Goal: Task Accomplishment & Management: Complete application form

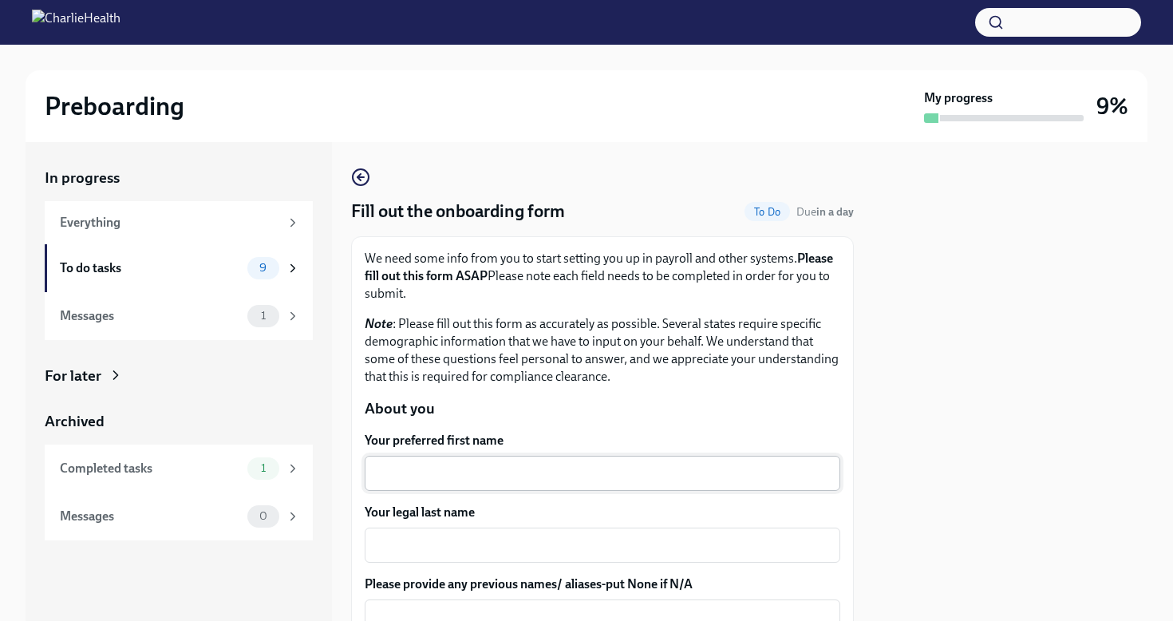
click at [611, 465] on textarea "Your preferred first name" at bounding box center [602, 473] width 456 height 19
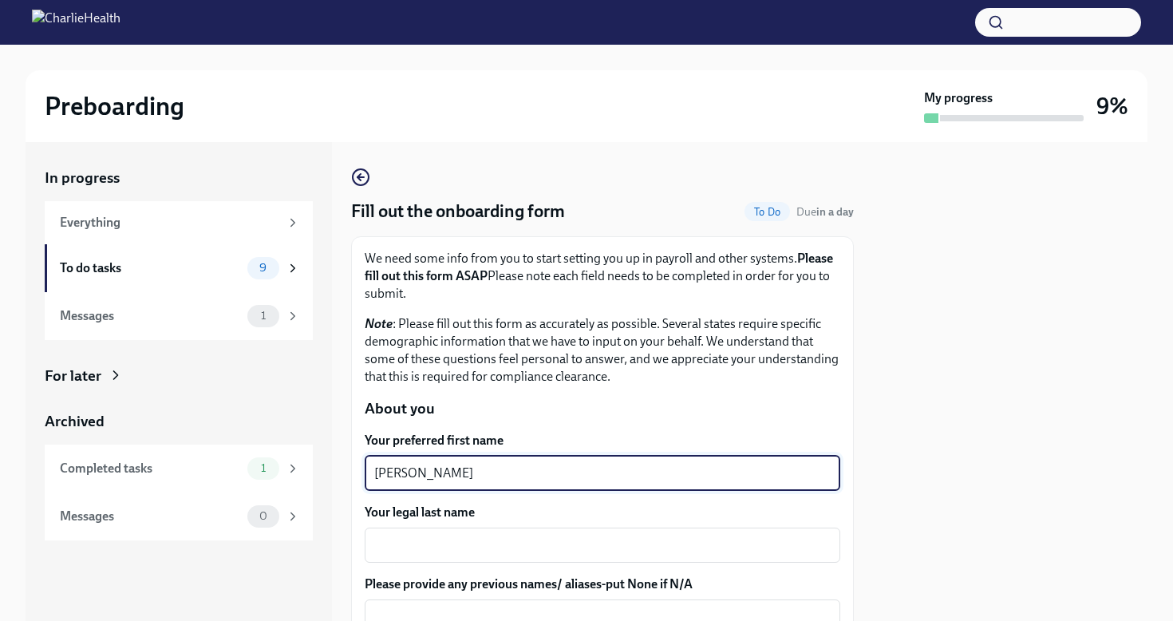
type textarea "[PERSON_NAME]"
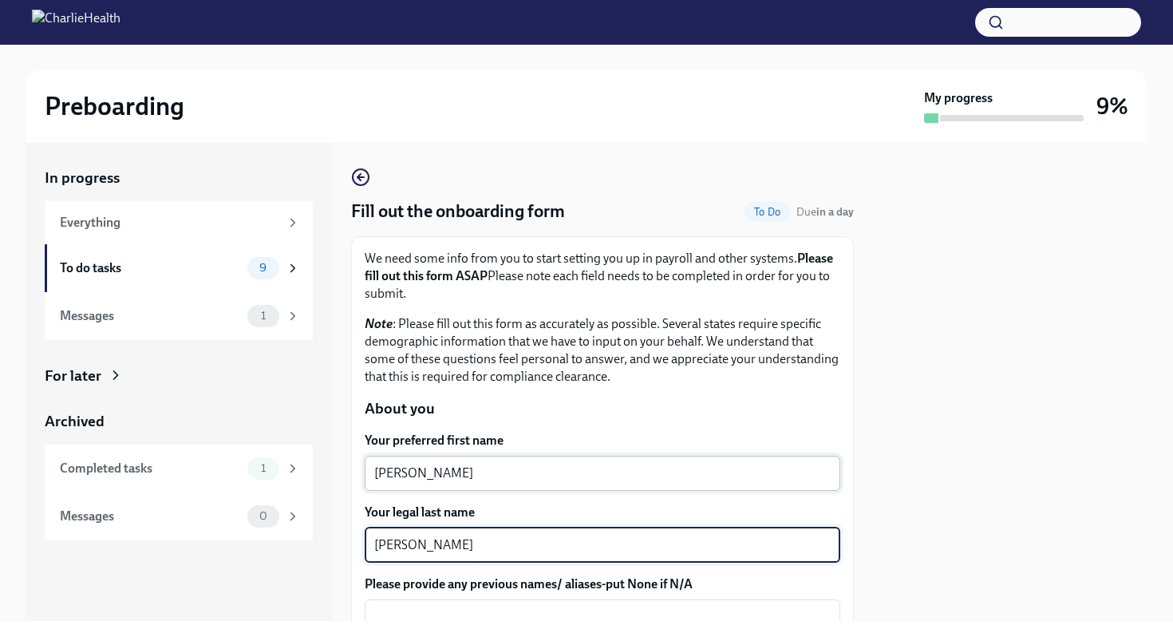
type textarea "[PERSON_NAME]"
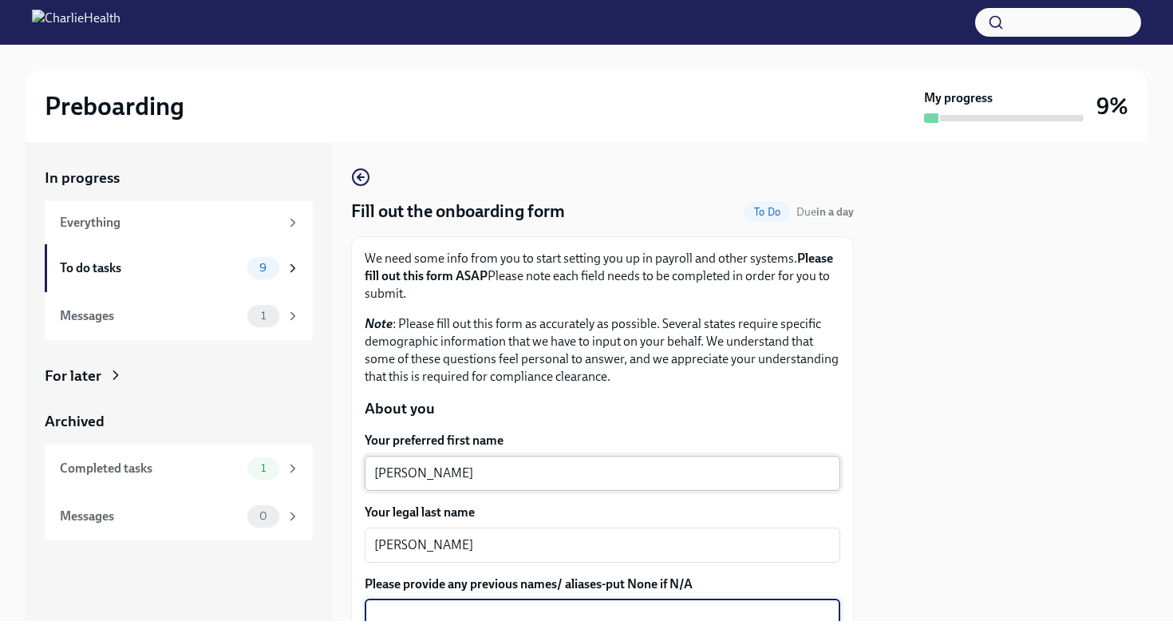
scroll to position [4, 0]
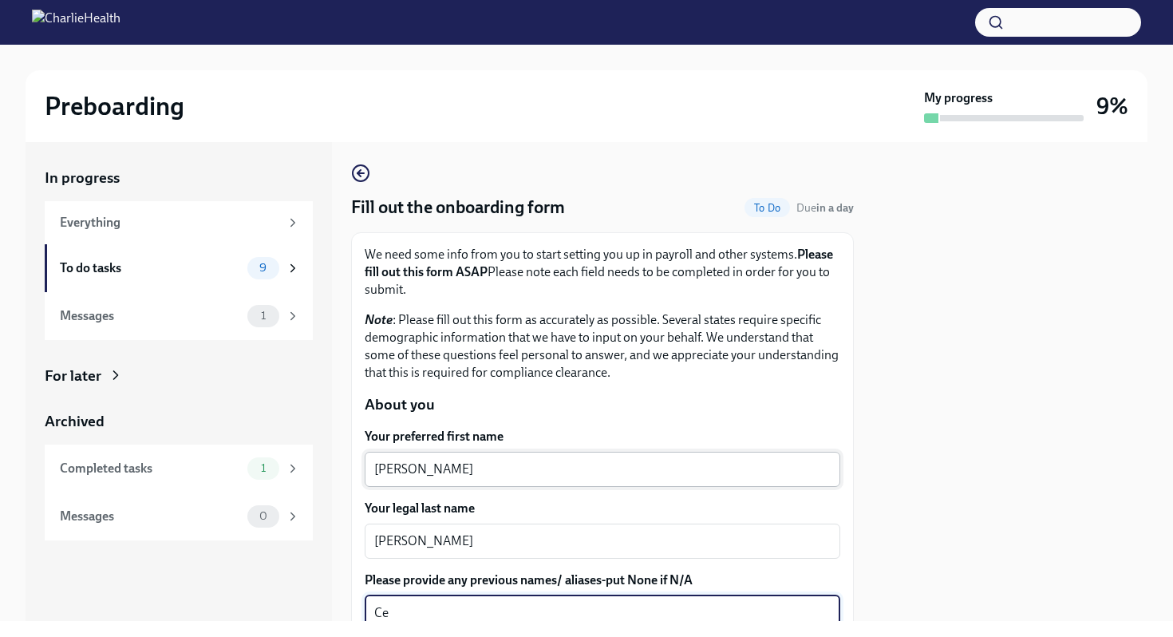
type textarea "C"
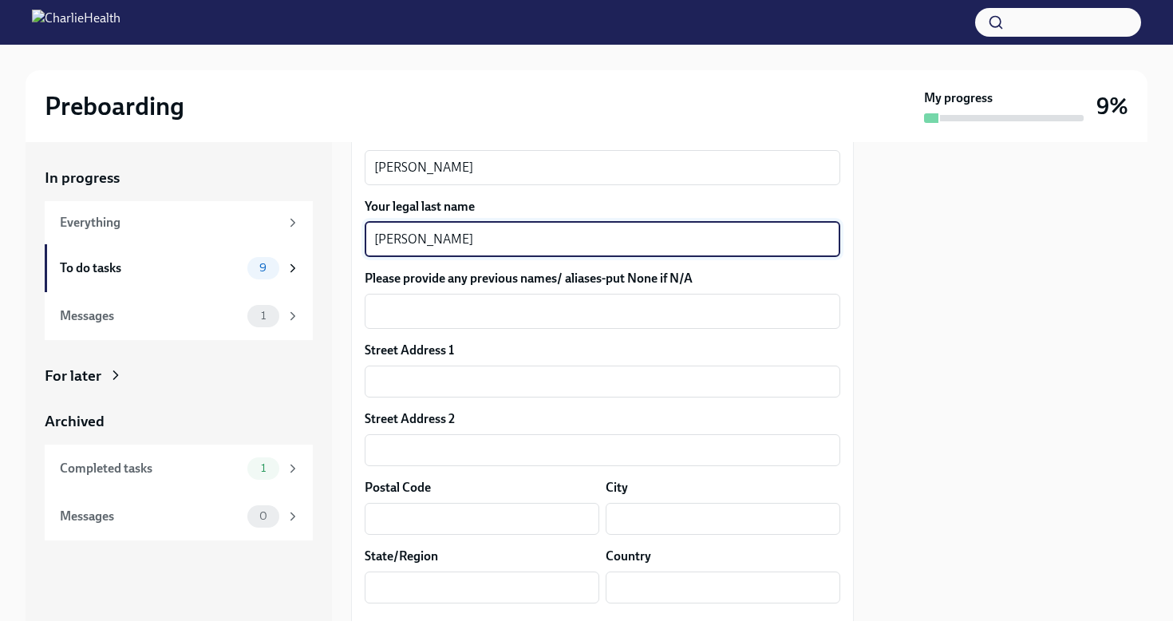
drag, startPoint x: 611, startPoint y: 465, endPoint x: 520, endPoint y: 243, distance: 240.5
click at [520, 243] on textarea "[PERSON_NAME]" at bounding box center [602, 239] width 456 height 19
type textarea "[PERSON_NAME]`"
drag, startPoint x: 520, startPoint y: 243, endPoint x: 471, endPoint y: 372, distance: 138.4
click at [471, 372] on input "text" at bounding box center [603, 381] width 476 height 32
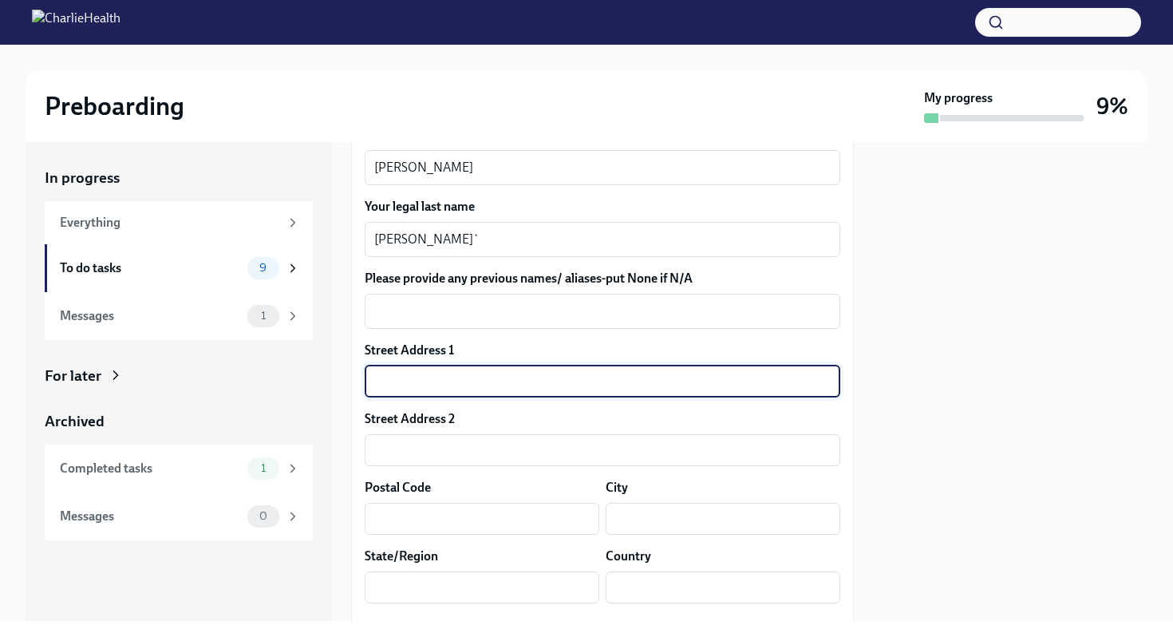
type input "[STREET_ADDRESS]"
type input "76123"
type input "[GEOGRAPHIC_DATA]"
type input "[US_STATE]"
type input "US"
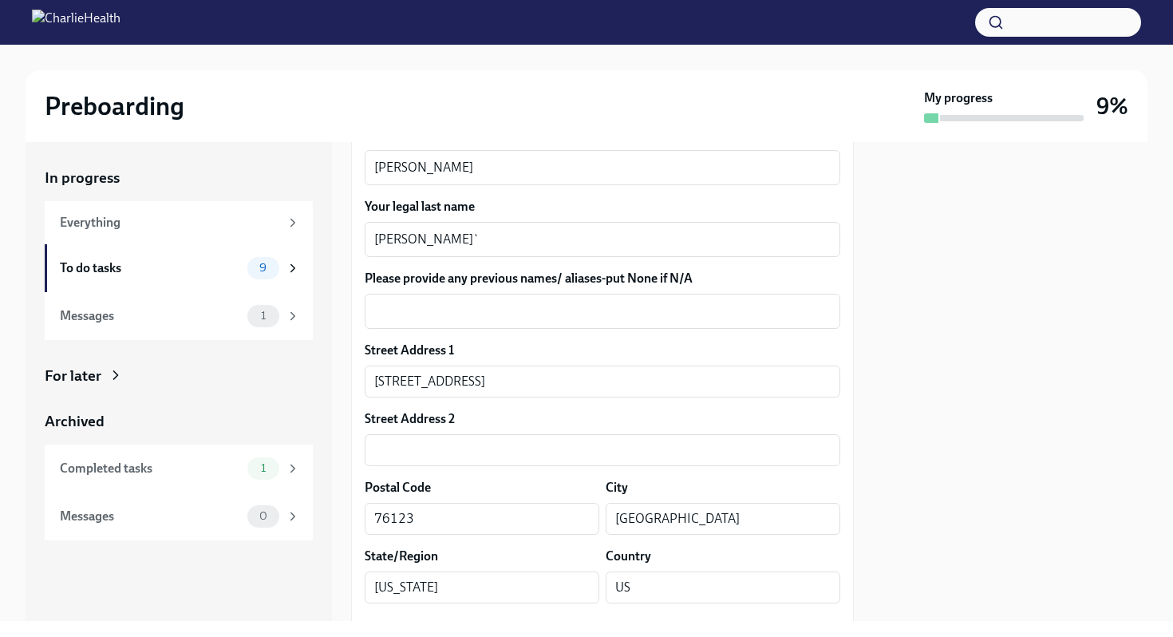
click at [953, 578] on div at bounding box center [1010, 381] width 274 height 479
drag, startPoint x: 953, startPoint y: 578, endPoint x: 1009, endPoint y: 553, distance: 61.8
click at [1009, 553] on div at bounding box center [1010, 381] width 274 height 479
drag, startPoint x: 1009, startPoint y: 553, endPoint x: 1004, endPoint y: 545, distance: 9.7
click at [1004, 545] on div at bounding box center [1010, 381] width 274 height 479
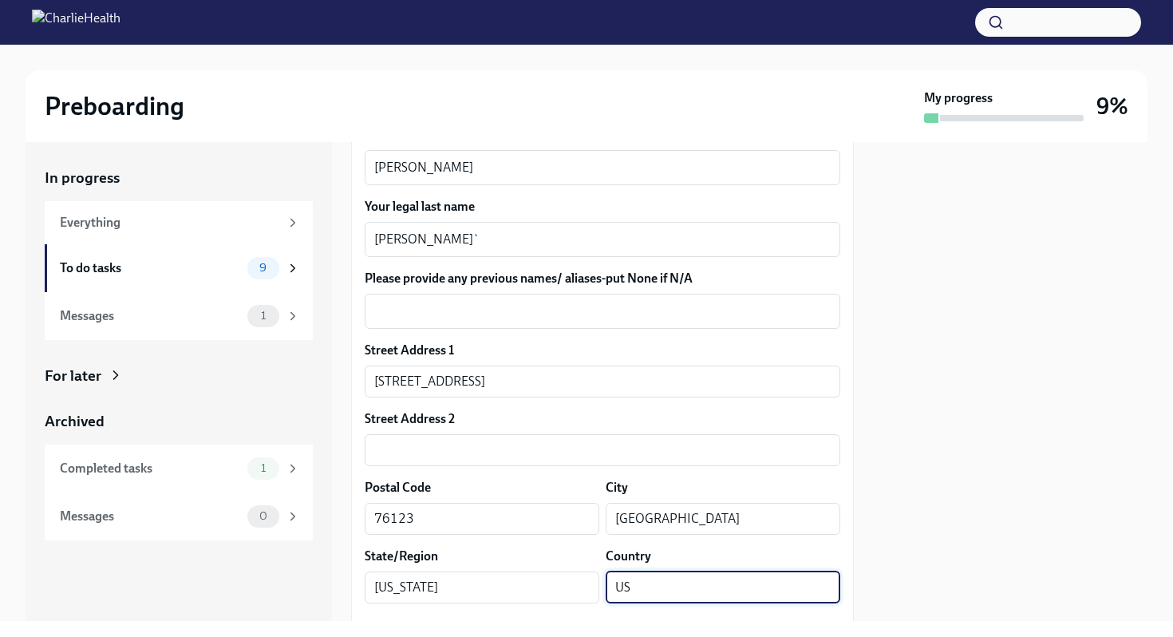
drag, startPoint x: 1004, startPoint y: 545, endPoint x: 686, endPoint y: 589, distance: 320.6
click at [686, 589] on input "US" at bounding box center [723, 587] width 235 height 32
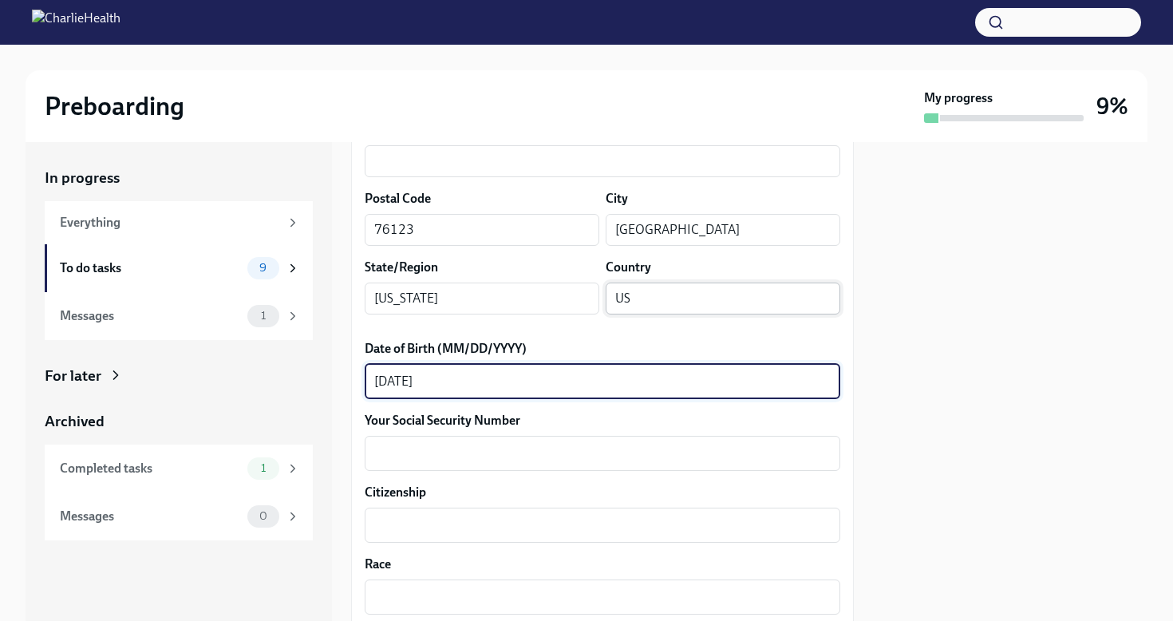
type textarea "[DATE]"
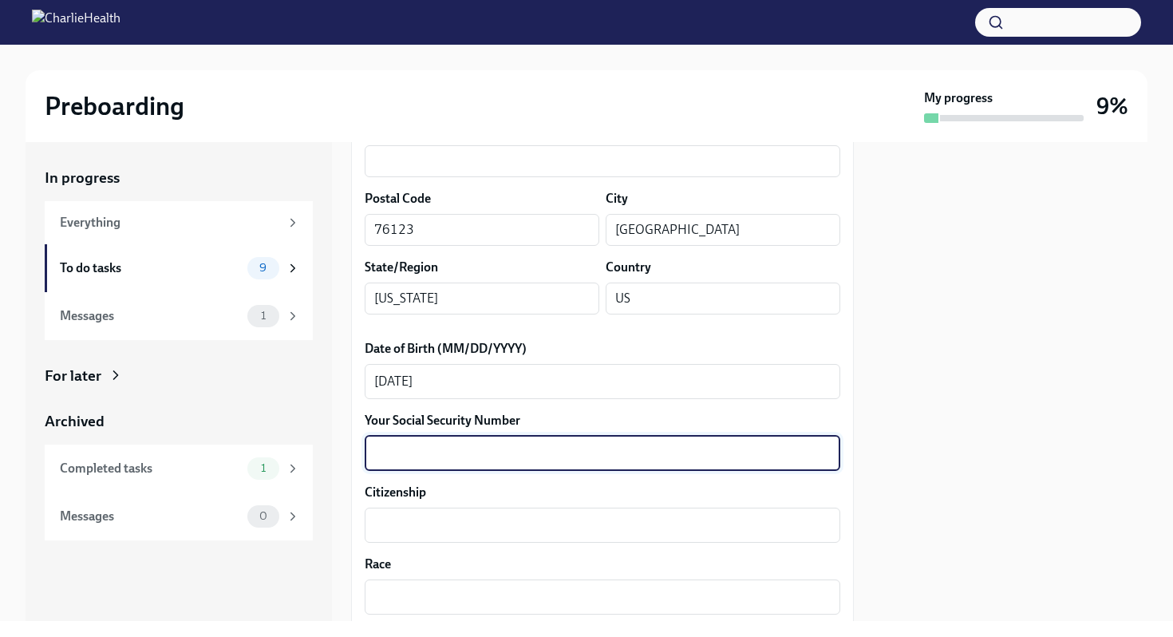
drag, startPoint x: 686, startPoint y: 589, endPoint x: 479, endPoint y: 458, distance: 244.6
click at [479, 458] on textarea "Your Social Security Number" at bounding box center [602, 453] width 456 height 19
type textarea "431-49-4419`"
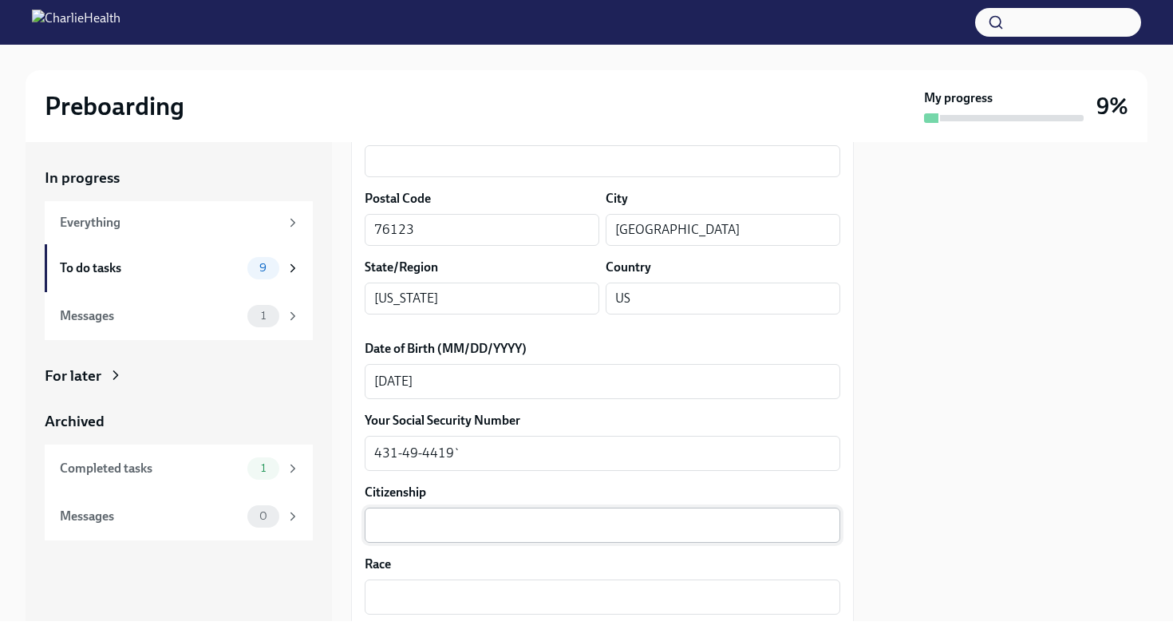
drag, startPoint x: 479, startPoint y: 458, endPoint x: 432, endPoint y: 512, distance: 72.4
click at [432, 512] on div "x ​" at bounding box center [603, 524] width 476 height 35
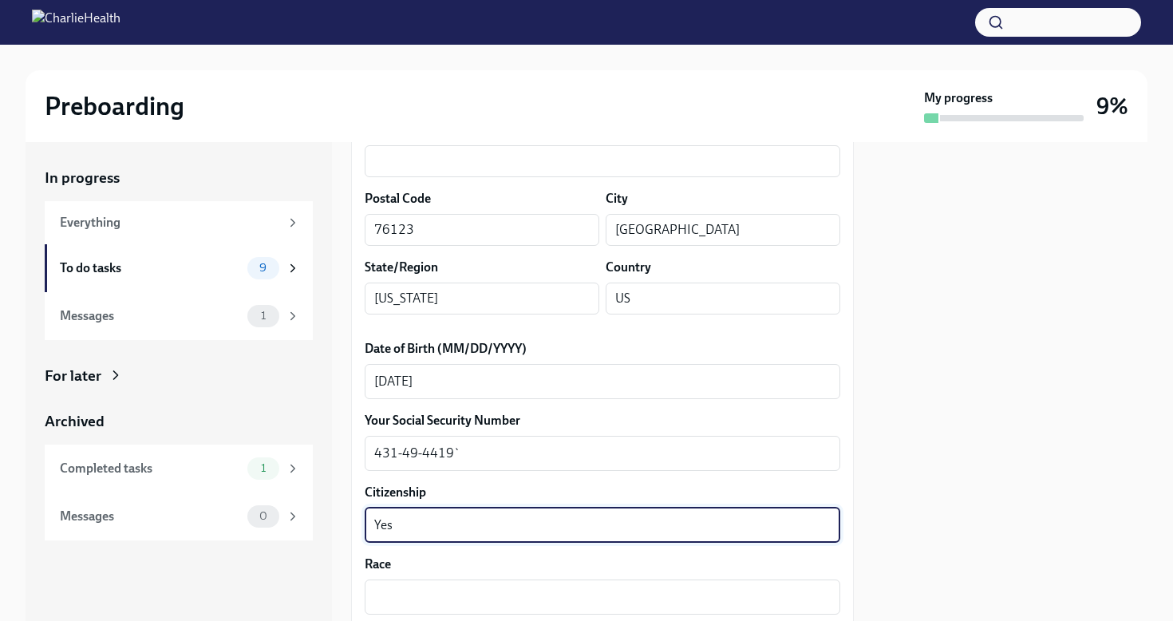
type textarea "Yes"
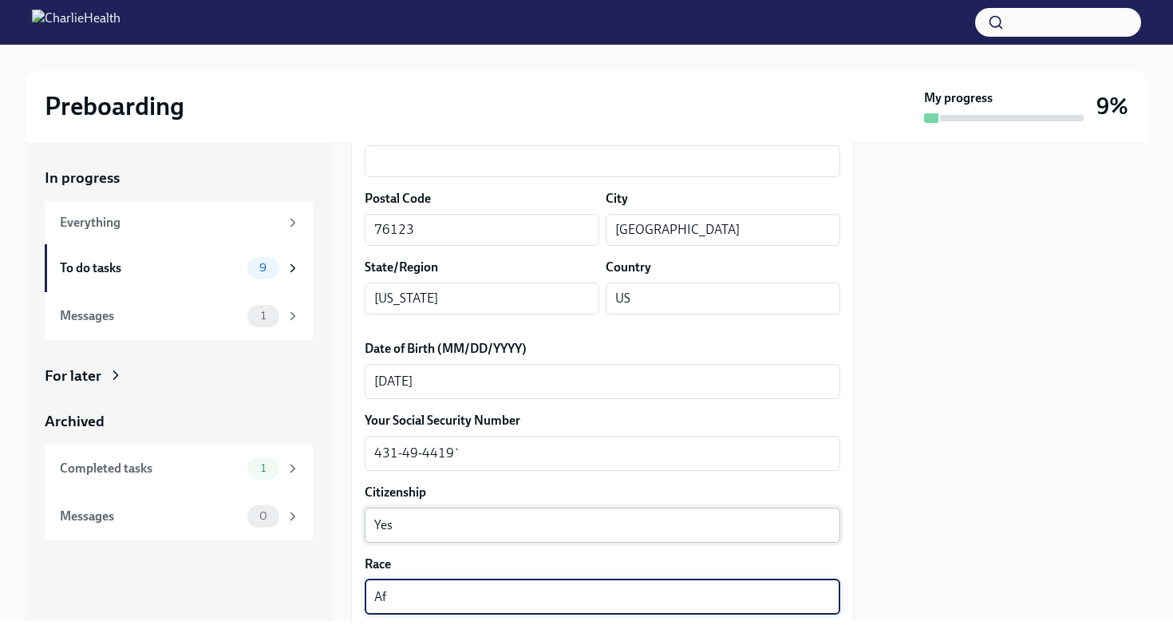
type textarea "Af"
drag, startPoint x: 432, startPoint y: 512, endPoint x: 957, endPoint y: 524, distance: 525.9
click at [957, 524] on div at bounding box center [1010, 381] width 274 height 479
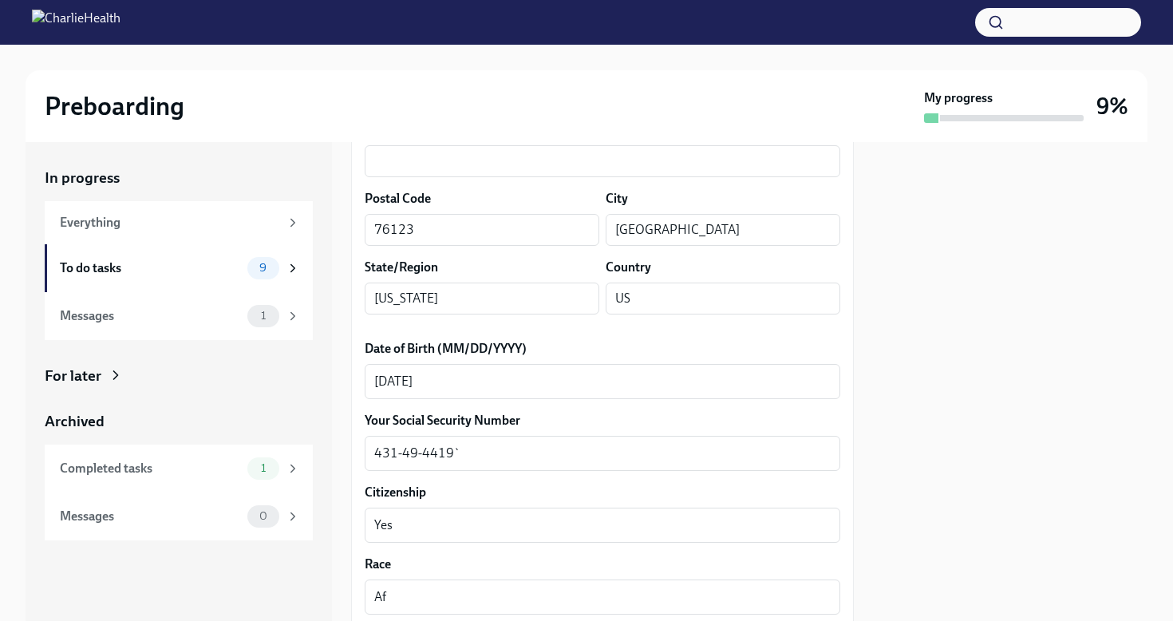
click at [1017, 495] on div at bounding box center [1010, 381] width 274 height 479
drag, startPoint x: 957, startPoint y: 524, endPoint x: 117, endPoint y: 256, distance: 881.8
click at [117, 257] on div "To do tasks 9" at bounding box center [180, 268] width 240 height 22
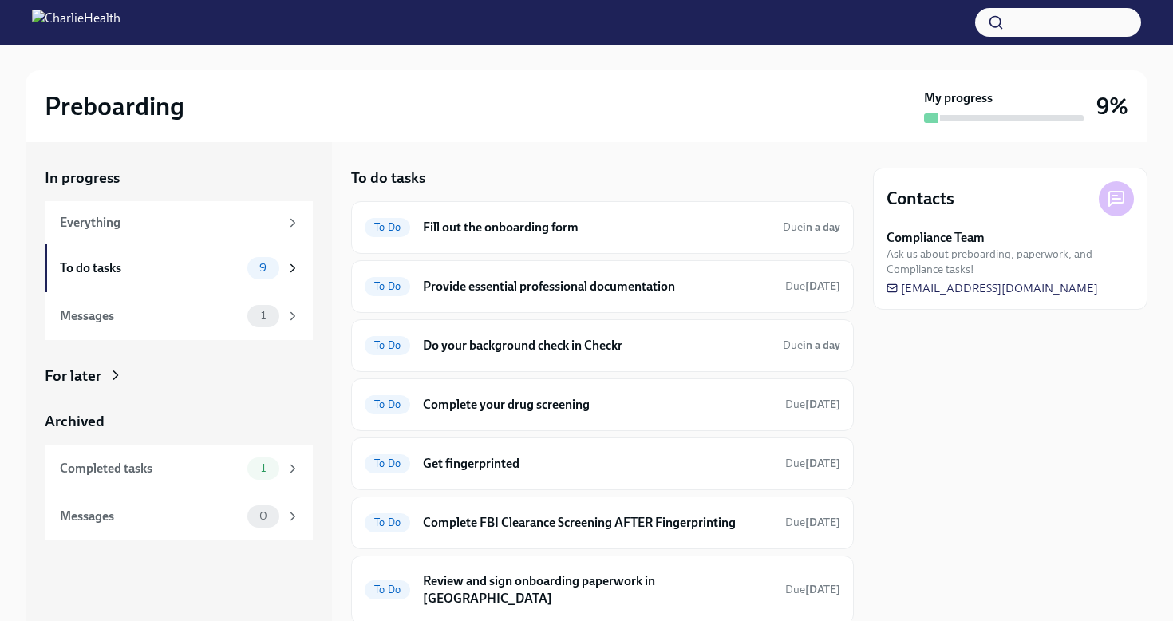
click at [530, 219] on h6 "Fill out the onboarding form" at bounding box center [596, 228] width 347 height 18
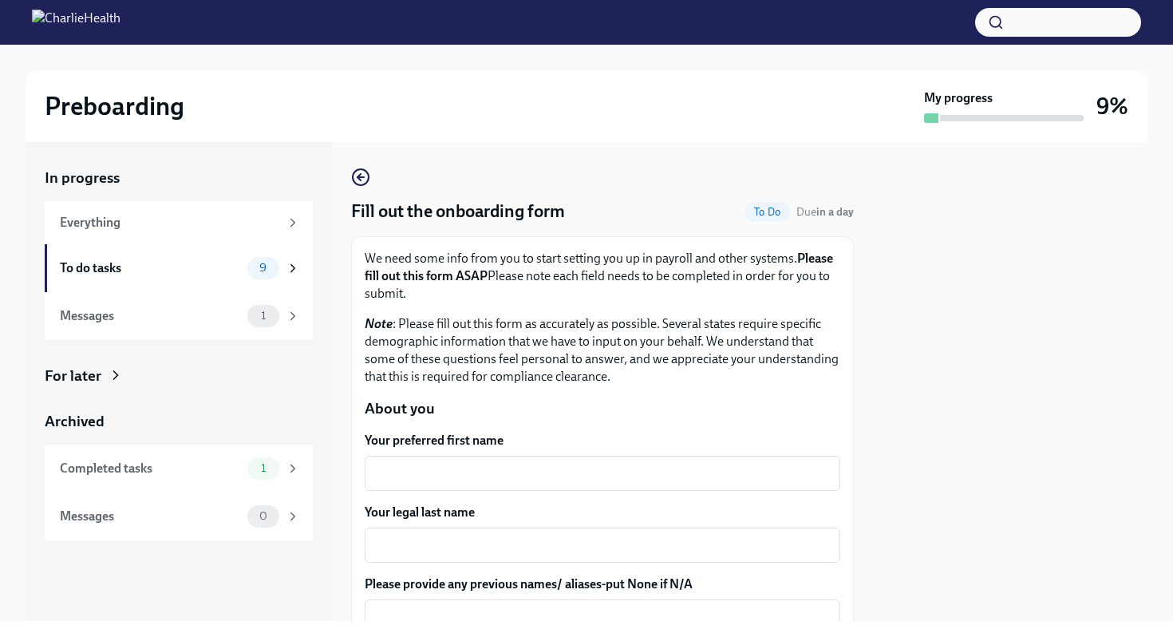
click at [472, 463] on div "x ​" at bounding box center [603, 473] width 476 height 35
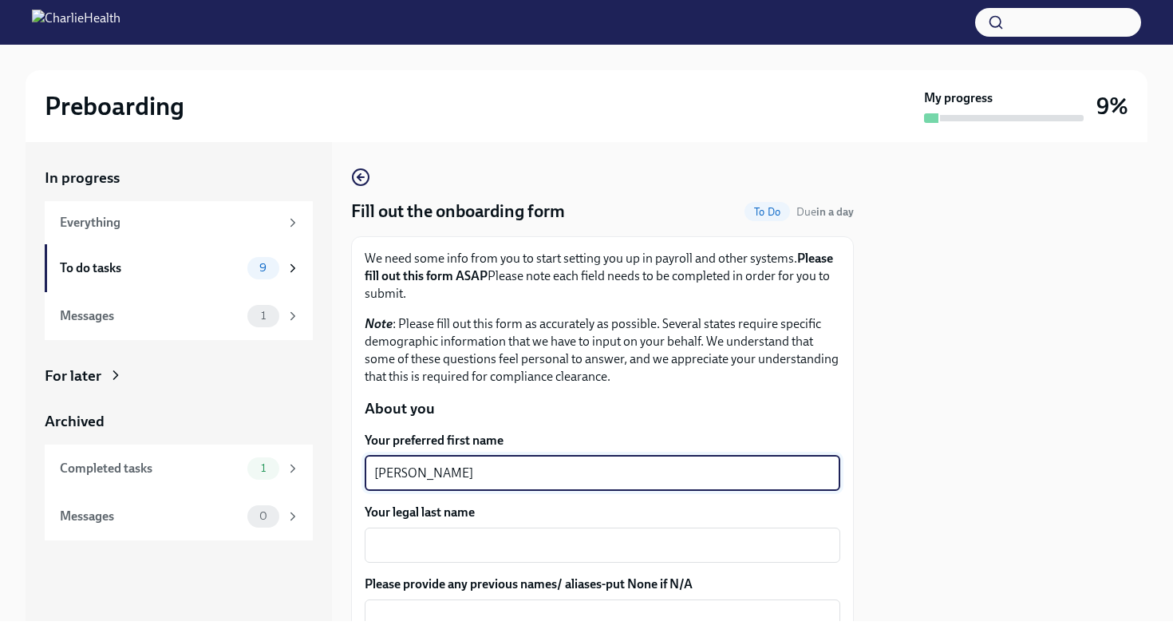
type textarea "[PERSON_NAME]"
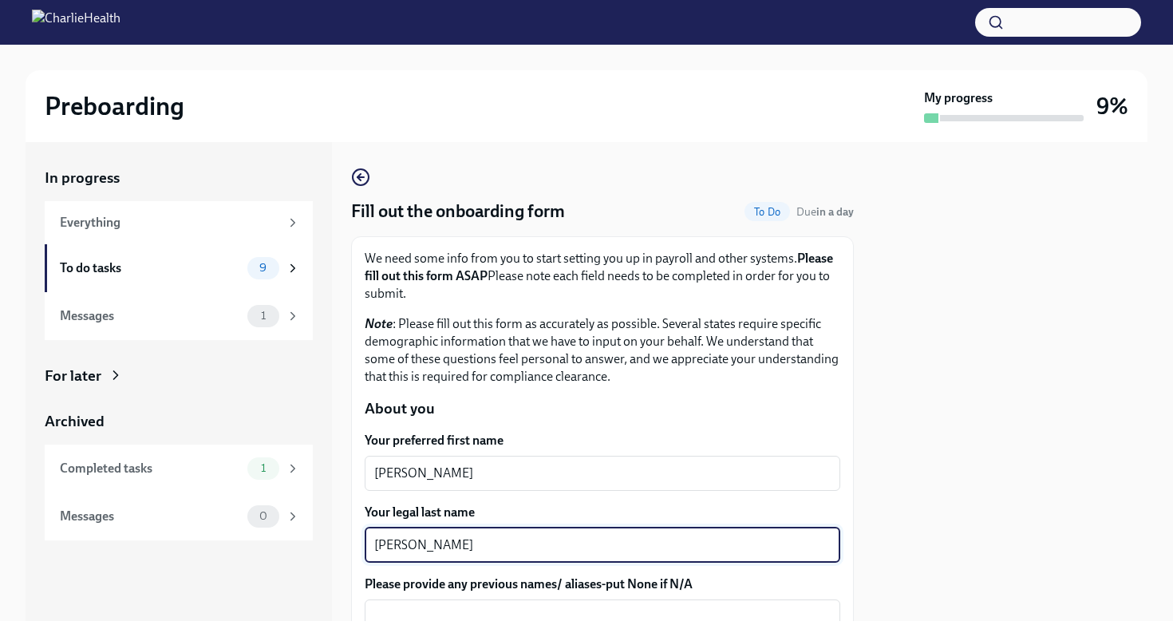
type textarea "[PERSON_NAME]"
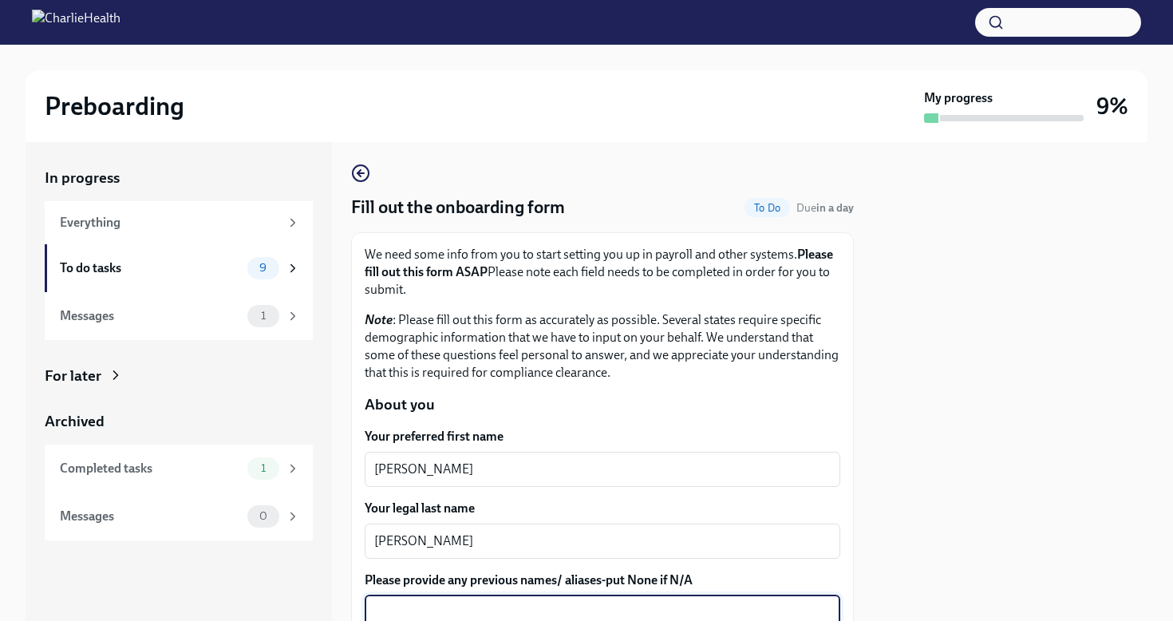
scroll to position [306, 0]
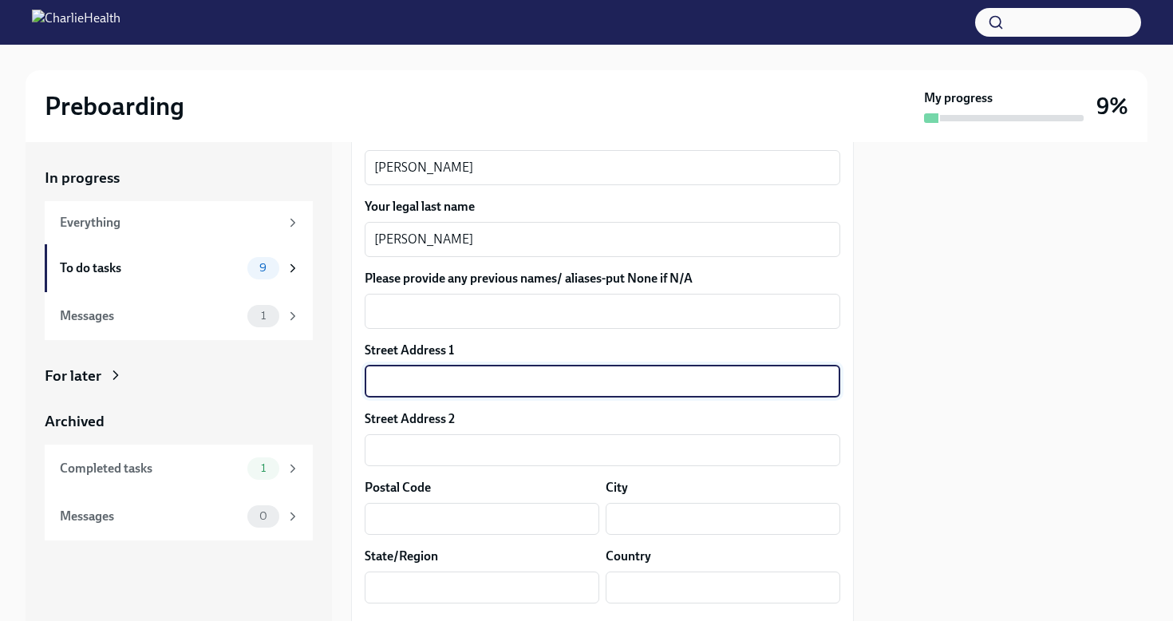
type input "[STREET_ADDRESS]"
type input "76123"
type input "[GEOGRAPHIC_DATA]"
type input "[US_STATE]"
type input "US"
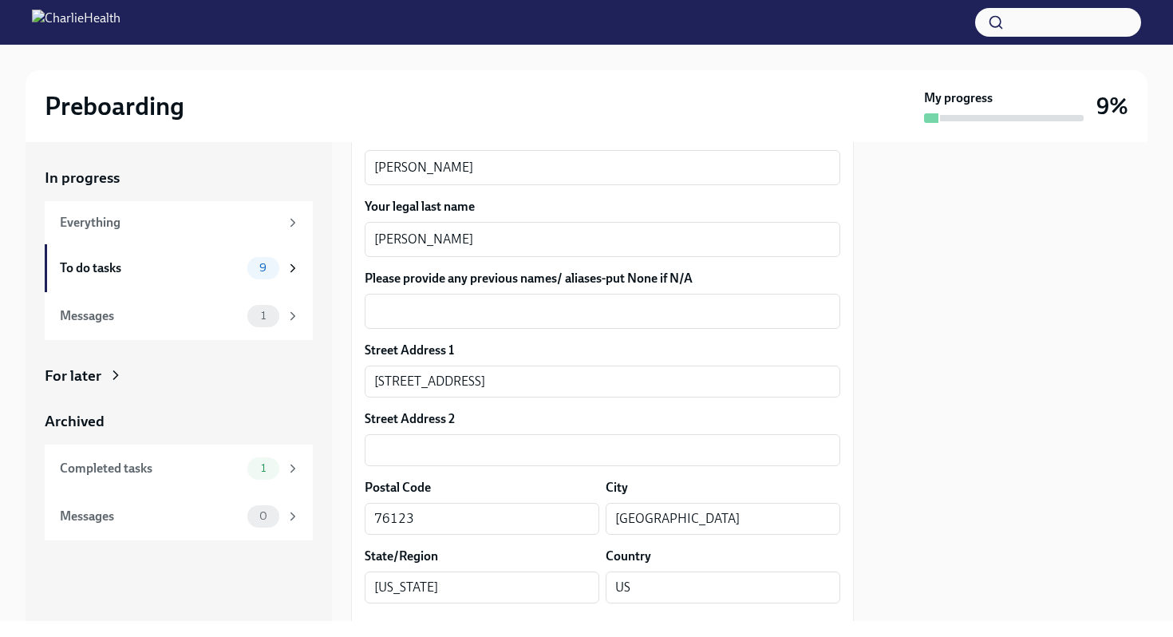
click at [1058, 554] on div at bounding box center [1010, 381] width 274 height 479
click at [985, 541] on div at bounding box center [1010, 381] width 274 height 479
drag, startPoint x: 985, startPoint y: 541, endPoint x: 719, endPoint y: 594, distance: 271.6
click at [719, 594] on input "US" at bounding box center [723, 587] width 235 height 32
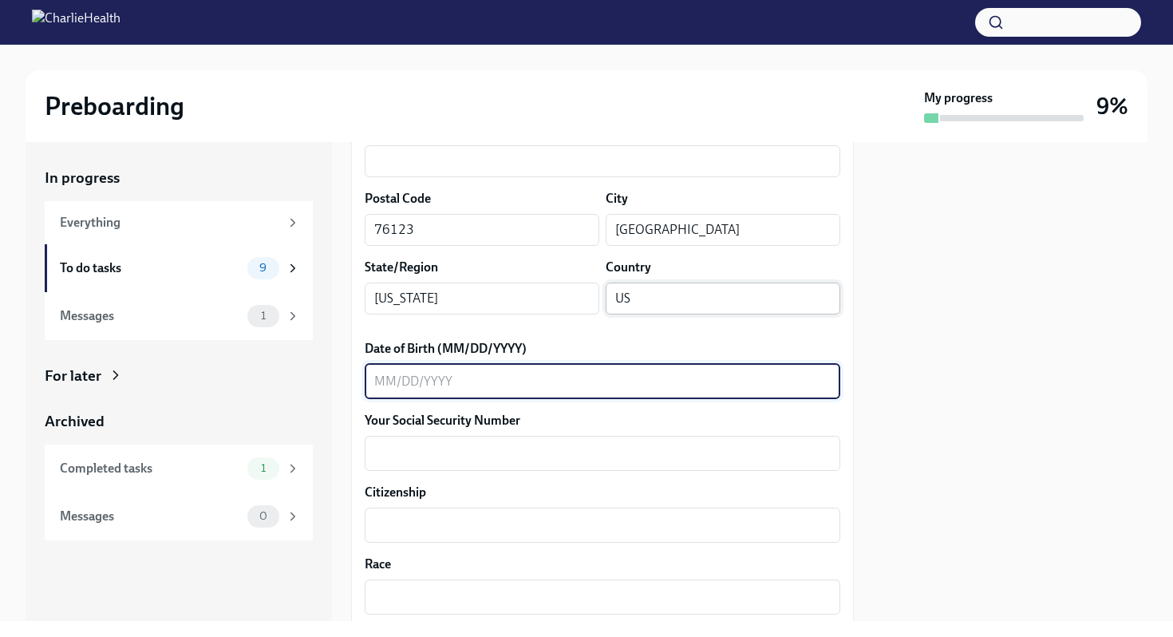
click at [412, 389] on textarea "Date of Birth (MM/DD/YYYY)" at bounding box center [602, 381] width 456 height 19
type textarea "[DATE]"
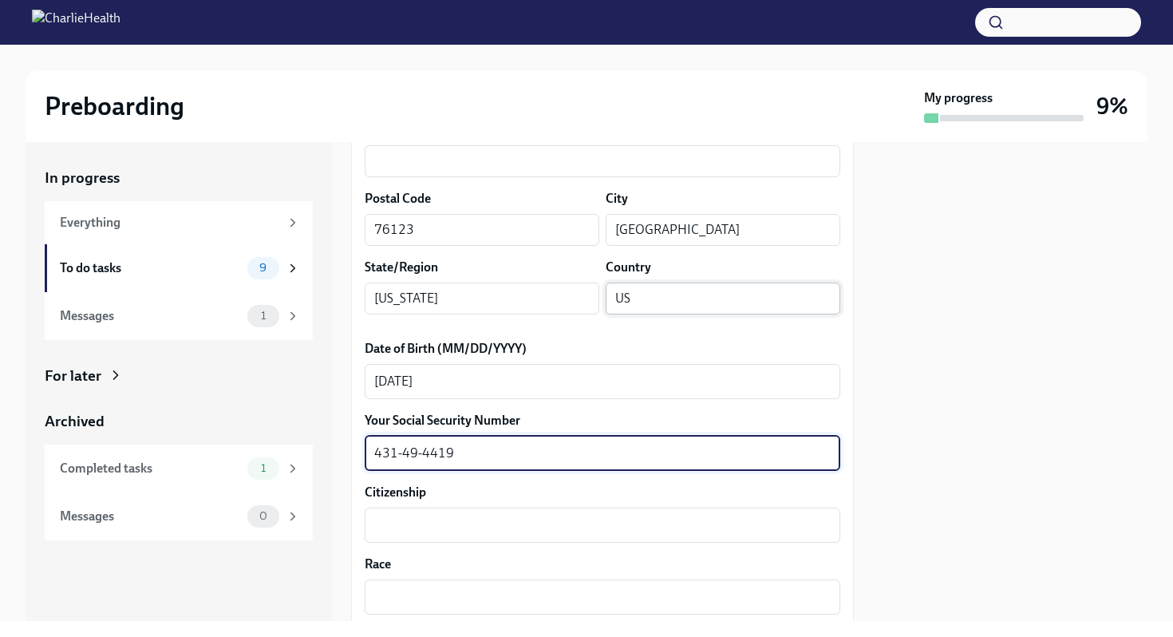
type textarea "431-49-4419"
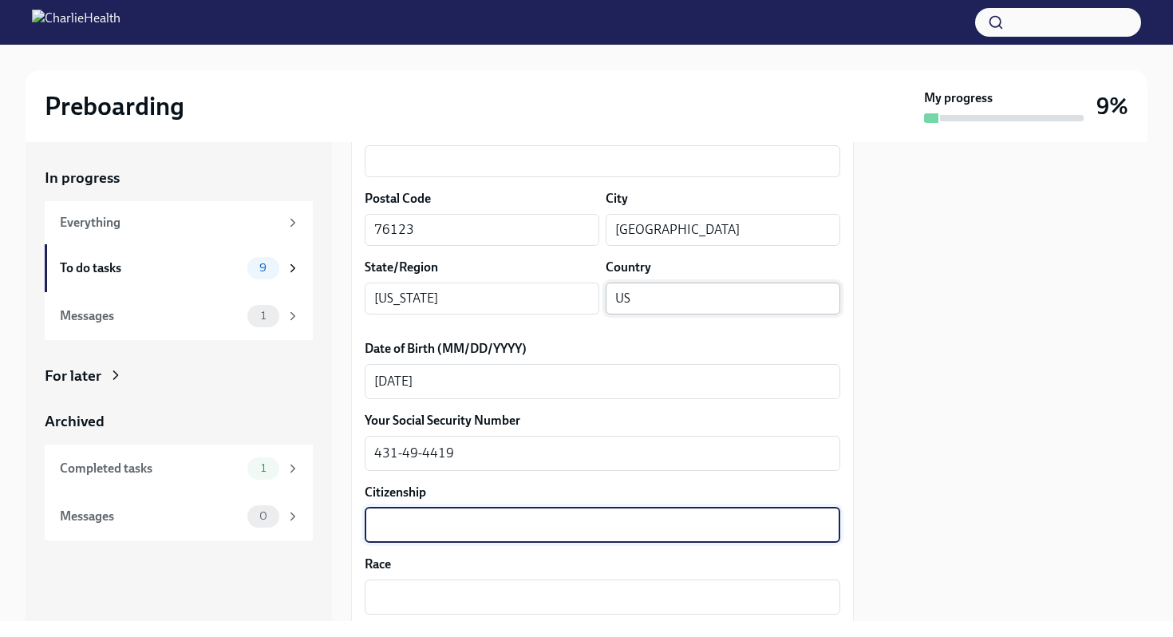
click at [408, 531] on textarea "Citizenship" at bounding box center [602, 524] width 456 height 19
type textarea "US"
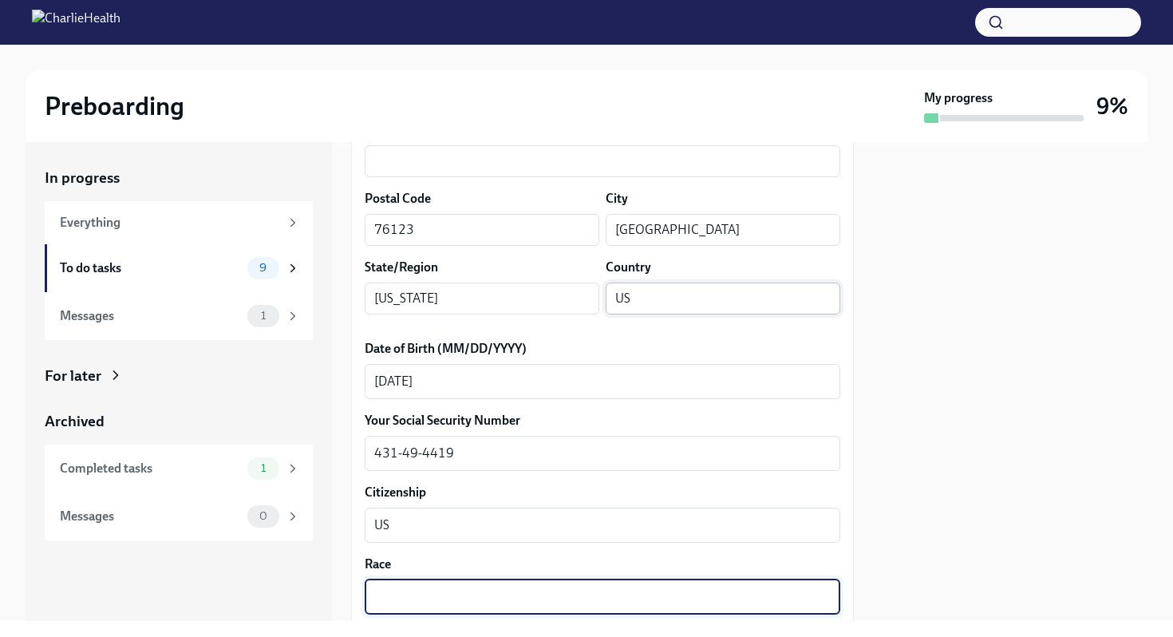
click at [410, 588] on textarea "Race" at bounding box center [602, 596] width 456 height 19
type textarea "Black"
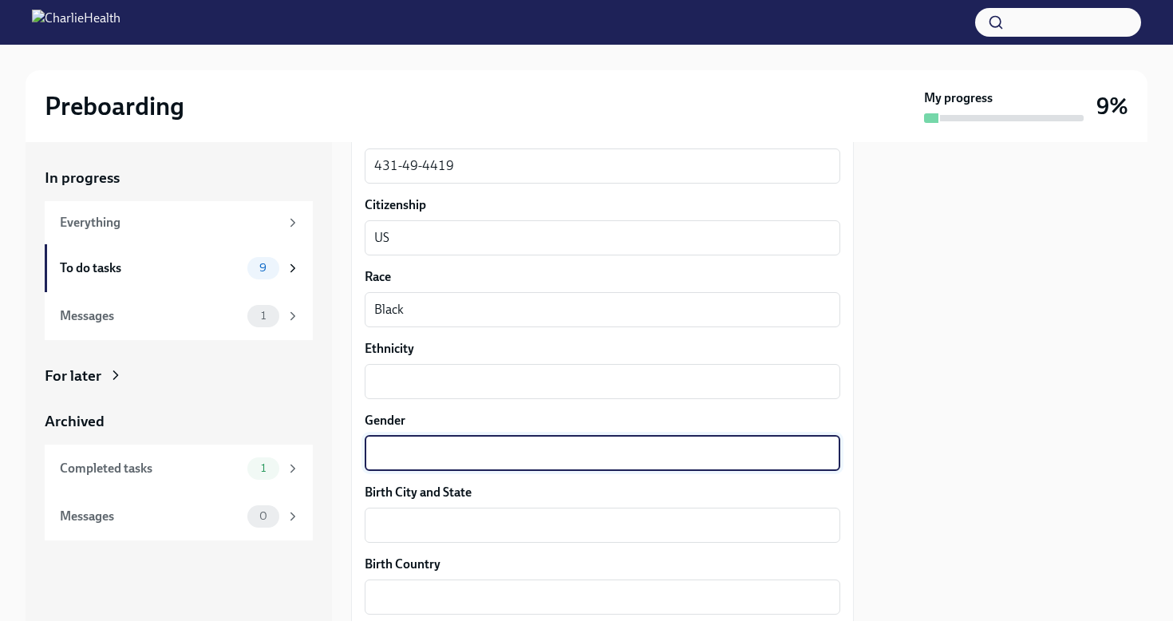
drag, startPoint x: 719, startPoint y: 594, endPoint x: 418, endPoint y: 448, distance: 334.3
click at [418, 448] on textarea "Gender" at bounding box center [602, 453] width 456 height 19
type textarea "[DEMOGRAPHIC_DATA]"
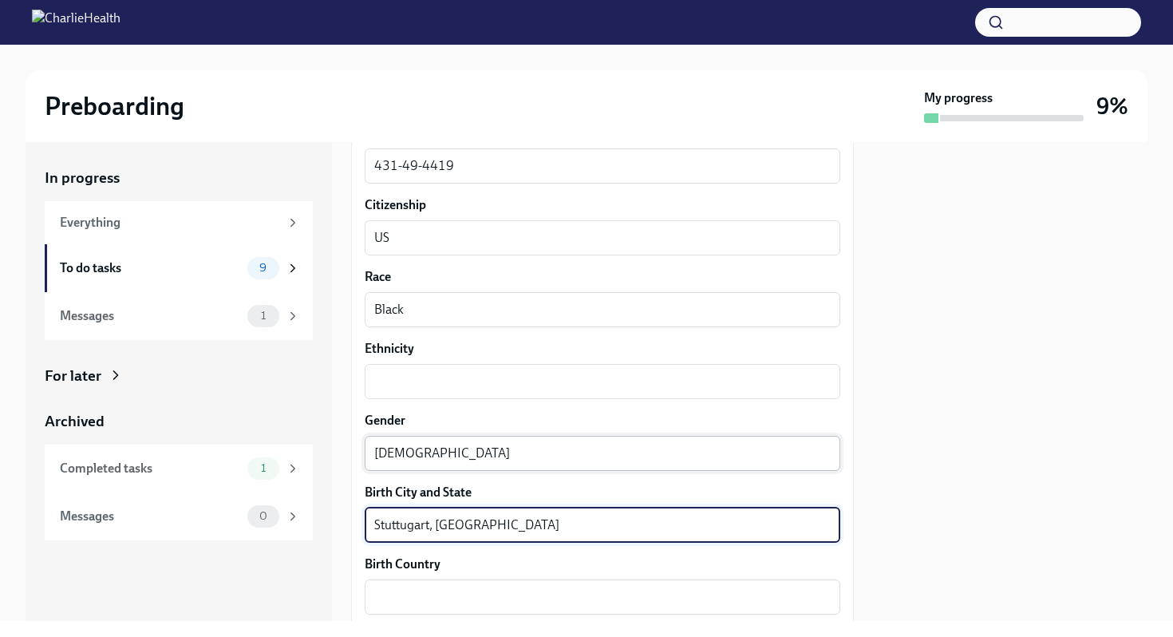
type textarea "Stuttugart, [GEOGRAPHIC_DATA]"
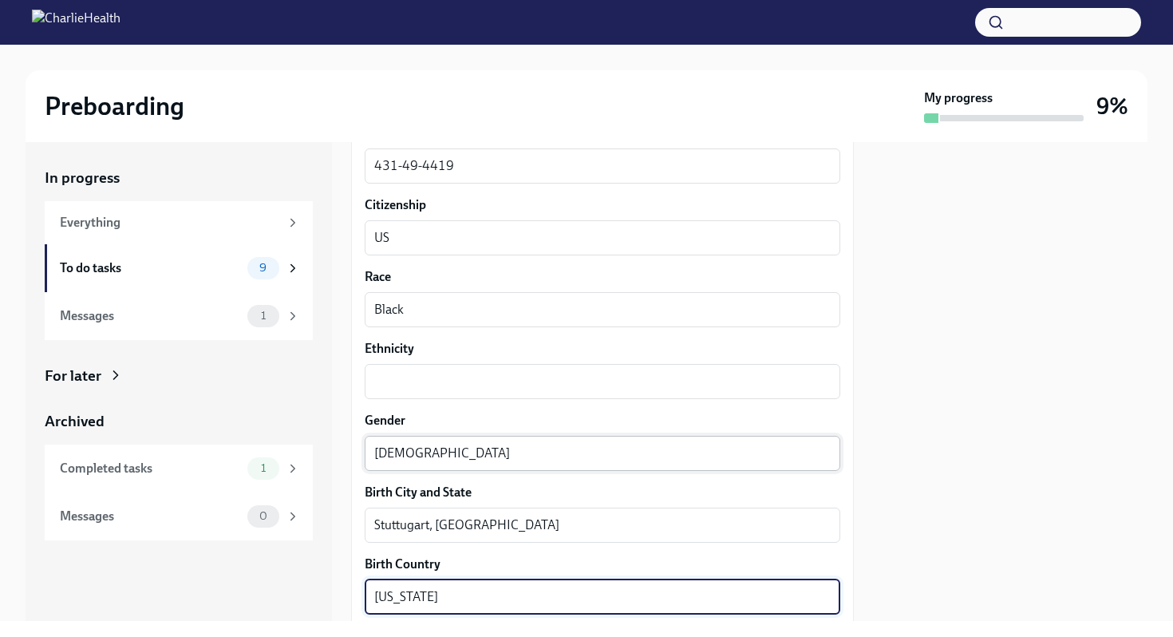
type textarea "[US_STATE]"
drag, startPoint x: 418, startPoint y: 448, endPoint x: 906, endPoint y: 534, distance: 495.8
click at [906, 534] on div at bounding box center [1010, 381] width 274 height 479
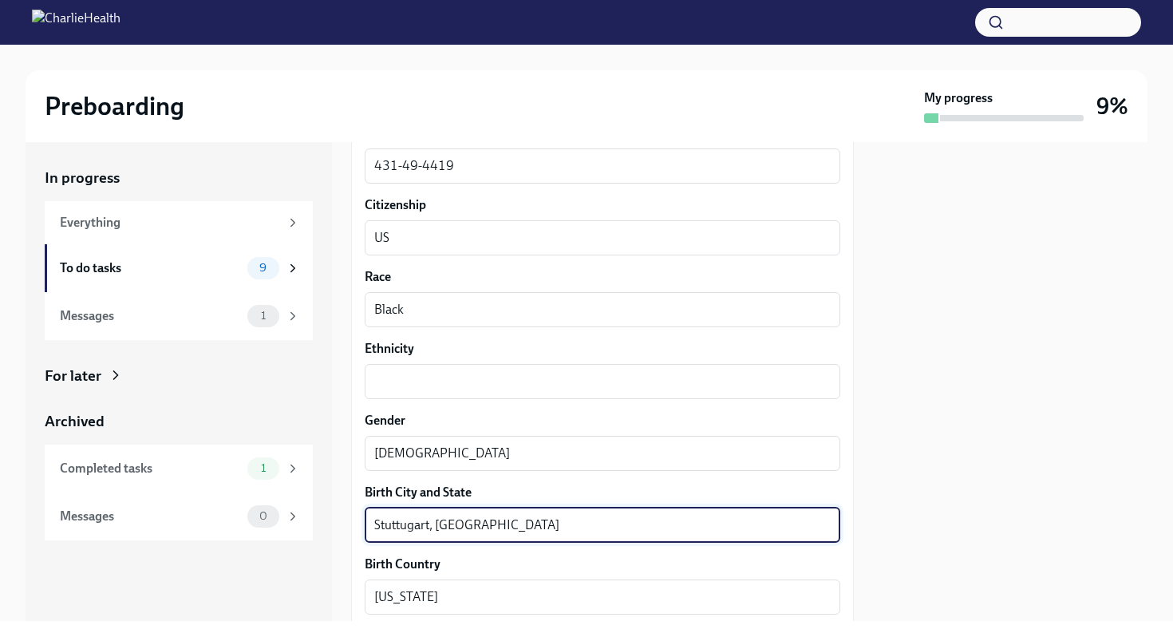
drag, startPoint x: 906, startPoint y: 534, endPoint x: 389, endPoint y: 524, distance: 517.9
click at [389, 524] on textarea "Stuttugart, [GEOGRAPHIC_DATA]" at bounding box center [602, 524] width 456 height 19
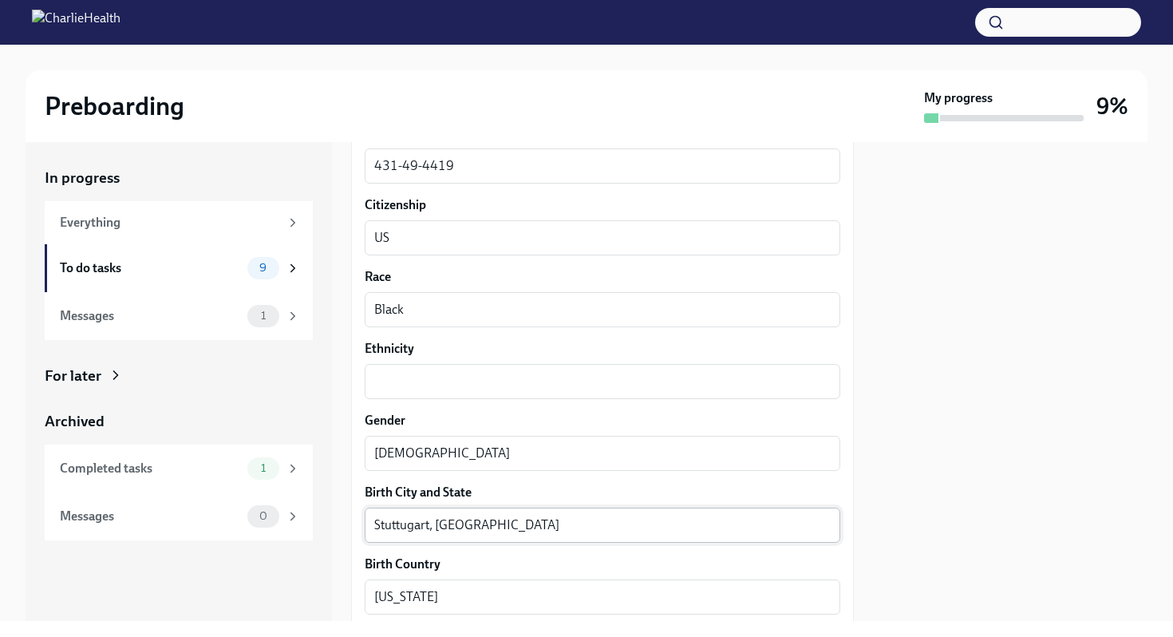
click at [297, 587] on div "In progress Everything To do tasks 9 Messages 1 For later Archived Completed ta…" at bounding box center [179, 381] width 306 height 479
drag, startPoint x: 389, startPoint y: 524, endPoint x: 514, endPoint y: 526, distance: 125.3
click at [514, 526] on textarea "Stuttugart, [GEOGRAPHIC_DATA]" at bounding box center [602, 524] width 456 height 19
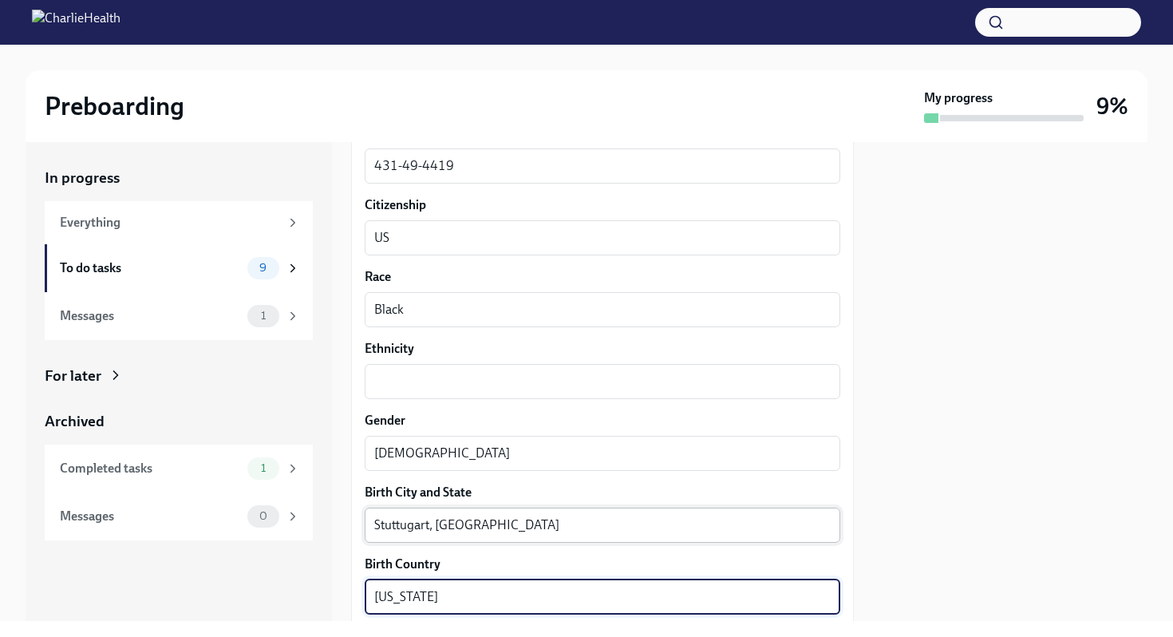
scroll to position [1169, 0]
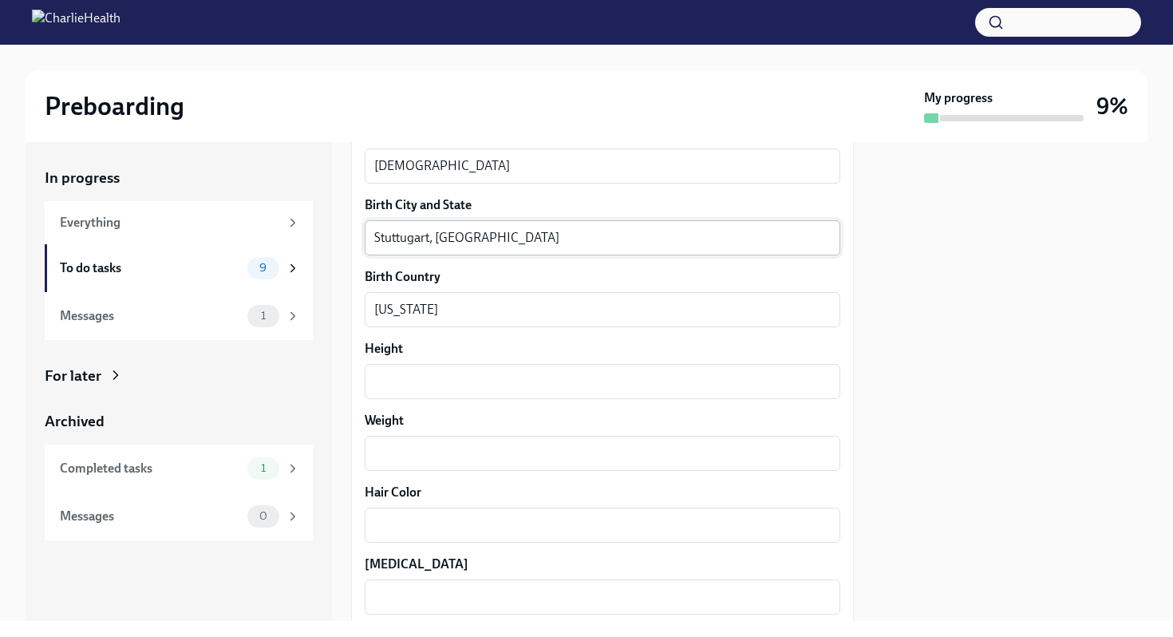
click at [410, 469] on div "x ​" at bounding box center [603, 453] width 476 height 35
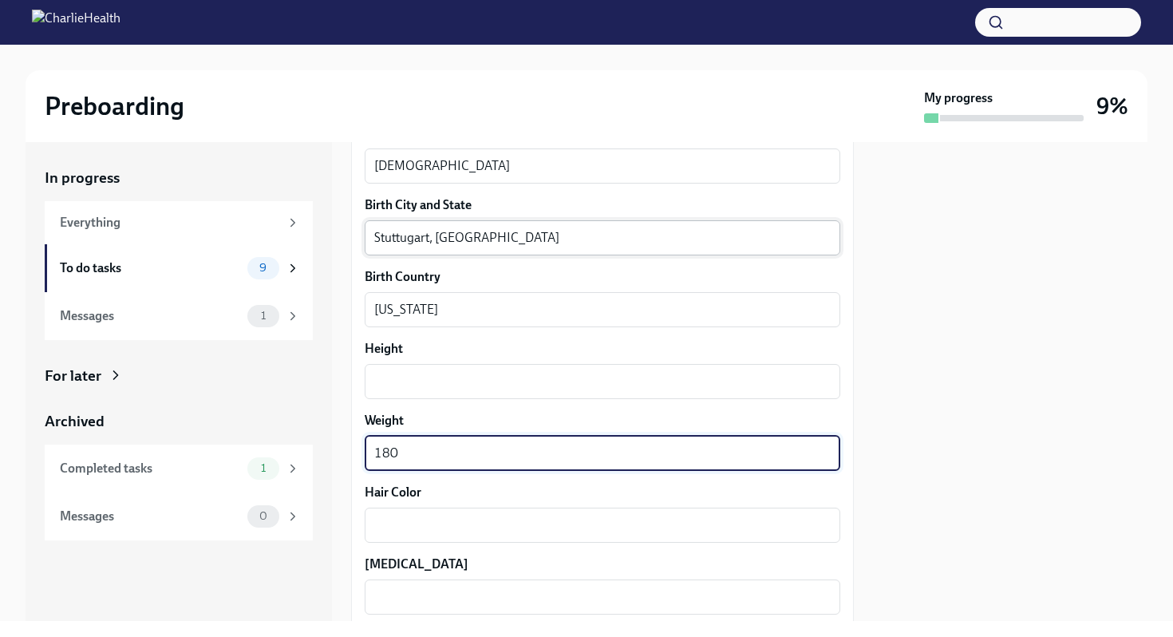
type textarea "180"
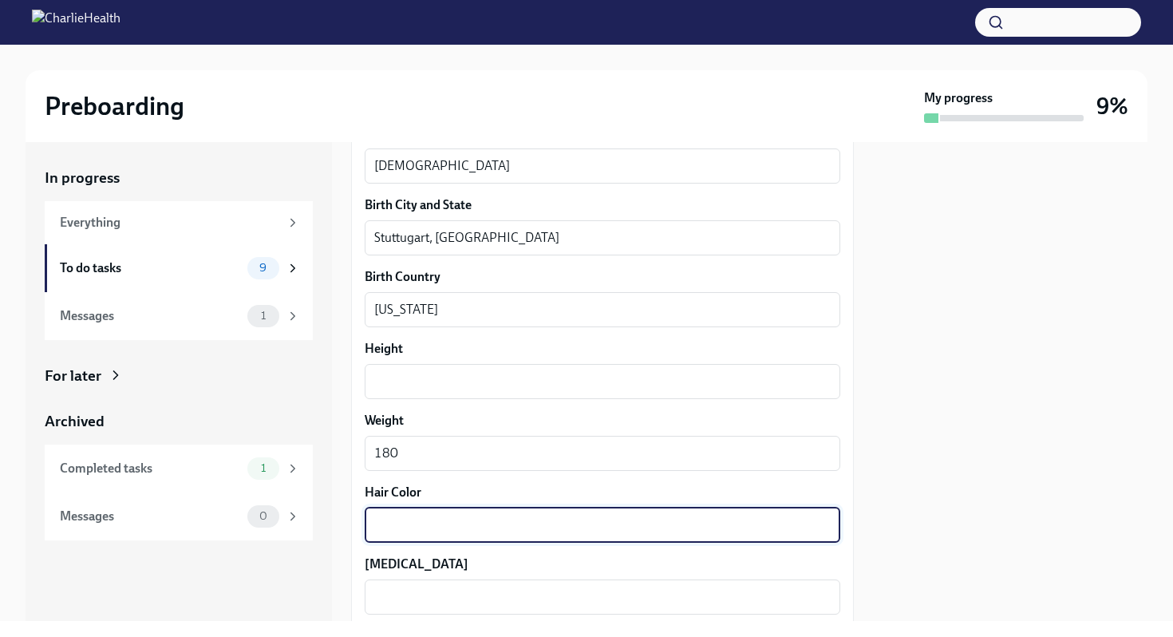
drag, startPoint x: 514, startPoint y: 526, endPoint x: 428, endPoint y: 523, distance: 85.4
click at [428, 523] on textarea "Hair Color" at bounding box center [602, 524] width 456 height 19
type textarea "Black"
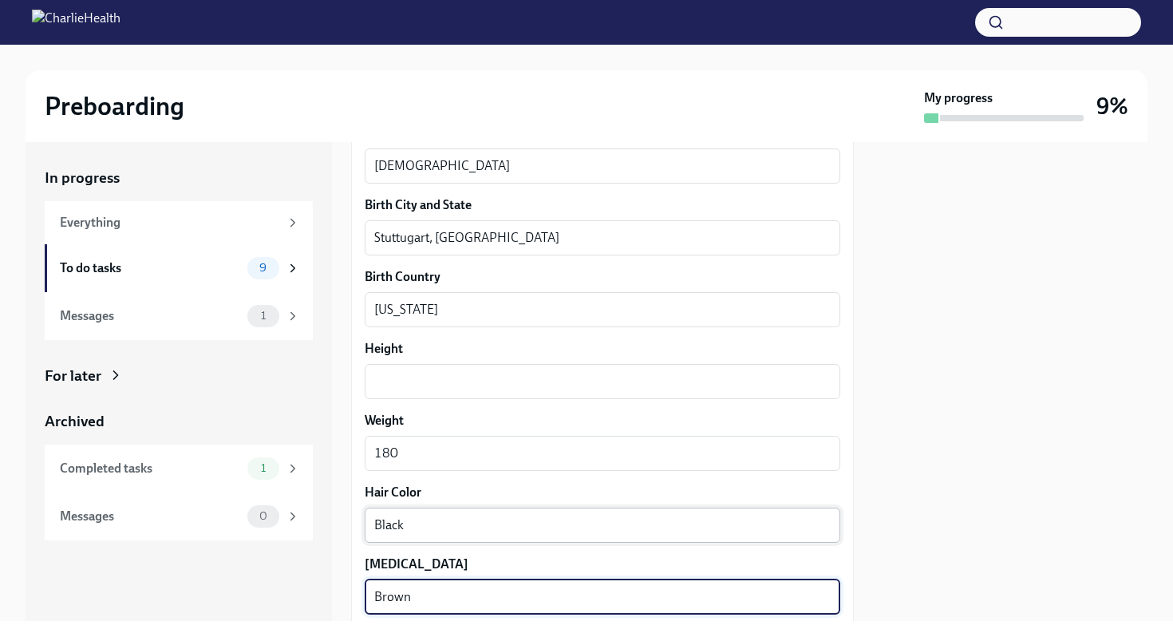
type textarea "Brown"
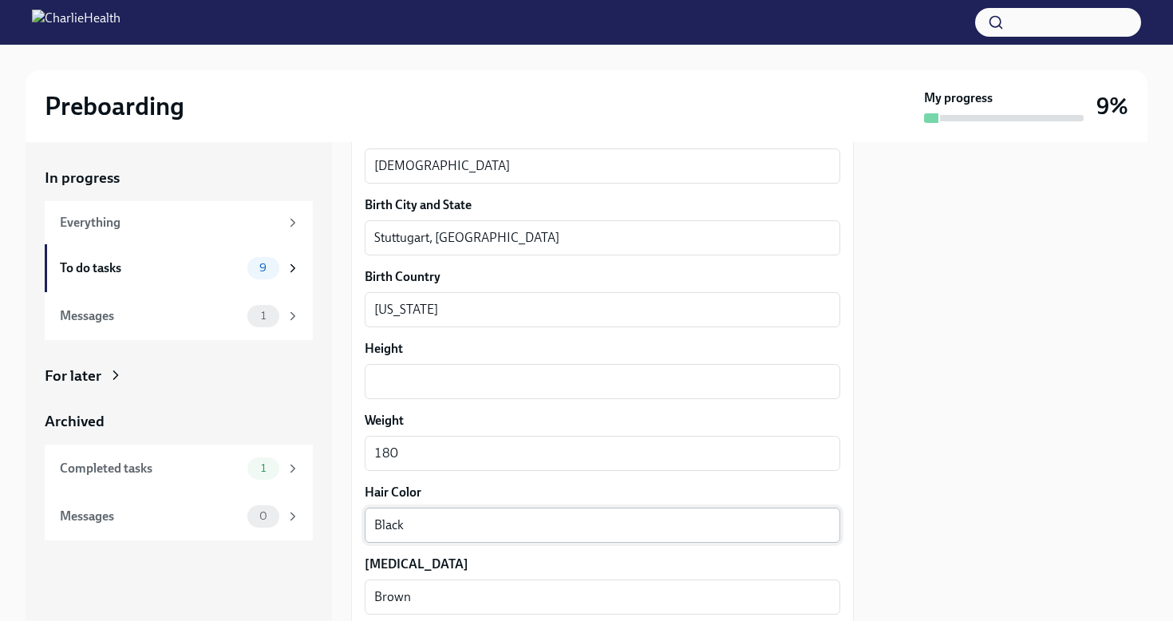
scroll to position [1456, 0]
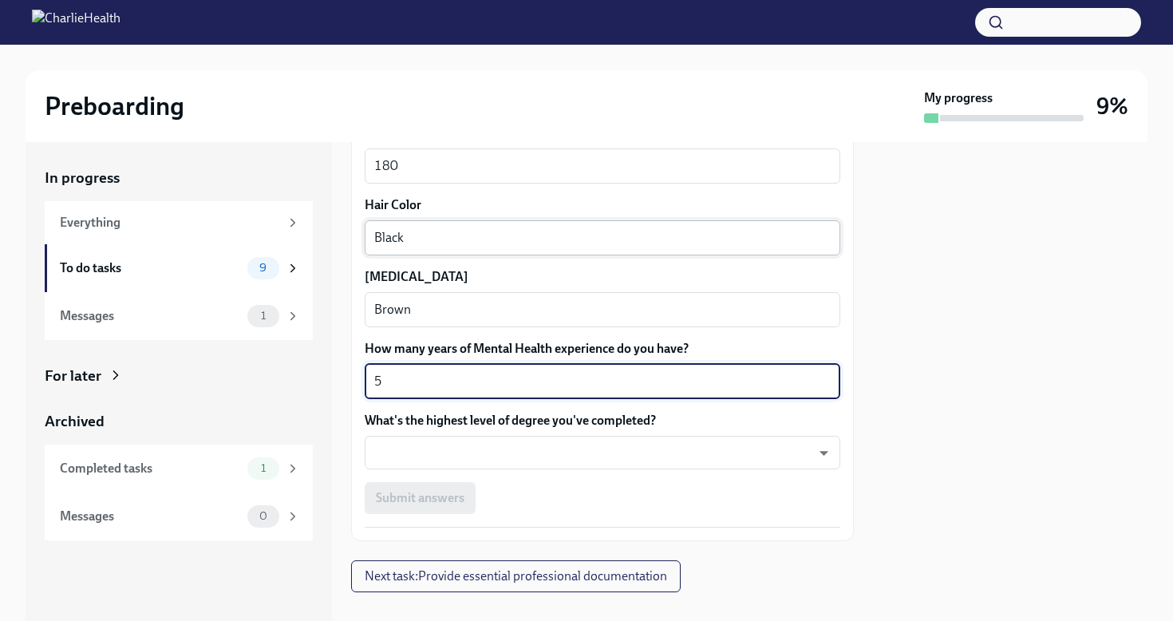
type textarea "5"
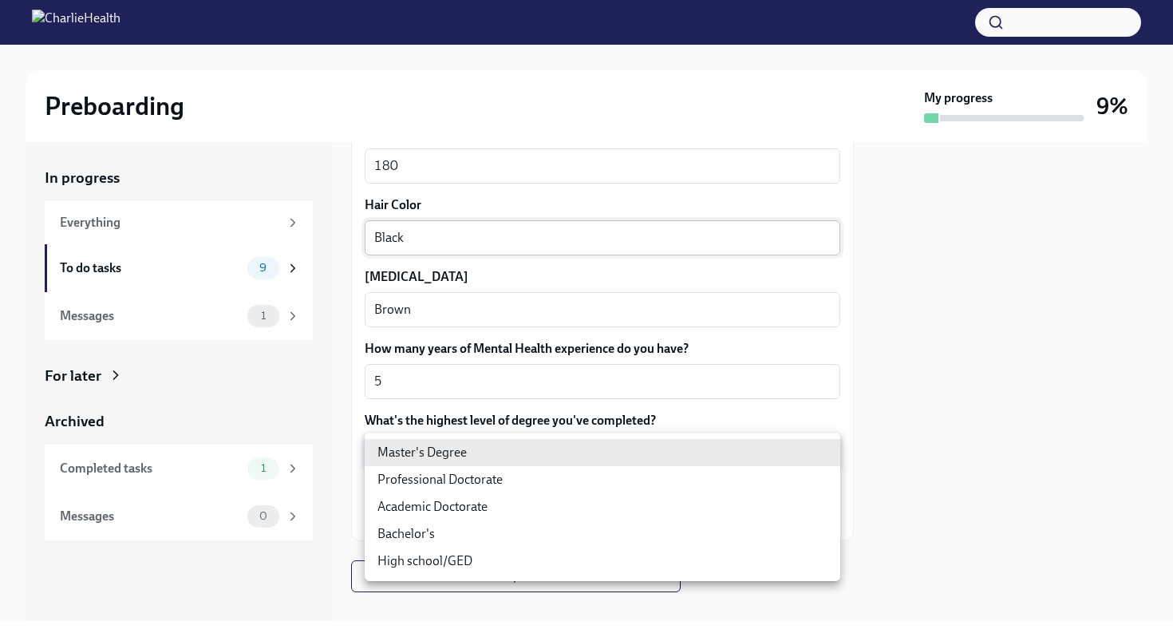
click at [476, 448] on body "Preboarding My progress 9% In progress Everything To do tasks 9 Messages 1 For …" at bounding box center [586, 318] width 1173 height 637
click at [515, 452] on li "Master's Degree" at bounding box center [603, 452] width 476 height 27
type input "2vBr-ghkD"
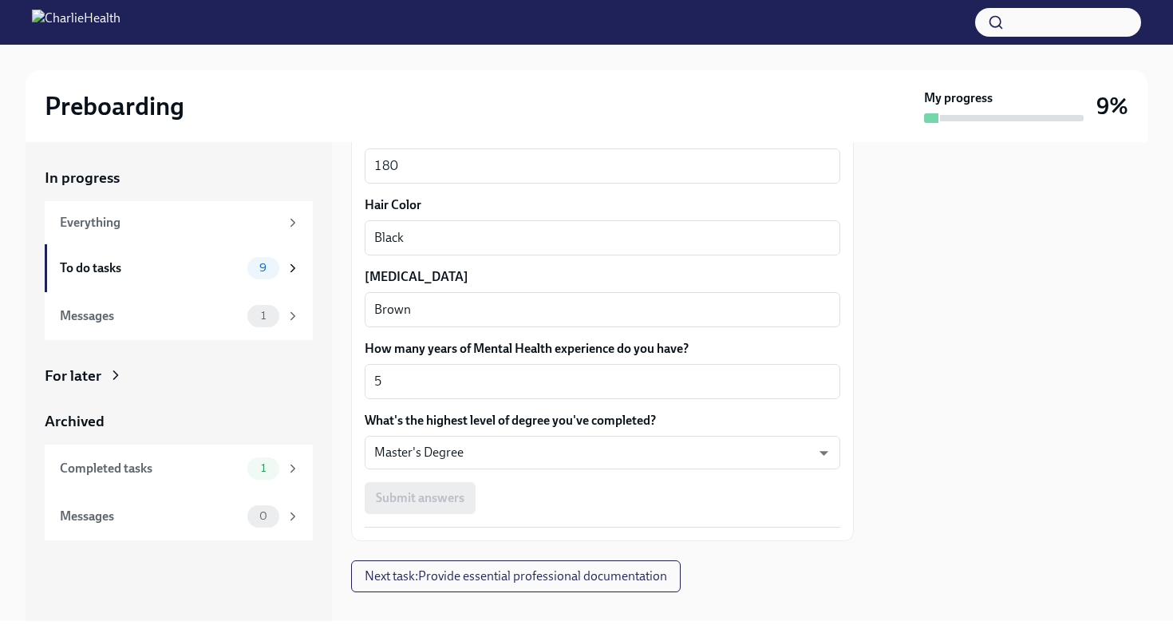
drag, startPoint x: 428, startPoint y: 523, endPoint x: 778, endPoint y: 500, distance: 350.2
click at [778, 500] on div "Submit answers" at bounding box center [603, 498] width 476 height 32
click at [981, 413] on div at bounding box center [1010, 381] width 274 height 479
click at [954, 432] on div at bounding box center [1010, 381] width 274 height 479
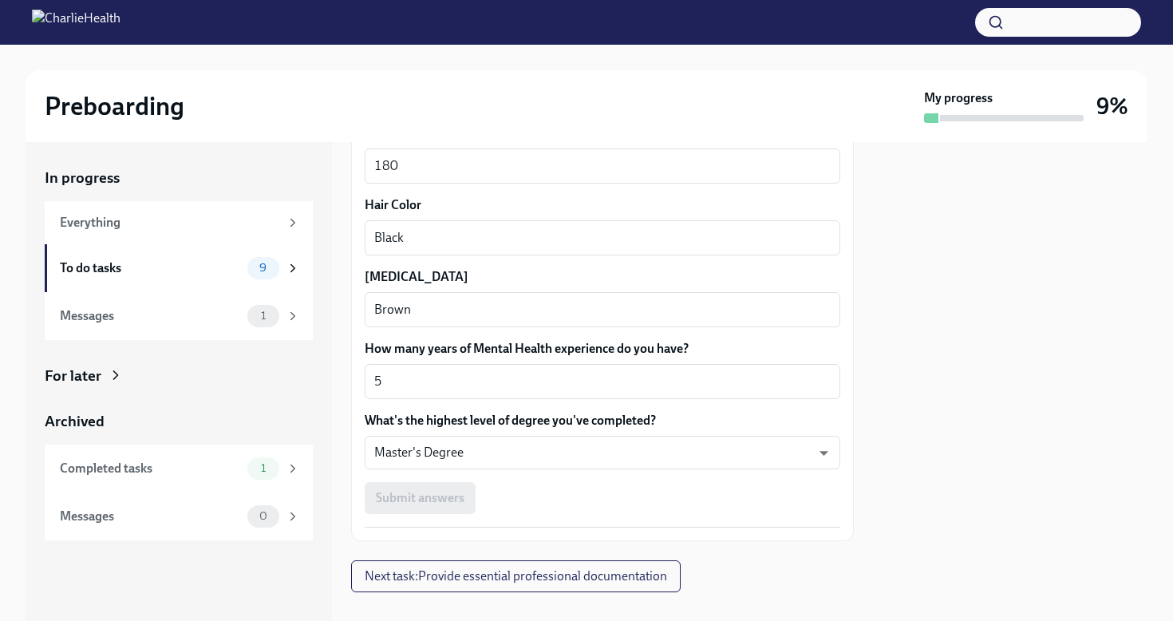
click at [954, 432] on div at bounding box center [1010, 381] width 274 height 479
drag, startPoint x: 954, startPoint y: 432, endPoint x: 320, endPoint y: 150, distance: 694.0
click at [320, 150] on div "In progress Everything To do tasks 9 Messages 1 For later Archived Completed ta…" at bounding box center [179, 381] width 306 height 479
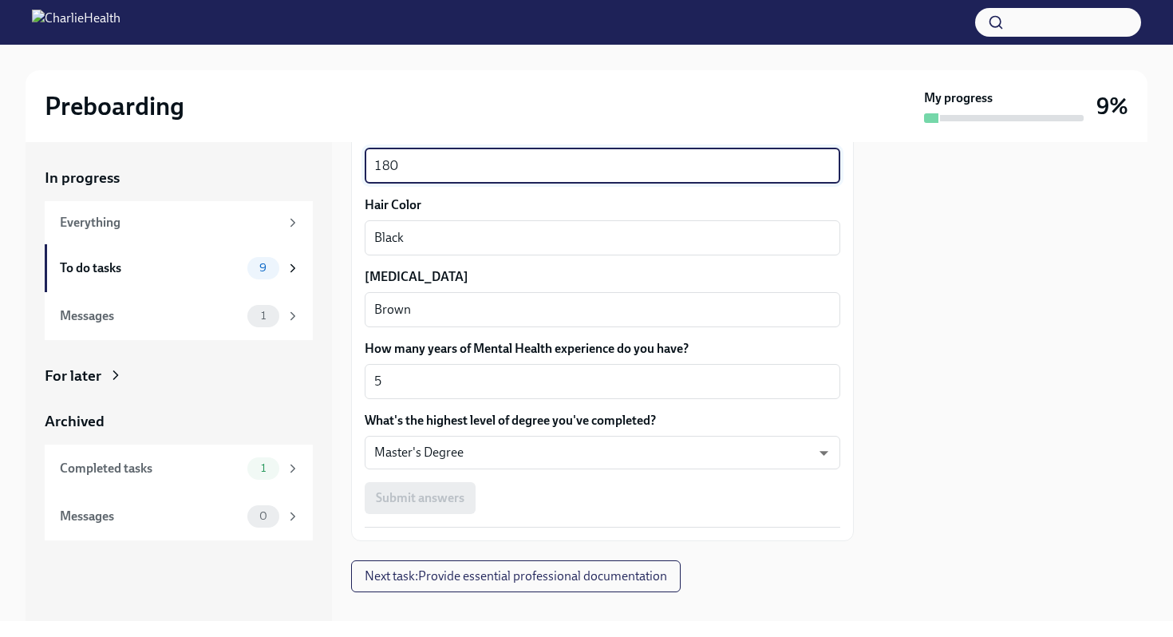
click at [439, 167] on textarea "180" at bounding box center [602, 165] width 456 height 19
drag, startPoint x: 320, startPoint y: 150, endPoint x: 691, endPoint y: 188, distance: 373.0
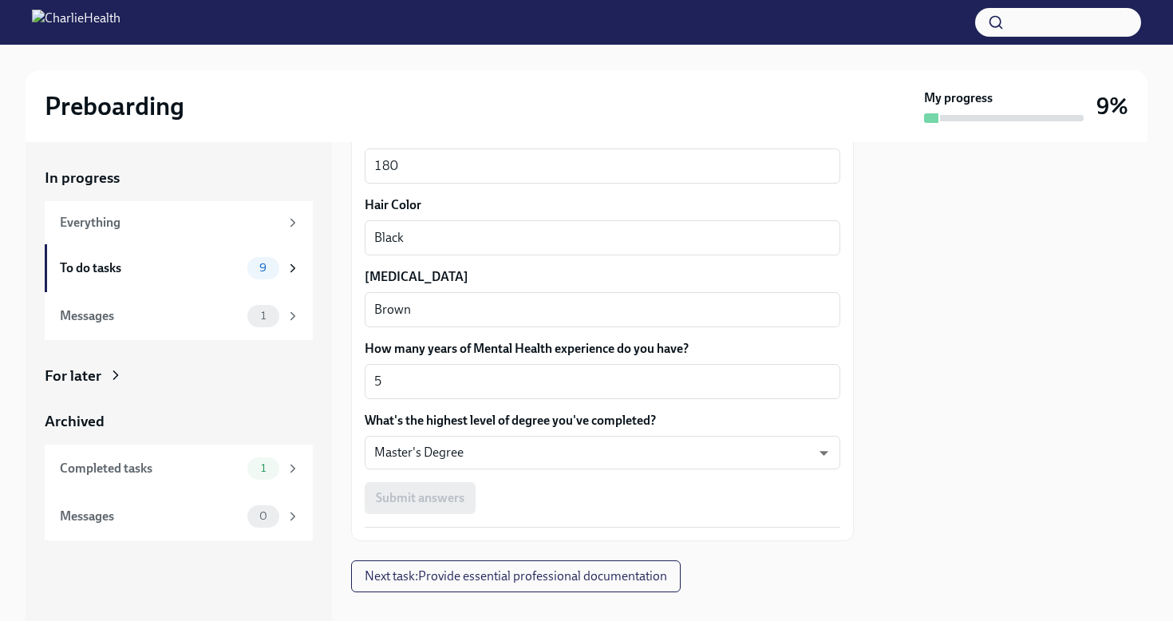
drag, startPoint x: 691, startPoint y: 188, endPoint x: 1074, endPoint y: 351, distance: 416.1
click at [1074, 351] on div at bounding box center [1010, 381] width 274 height 479
drag, startPoint x: 1074, startPoint y: 351, endPoint x: 1118, endPoint y: 322, distance: 52.9
click at [1118, 322] on div at bounding box center [1010, 381] width 274 height 479
click at [708, 119] on div "Preboarding" at bounding box center [481, 106] width 873 height 32
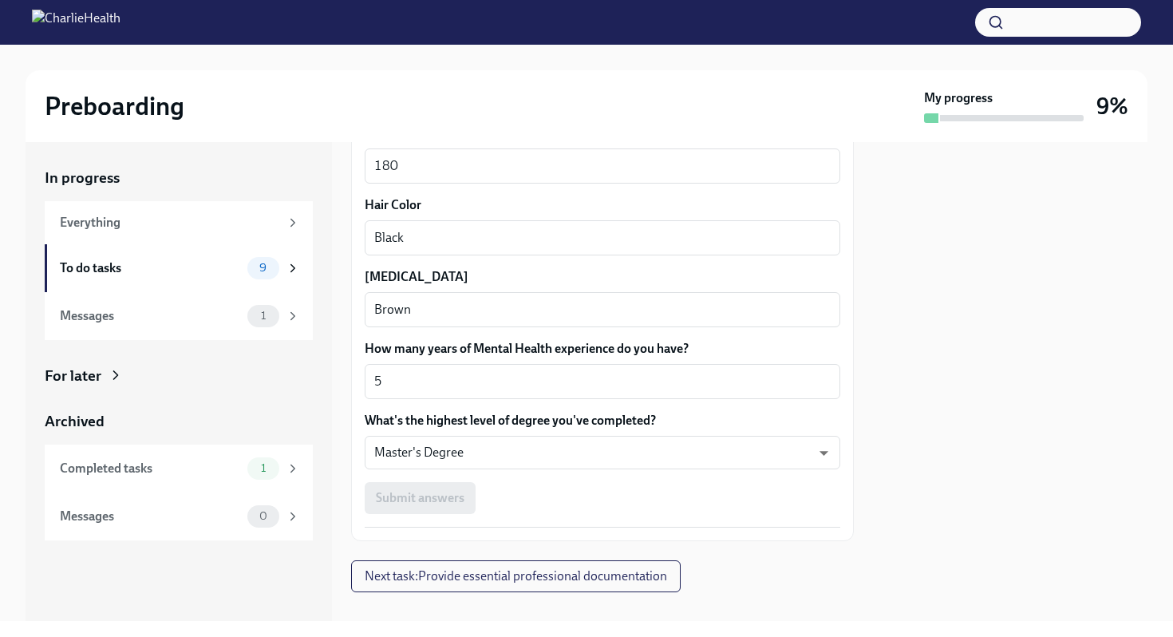
click at [423, 182] on div "180 x ​" at bounding box center [603, 165] width 476 height 35
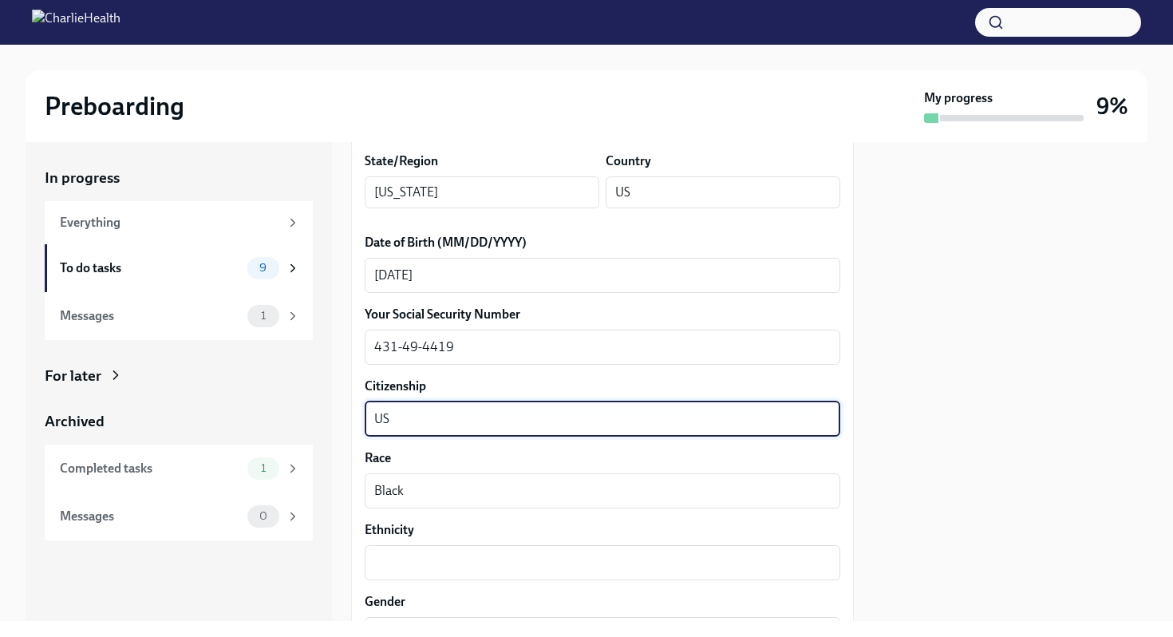
scroll to position [708, 0]
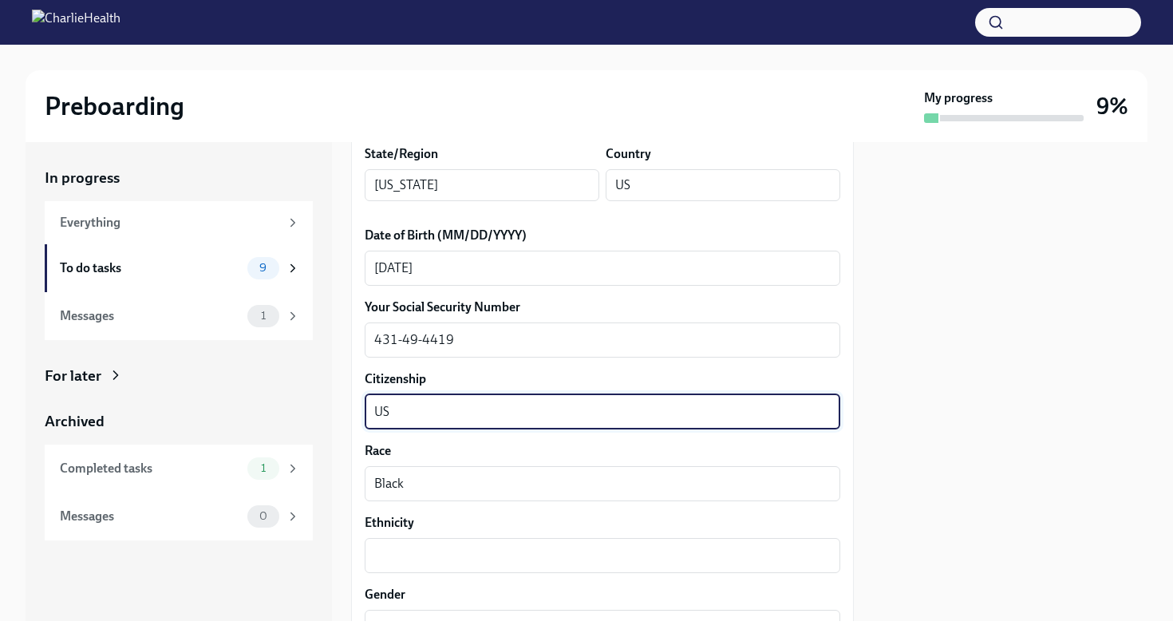
click at [455, 415] on textarea "US" at bounding box center [602, 411] width 456 height 19
type textarea "U"
drag, startPoint x: 455, startPoint y: 415, endPoint x: 391, endPoint y: 416, distance: 63.8
click at [391, 416] on textarea "Citzen" at bounding box center [602, 411] width 456 height 19
type textarea "Citizen"
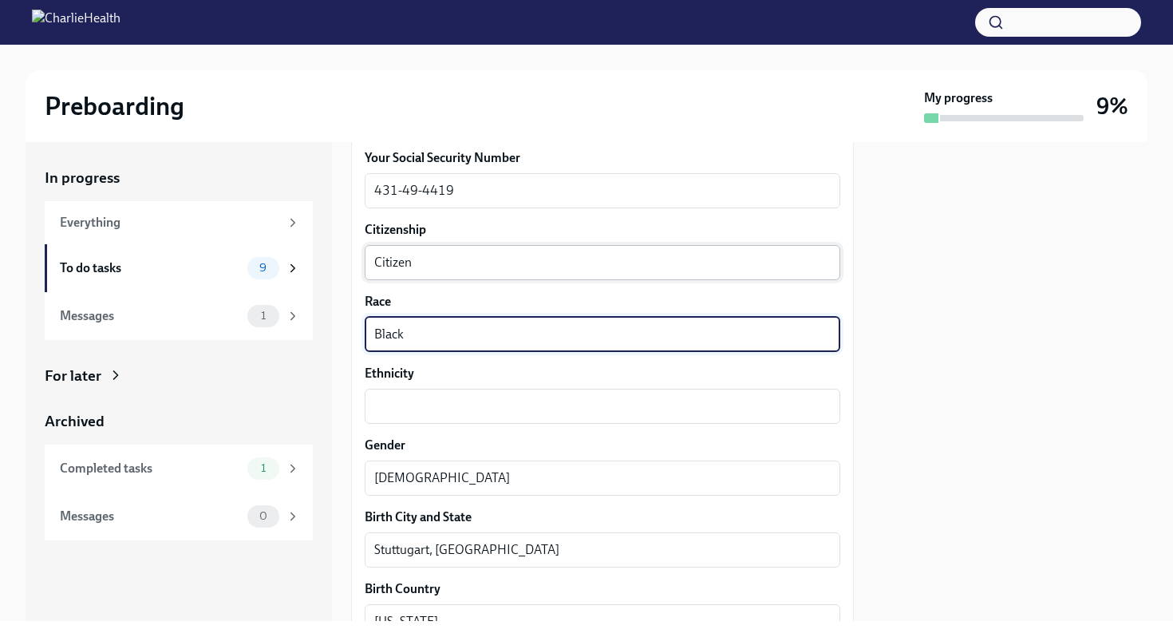
scroll to position [887, 0]
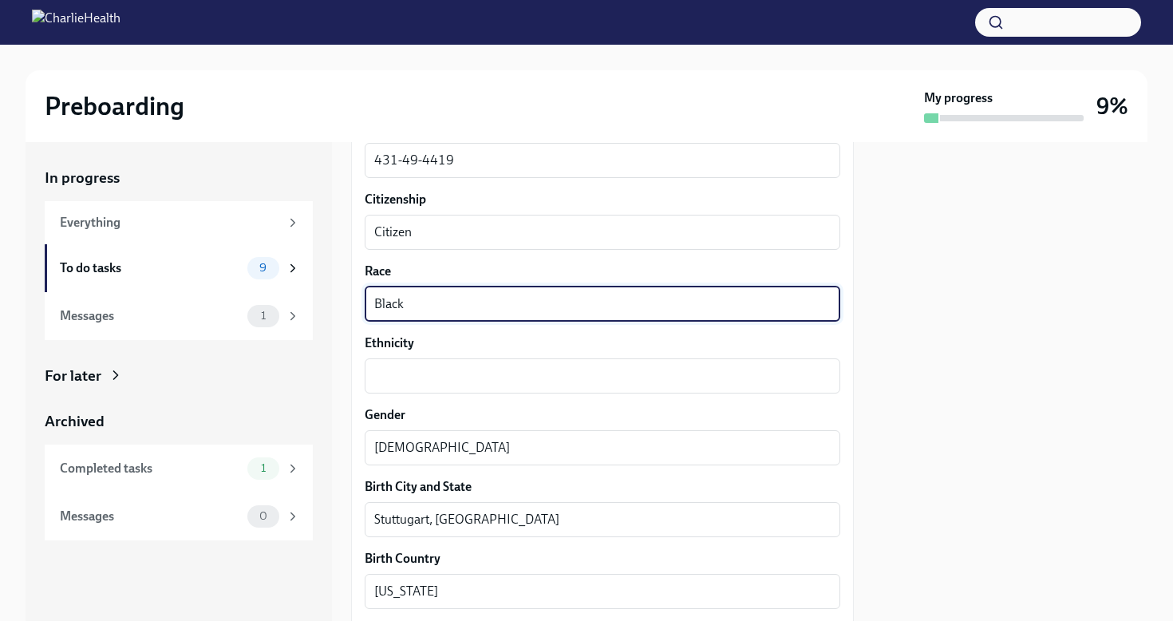
click at [438, 297] on textarea "Black" at bounding box center [602, 303] width 456 height 19
drag, startPoint x: 431, startPoint y: 306, endPoint x: 360, endPoint y: 300, distance: 71.2
click at [360, 300] on div "We need some info from you to start setting you up in payroll and other systems…" at bounding box center [602, 229] width 503 height 1761
type textarea "Black"
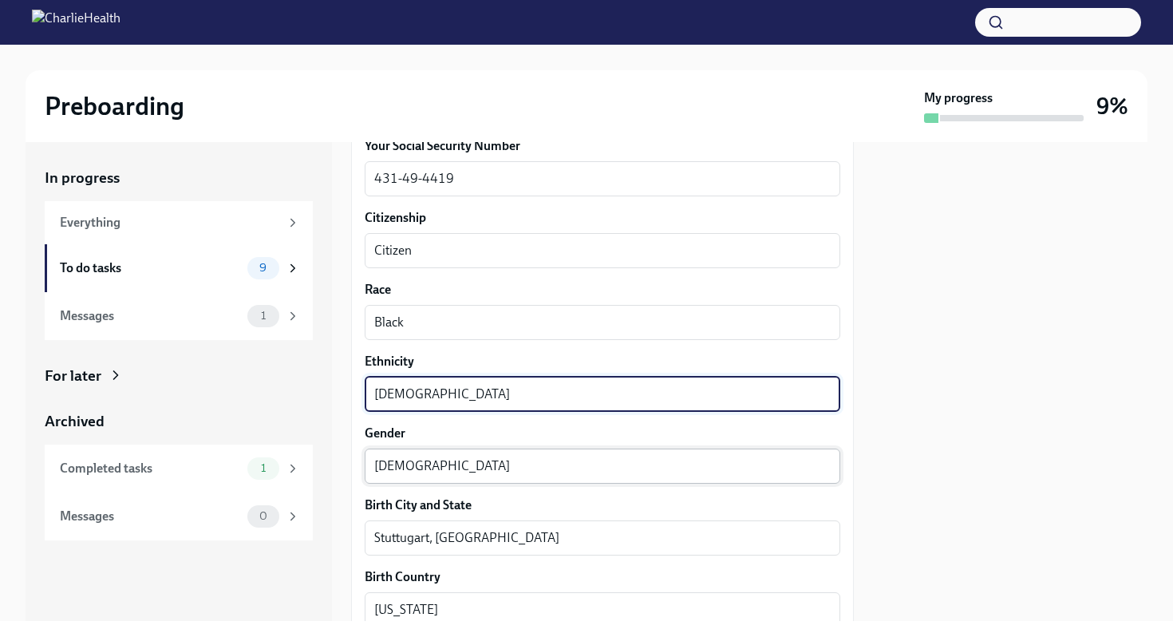
scroll to position [864, 0]
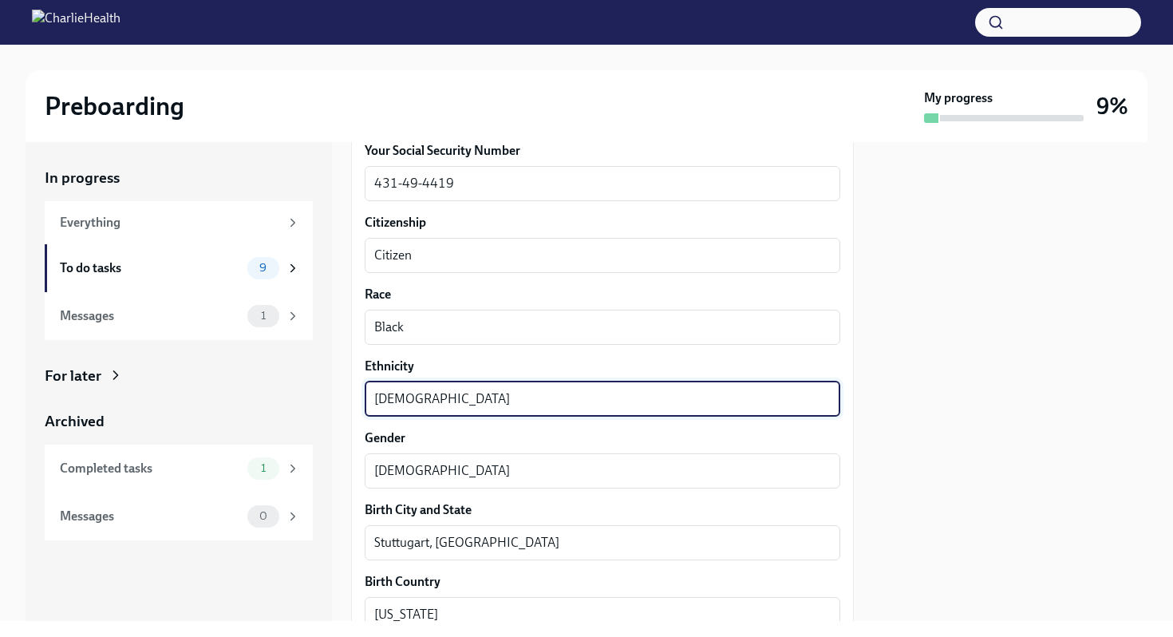
type textarea "[DEMOGRAPHIC_DATA]"
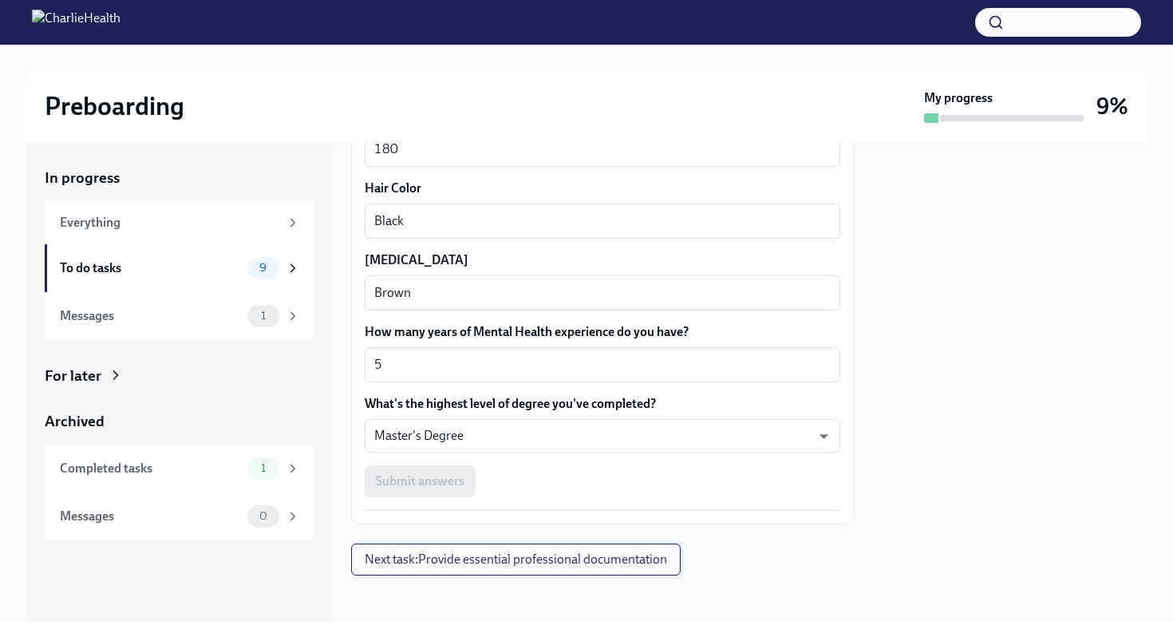
scroll to position [1474, 0]
click at [655, 563] on span "Next task : Provide essential professional documentation" at bounding box center [516, 558] width 302 height 16
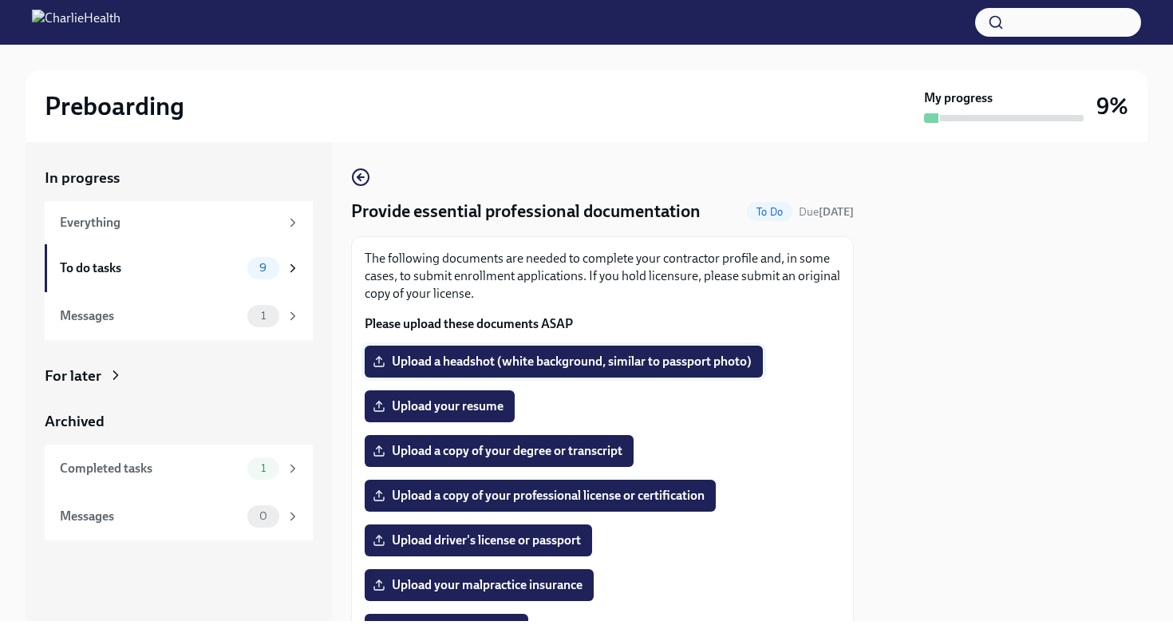
click at [467, 365] on span "Upload a headshot (white background, similar to passport photo)" at bounding box center [564, 361] width 376 height 16
click at [0, 0] on input "Upload a headshot (white background, similar to passport photo)" at bounding box center [0, 0] width 0 height 0
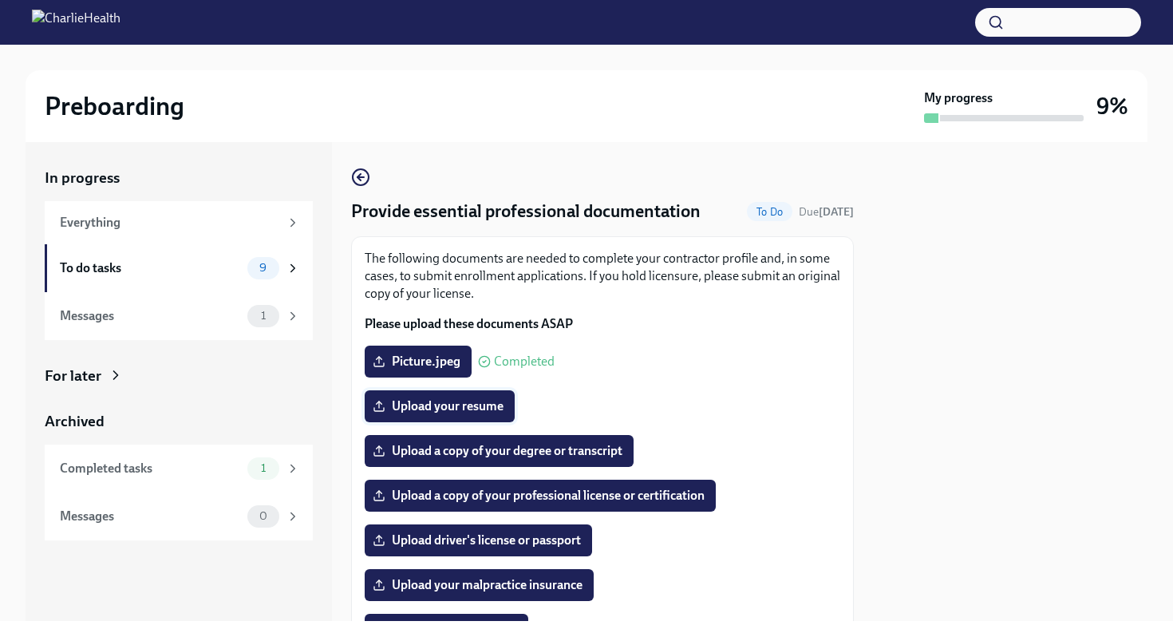
click at [467, 408] on span "Upload your resume" at bounding box center [440, 406] width 128 height 16
click at [0, 0] on input "Upload your resume" at bounding box center [0, 0] width 0 height 0
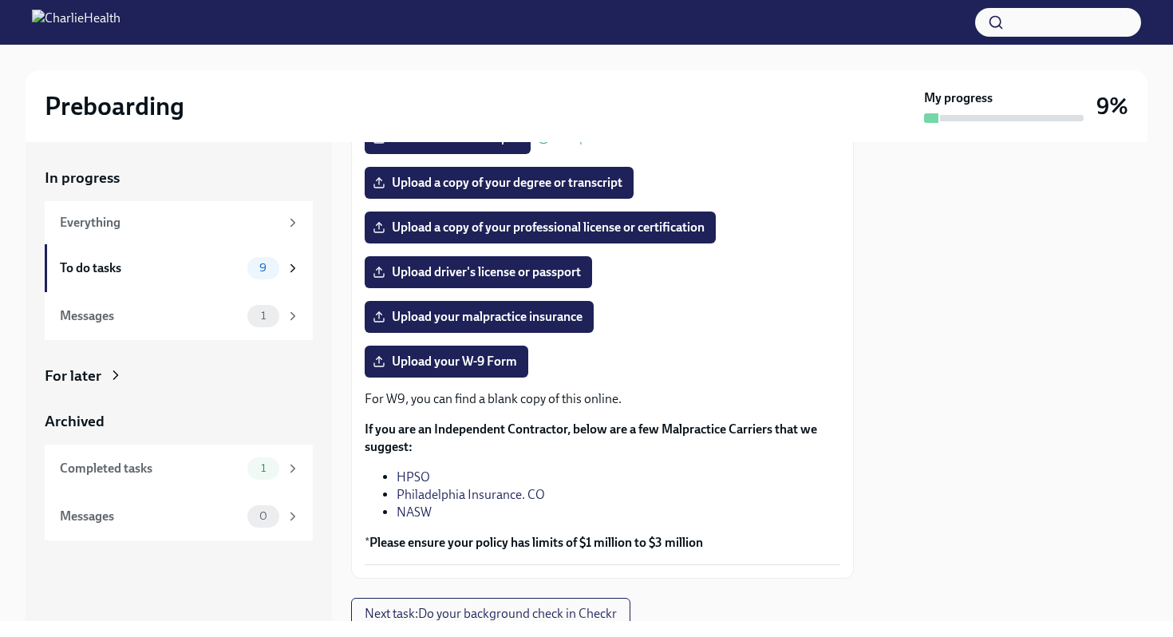
scroll to position [265, 0]
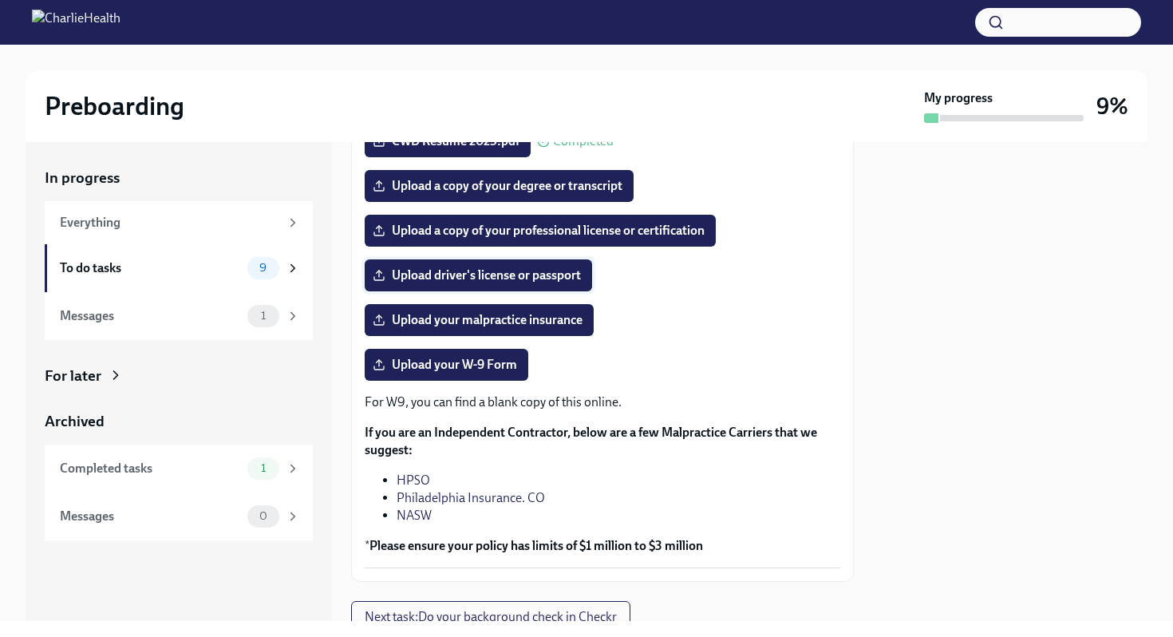
click at [503, 275] on span "Upload driver's license or passport" at bounding box center [478, 275] width 205 height 16
click at [0, 0] on input "Upload driver's license or passport" at bounding box center [0, 0] width 0 height 0
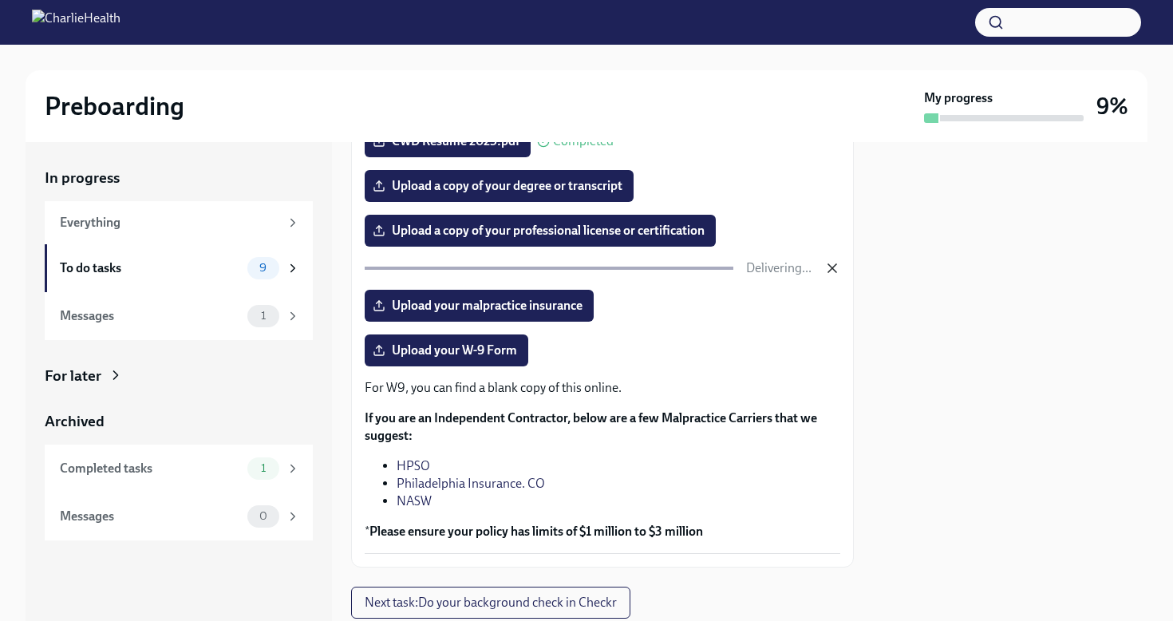
click at [831, 267] on icon "button" at bounding box center [832, 268] width 8 height 8
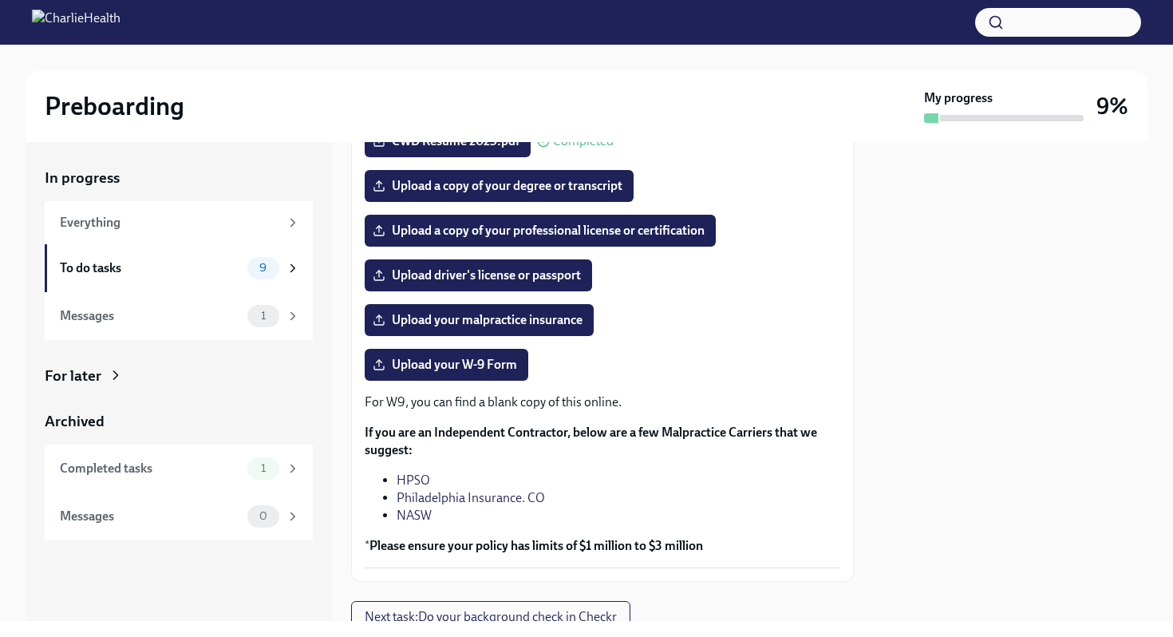
click at [547, 280] on span "Upload driver's license or passport" at bounding box center [478, 275] width 205 height 16
click at [0, 0] on input "Upload driver's license or passport" at bounding box center [0, 0] width 0 height 0
click at [445, 187] on span "Upload a copy of your degree or transcript" at bounding box center [499, 186] width 247 height 16
click at [0, 0] on input "Upload a copy of your degree or transcript" at bounding box center [0, 0] width 0 height 0
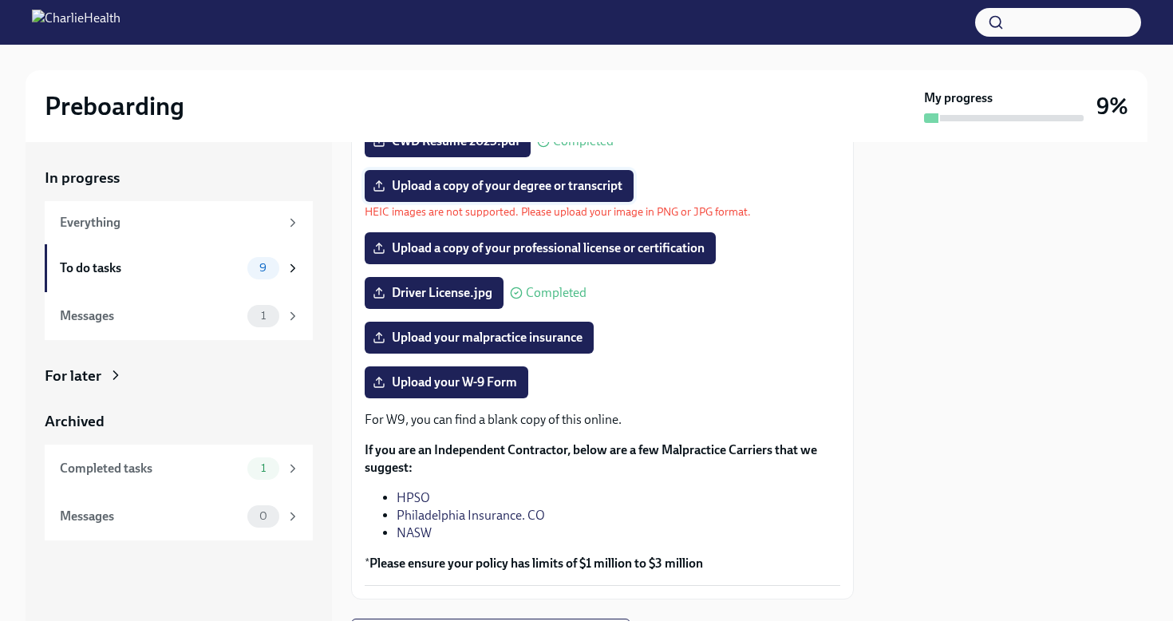
click at [439, 193] on span "Upload a copy of your degree or transcript" at bounding box center [499, 186] width 247 height 16
click at [0, 0] on input "Upload a copy of your degree or transcript" at bounding box center [0, 0] width 0 height 0
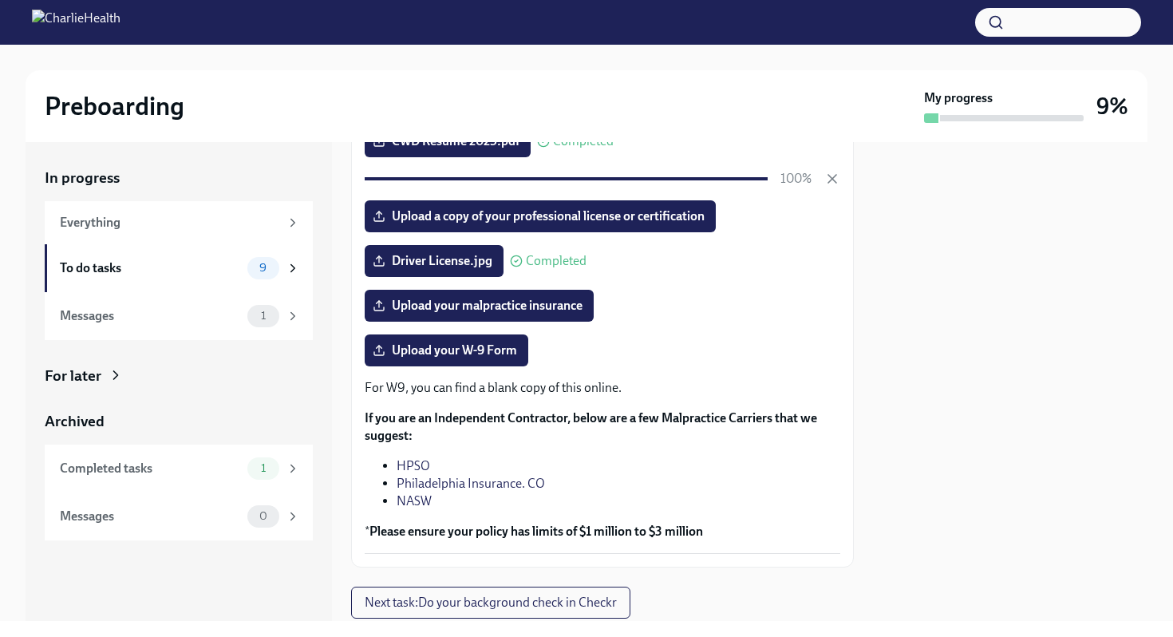
click at [988, 366] on div at bounding box center [1010, 381] width 274 height 479
drag, startPoint x: 988, startPoint y: 366, endPoint x: 828, endPoint y: 172, distance: 252.2
click at [828, 172] on icon "button" at bounding box center [832, 179] width 16 height 16
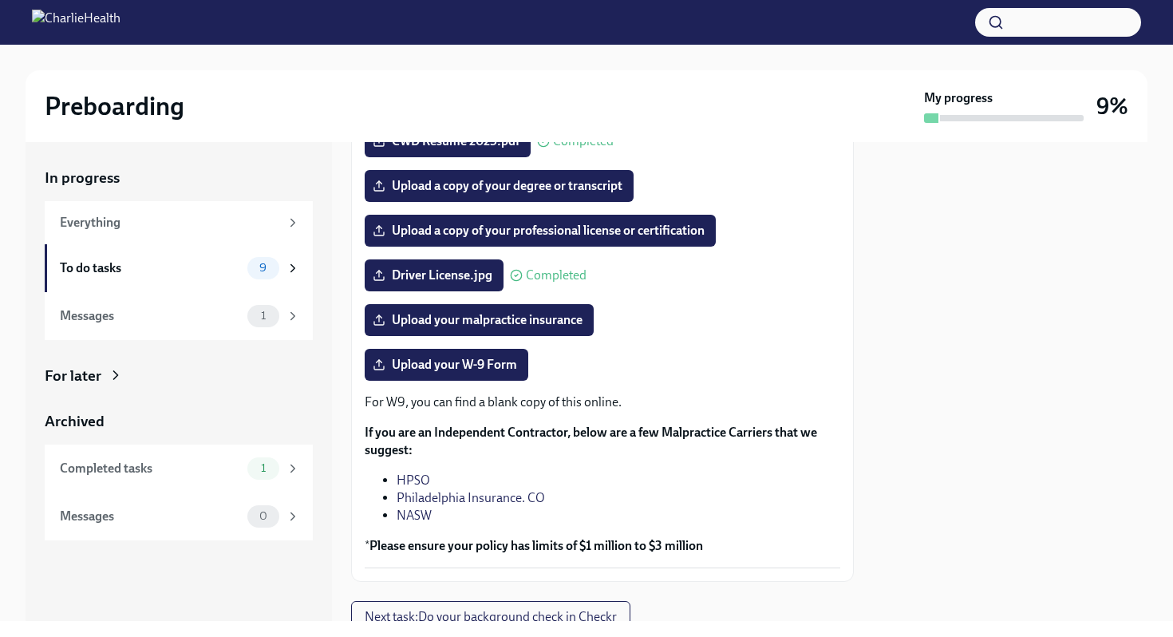
click at [541, 186] on span "Upload a copy of your degree or transcript" at bounding box center [499, 186] width 247 height 16
click at [0, 0] on input "Upload a copy of your degree or transcript" at bounding box center [0, 0] width 0 height 0
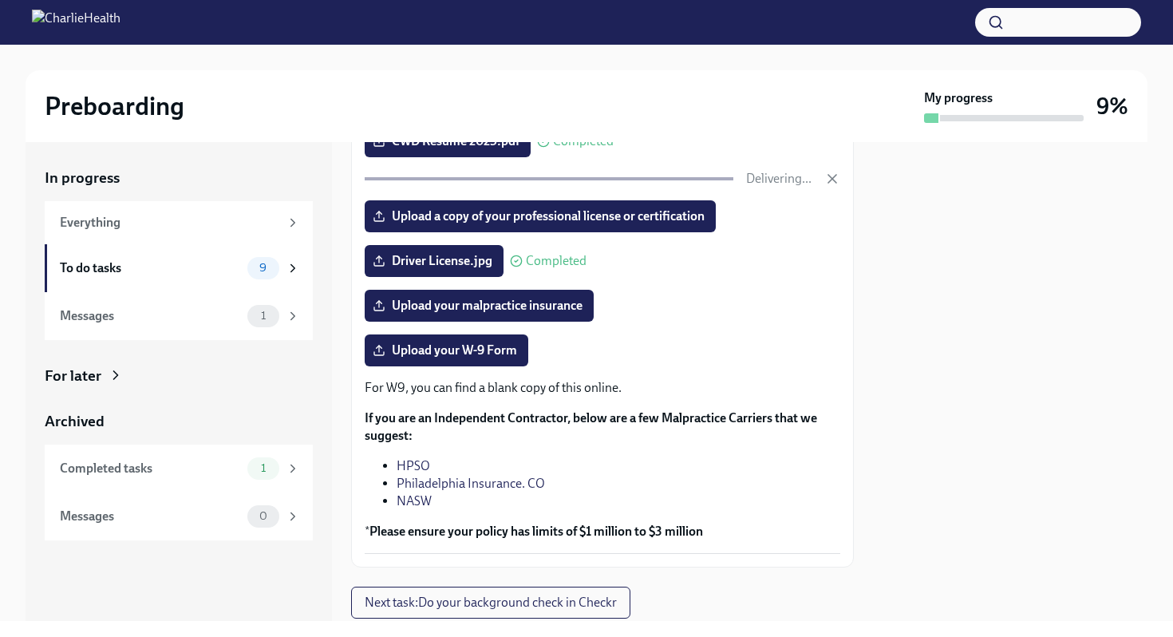
click at [895, 345] on div at bounding box center [1010, 381] width 274 height 479
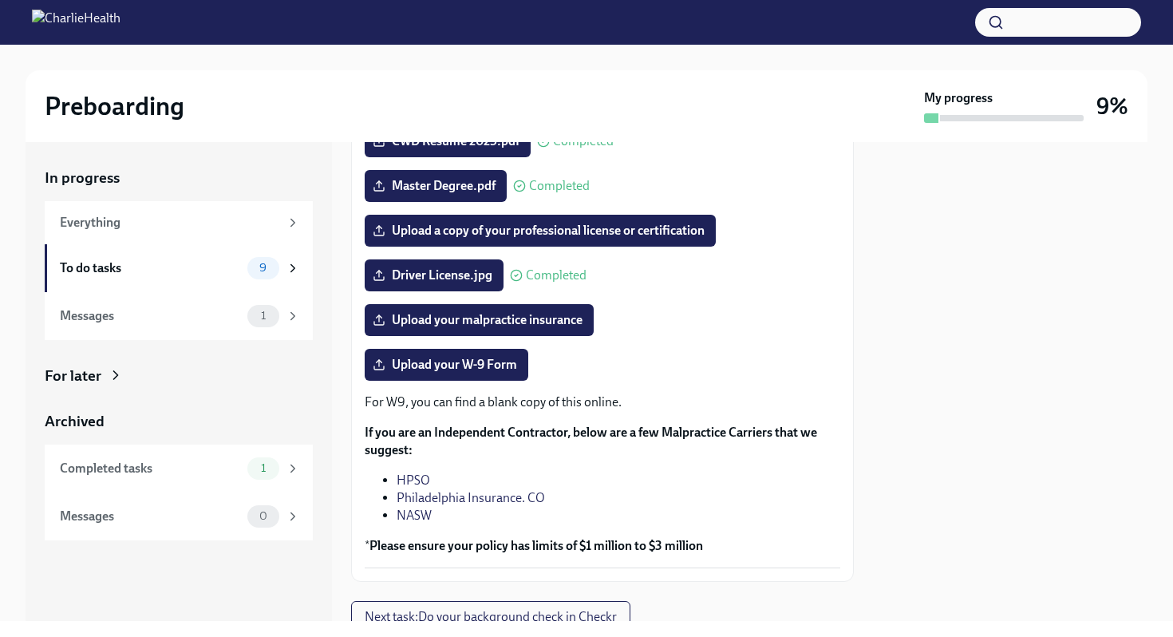
click at [965, 525] on div at bounding box center [1010, 381] width 274 height 479
drag, startPoint x: 965, startPoint y: 525, endPoint x: 1020, endPoint y: 507, distance: 58.5
click at [1020, 507] on div at bounding box center [1010, 381] width 274 height 479
drag, startPoint x: 1020, startPoint y: 507, endPoint x: 945, endPoint y: 432, distance: 106.6
click at [945, 432] on div at bounding box center [1010, 381] width 274 height 479
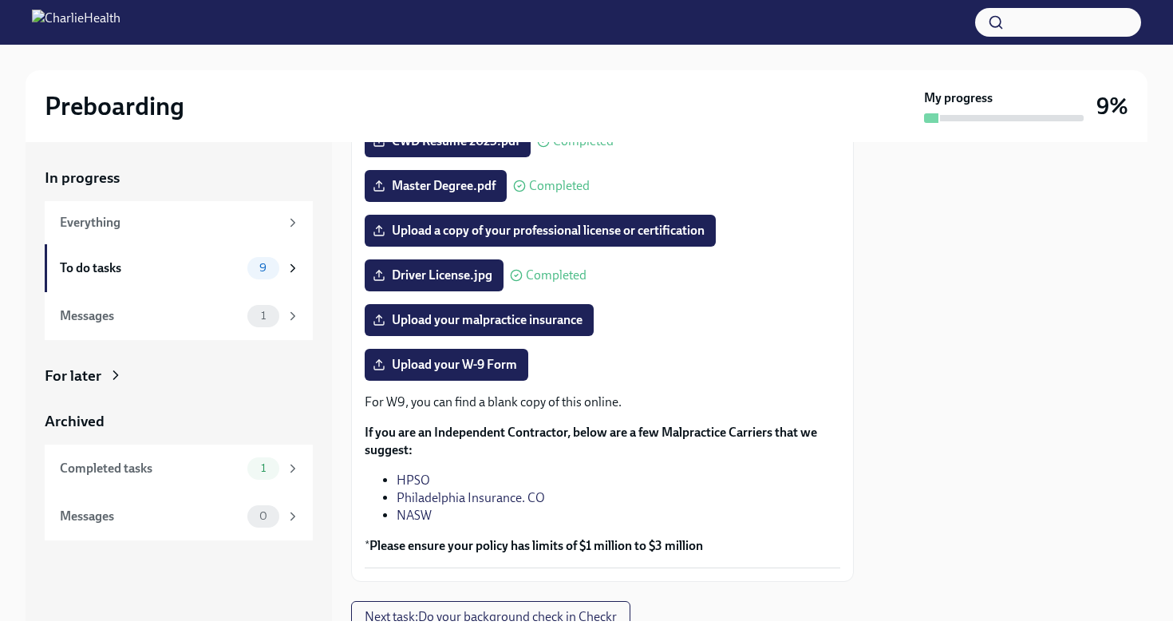
drag, startPoint x: 945, startPoint y: 432, endPoint x: 779, endPoint y: 353, distance: 183.8
click at [779, 353] on div "Upload your W-9 Form" at bounding box center [603, 365] width 476 height 32
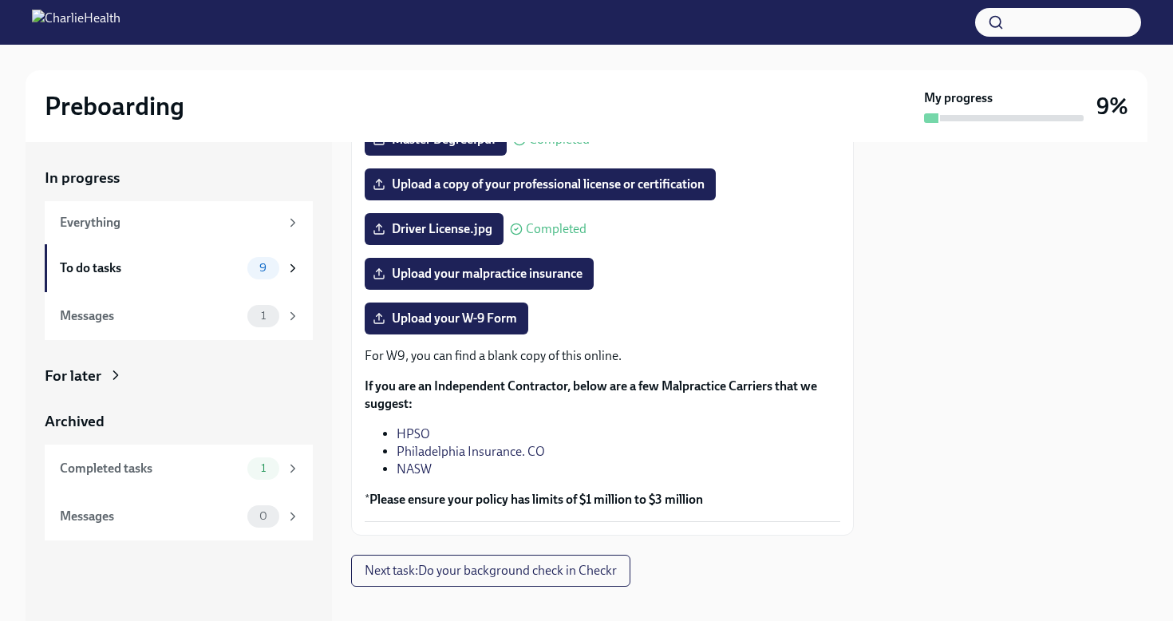
scroll to position [328, 0]
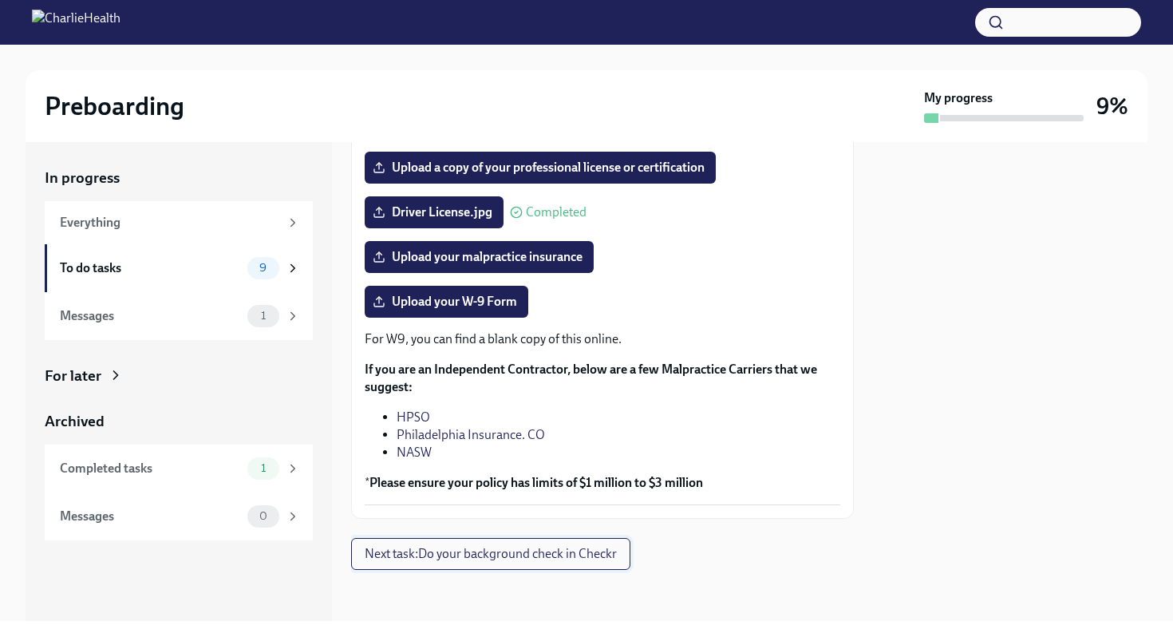
drag, startPoint x: 779, startPoint y: 353, endPoint x: 609, endPoint y: 547, distance: 257.2
click at [609, 547] on span "Next task : Do your background check in Checkr" at bounding box center [491, 554] width 252 height 16
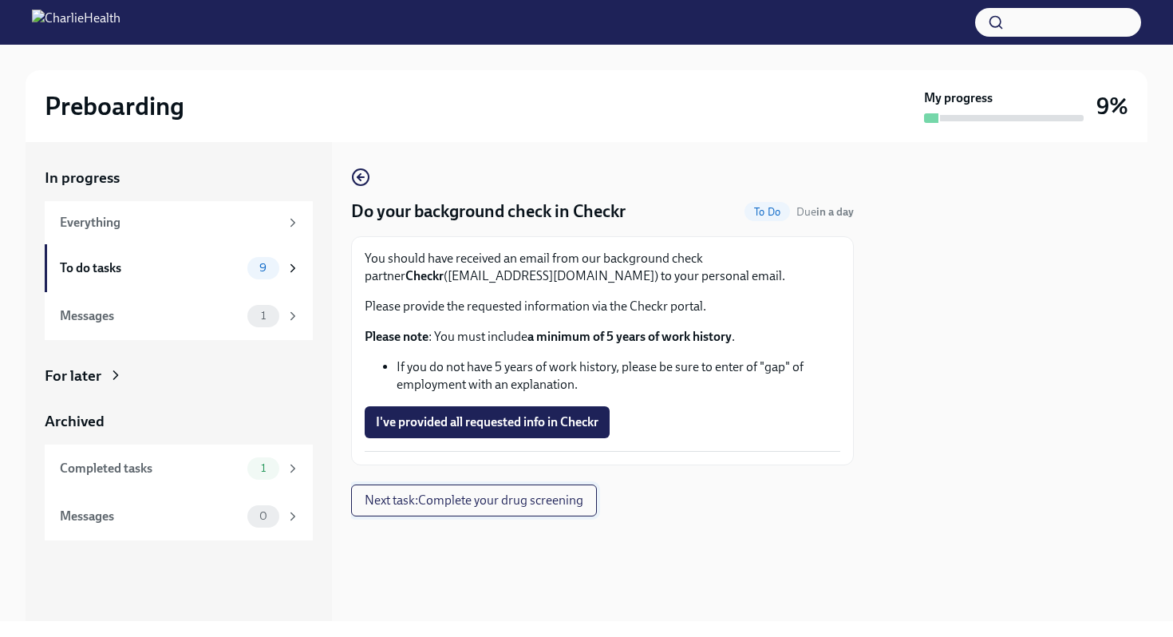
click at [508, 429] on span "I've provided all requested info in Checkr" at bounding box center [487, 422] width 223 height 16
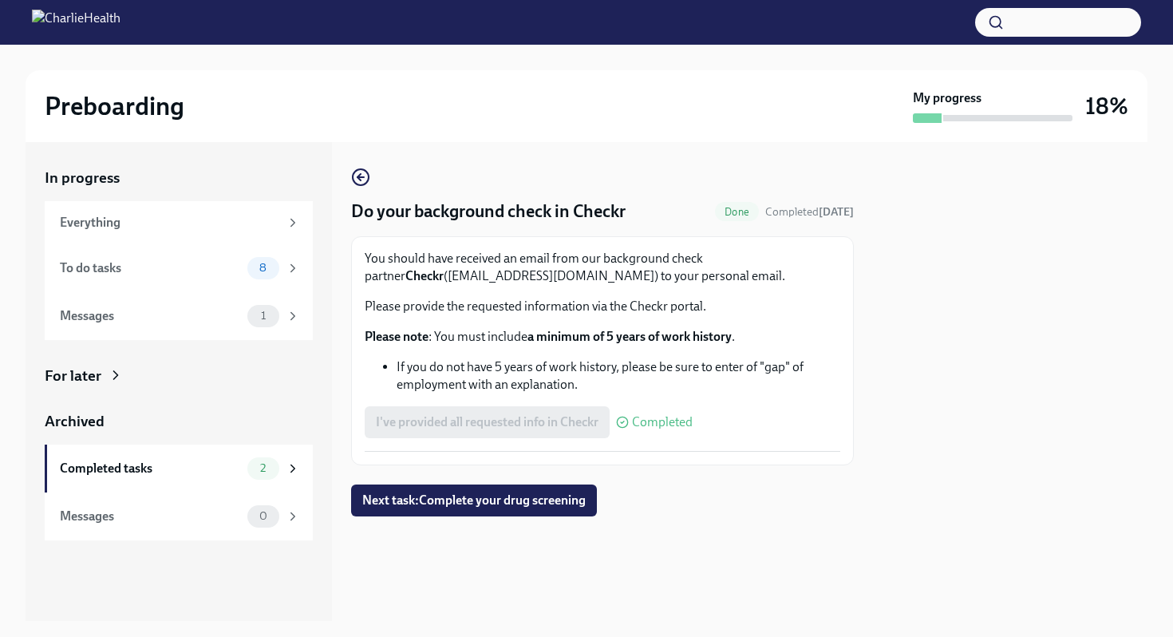
click at [495, 508] on span "Next task : Complete your drug screening" at bounding box center [473, 500] width 223 height 16
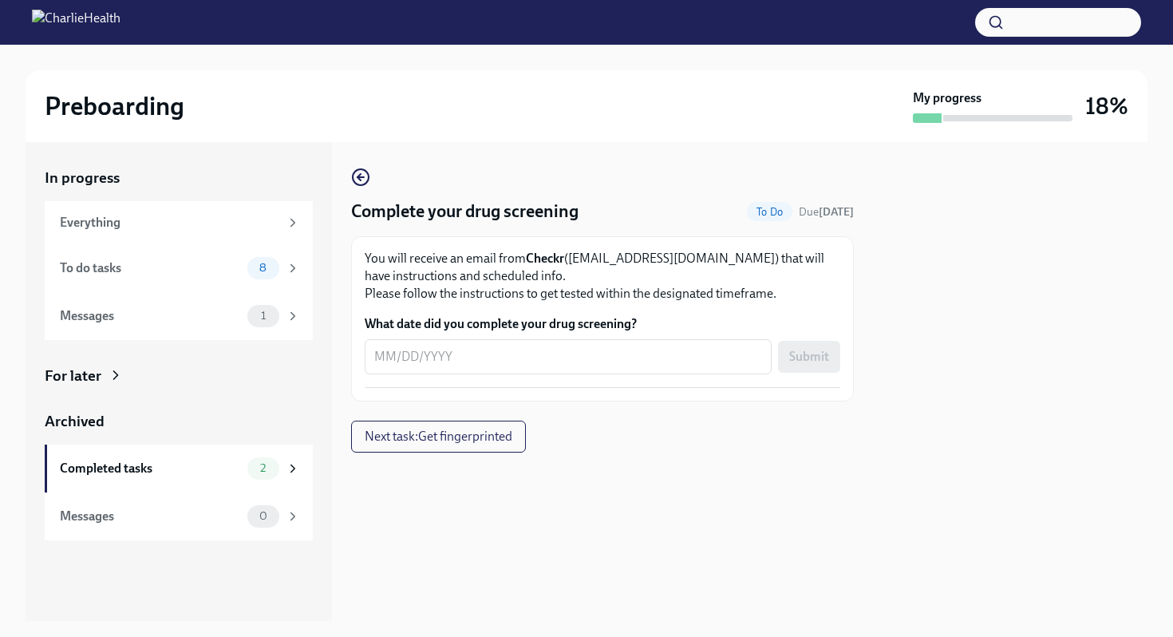
click at [441, 436] on span "Next task : Get fingerprinted" at bounding box center [439, 436] width 148 height 16
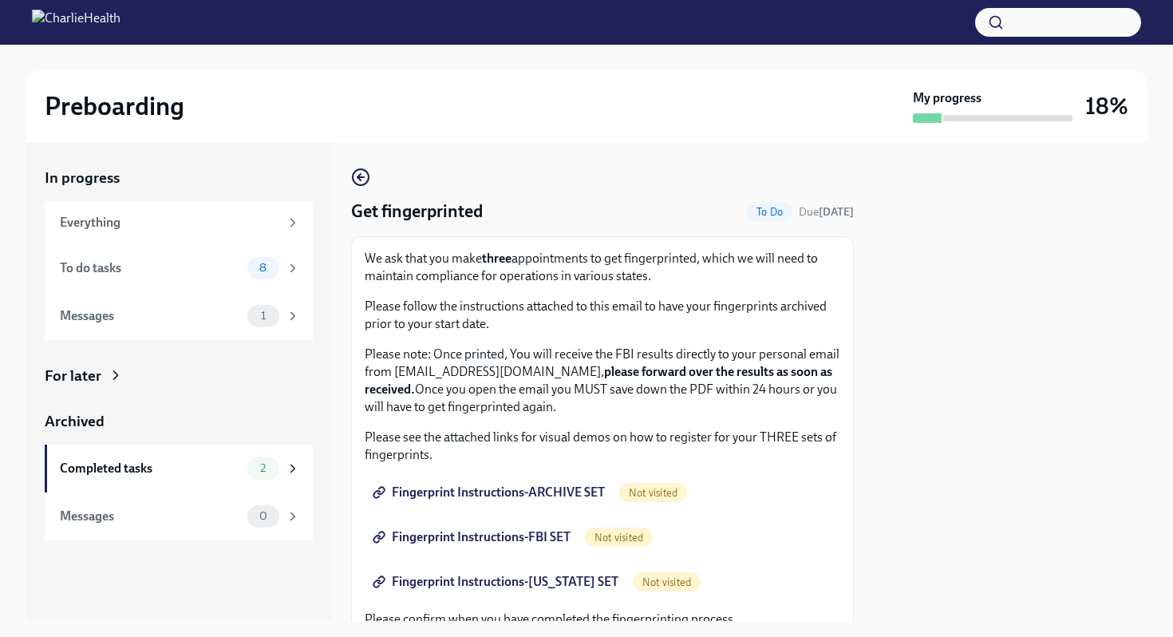
scroll to position [28, 0]
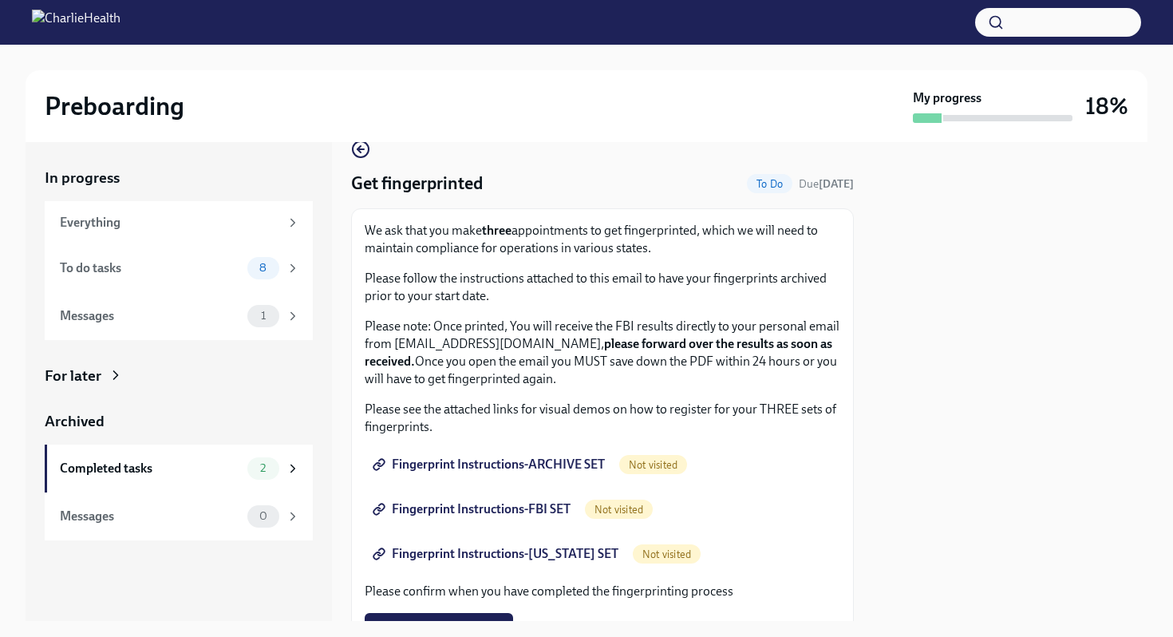
drag, startPoint x: 609, startPoint y: 547, endPoint x: 489, endPoint y: 463, distance: 146.1
click at [489, 463] on span "Fingerprint Instructions-ARCHIVE SET" at bounding box center [490, 464] width 229 height 16
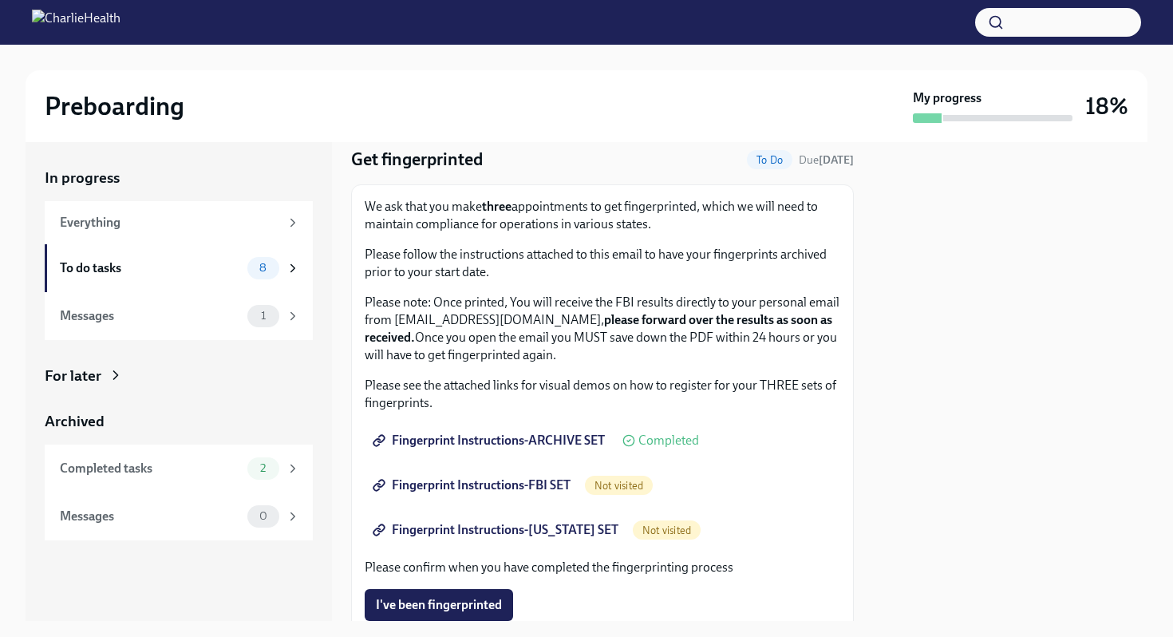
scroll to position [0, 0]
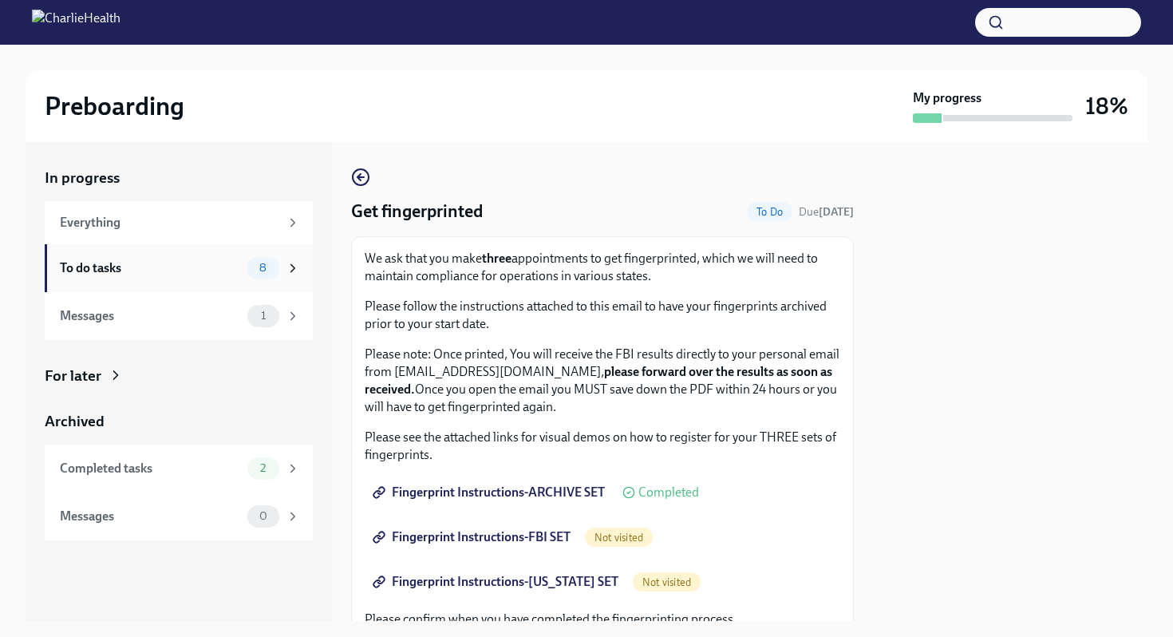
click at [218, 278] on div "To do tasks 8" at bounding box center [179, 268] width 268 height 48
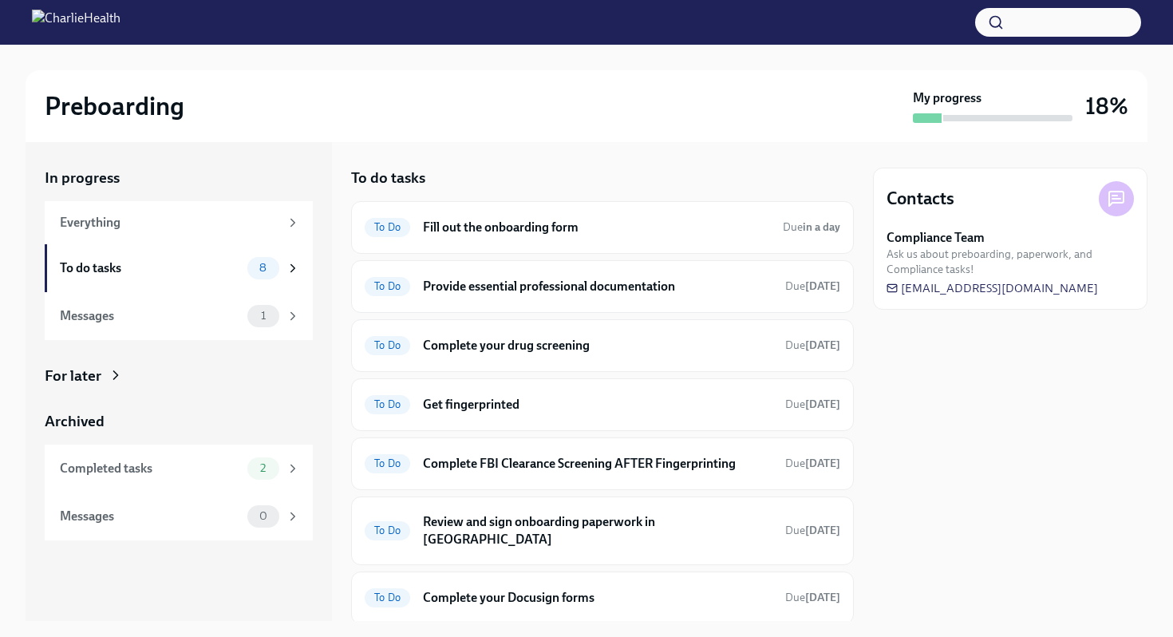
click at [517, 221] on h6 "Fill out the onboarding form" at bounding box center [596, 228] width 347 height 18
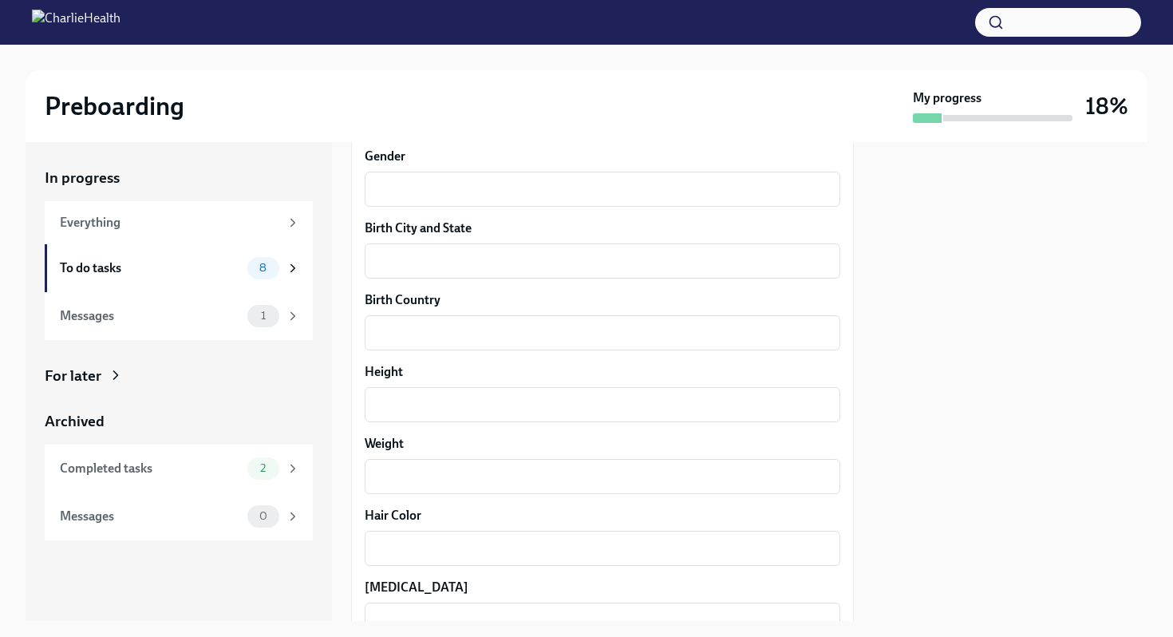
scroll to position [1478, 0]
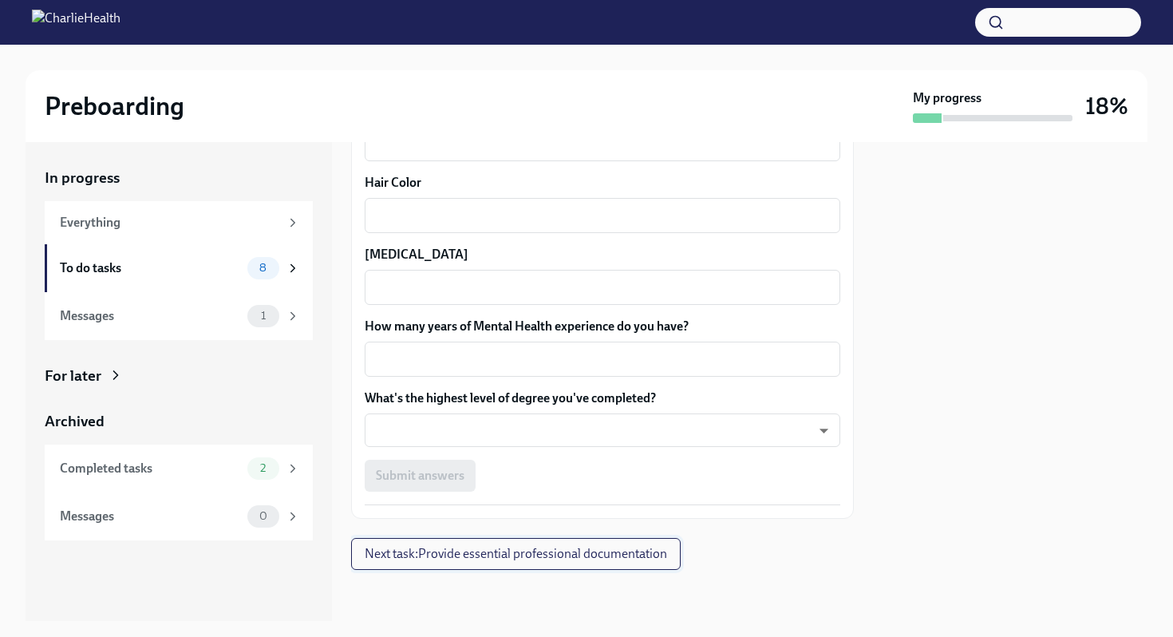
drag, startPoint x: 218, startPoint y: 278, endPoint x: 503, endPoint y: 550, distance: 393.9
click at [503, 550] on span "Next task : Provide essential professional documentation" at bounding box center [516, 554] width 302 height 16
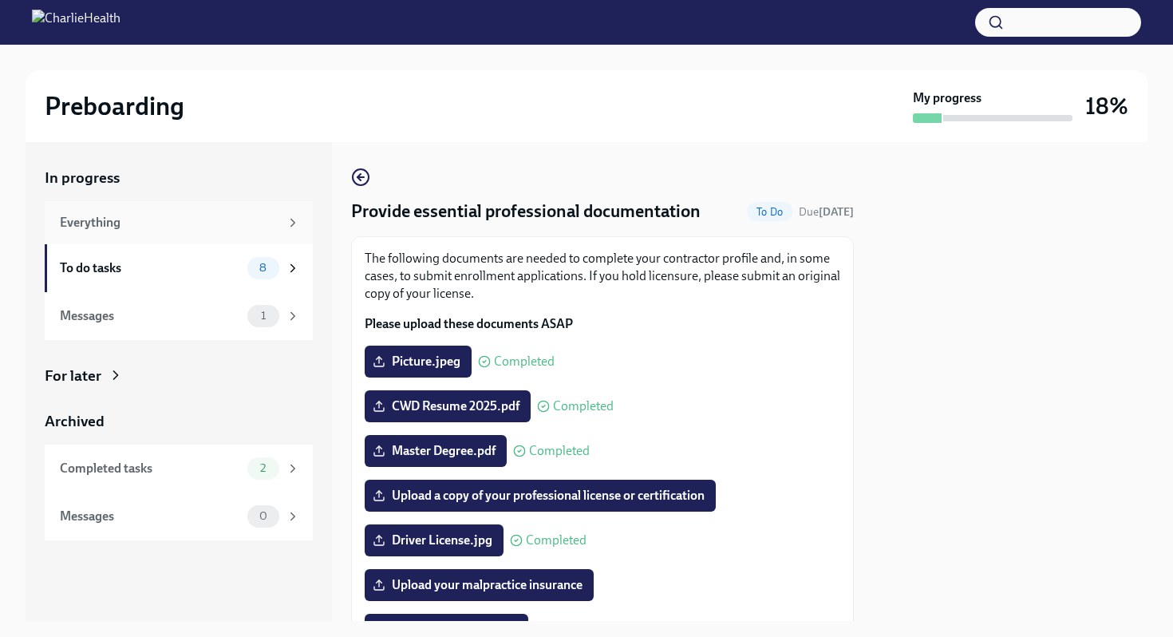
click at [112, 219] on div "Everything" at bounding box center [169, 223] width 219 height 18
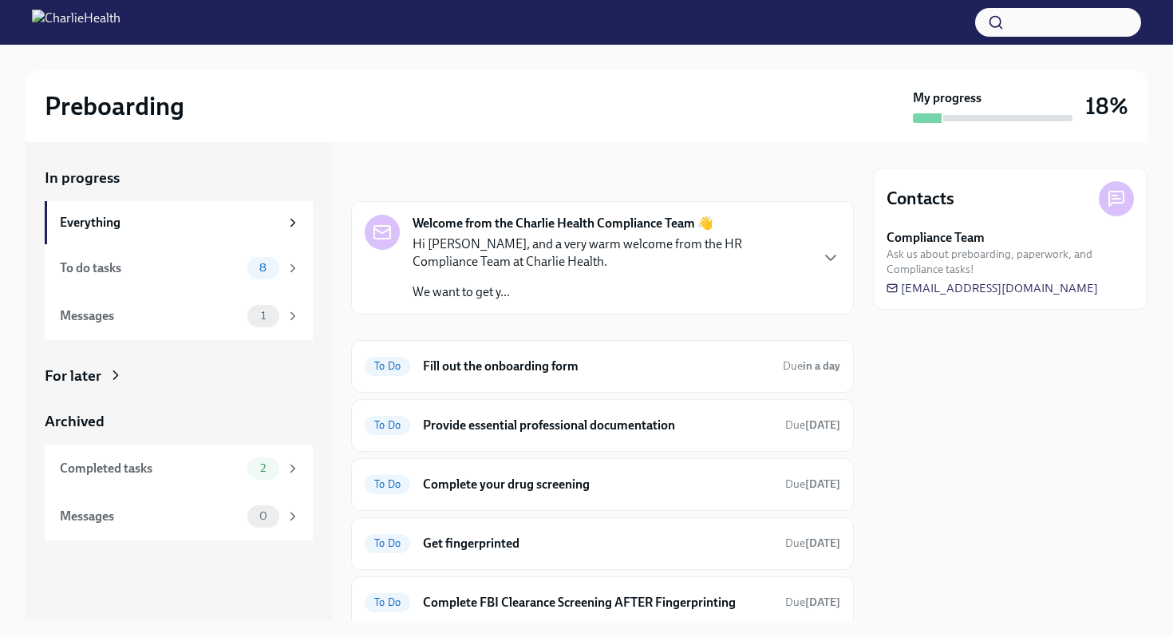
click at [1012, 487] on div "Contacts Compliance Team Ask us about preboarding, paperwork, and Compliance ta…" at bounding box center [1010, 381] width 274 height 479
click at [523, 367] on h6 "Fill out the onboarding form" at bounding box center [596, 366] width 347 height 18
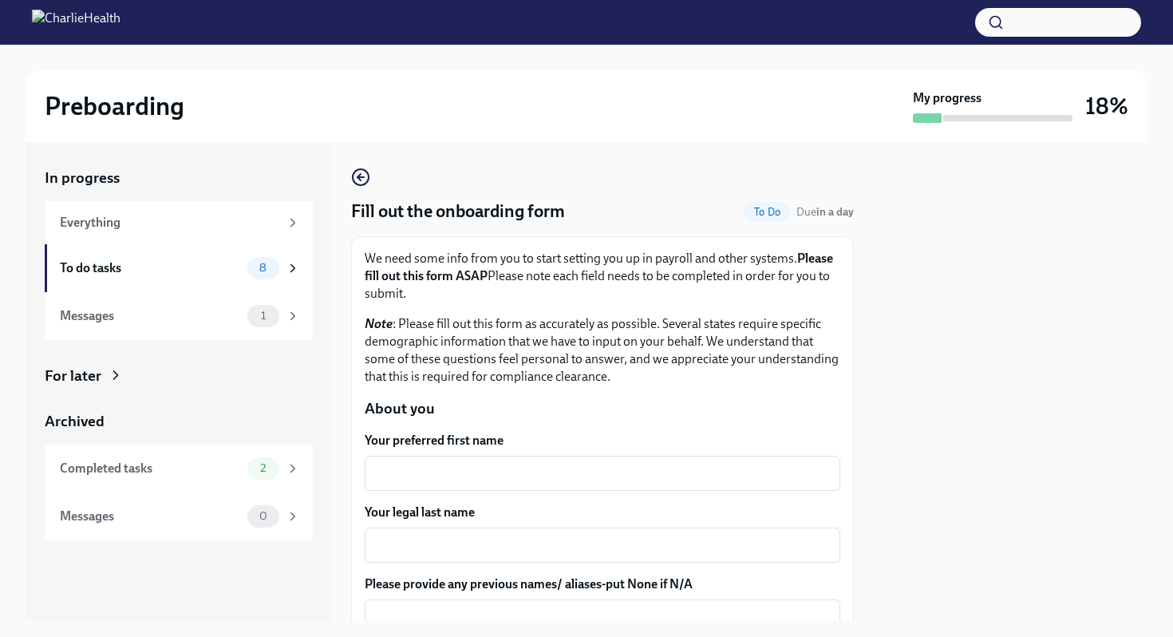
drag, startPoint x: 112, startPoint y: 219, endPoint x: 921, endPoint y: 426, distance: 835.0
click at [921, 426] on div at bounding box center [1010, 381] width 274 height 479
click at [349, 172] on div "In progress Everything To do tasks 8 Messages 1 For later Archived Completed ta…" at bounding box center [587, 381] width 1122 height 479
drag, startPoint x: 921, startPoint y: 426, endPoint x: 356, endPoint y: 172, distance: 619.9
click at [356, 172] on icon "button" at bounding box center [360, 177] width 19 height 19
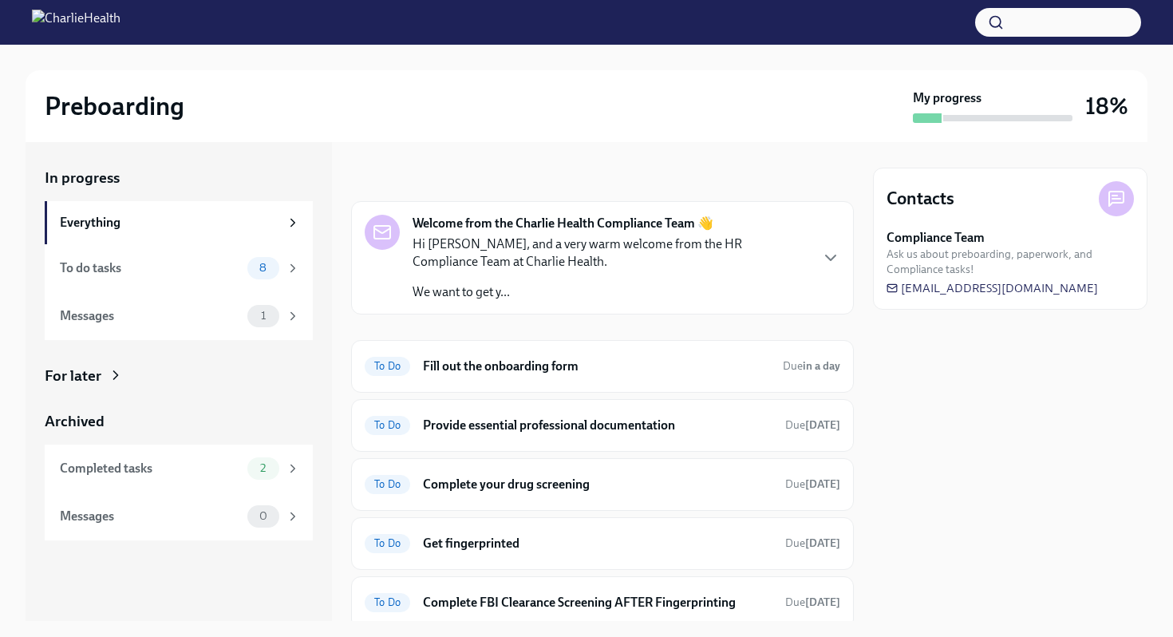
drag, startPoint x: 356, startPoint y: 172, endPoint x: 911, endPoint y: 427, distance: 610.8
click at [911, 427] on div "Contacts Compliance Team Ask us about preboarding, paperwork, and Compliance ta…" at bounding box center [1010, 381] width 274 height 479
click at [617, 369] on h6 "Fill out the onboarding form" at bounding box center [596, 366] width 347 height 18
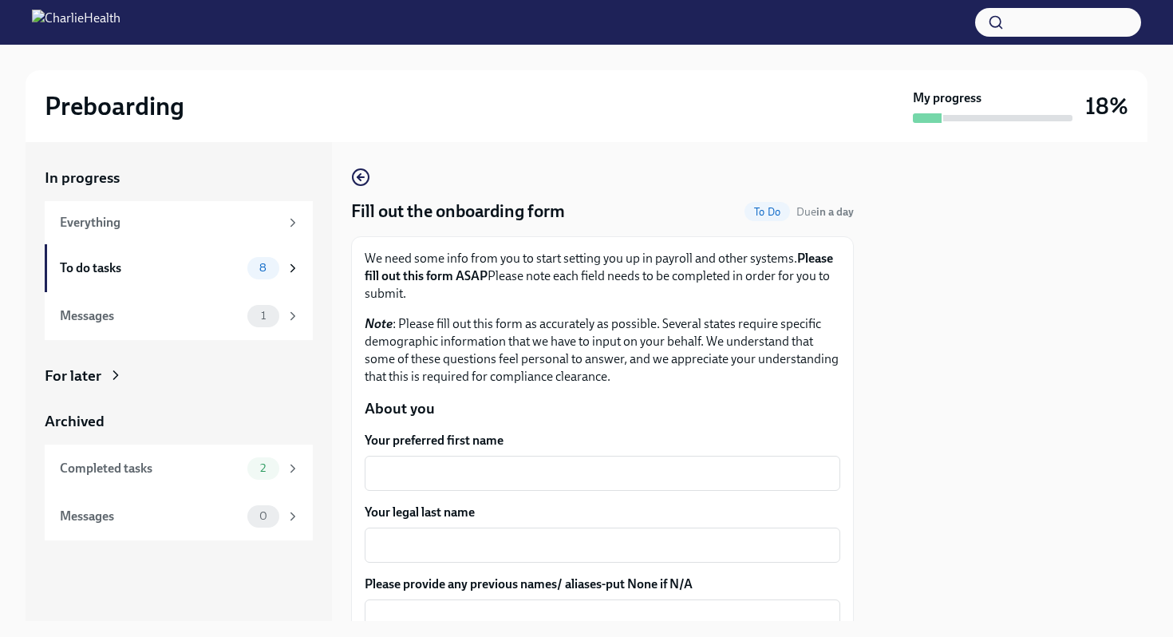
click at [122, 227] on div "Everything" at bounding box center [169, 223] width 219 height 18
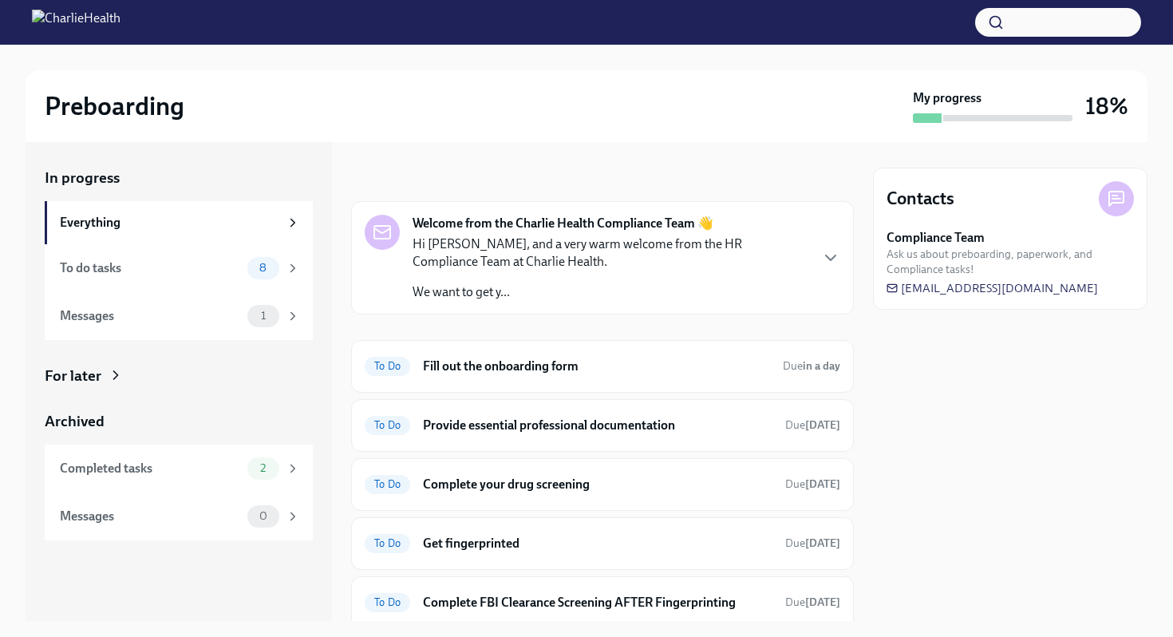
drag, startPoint x: 927, startPoint y: 295, endPoint x: 1115, endPoint y: 190, distance: 215.7
click at [1115, 190] on icon at bounding box center [1116, 198] width 19 height 19
drag, startPoint x: 1115, startPoint y: 190, endPoint x: 1115, endPoint y: 204, distance: 14.4
click at [1115, 204] on icon at bounding box center [1116, 198] width 19 height 19
drag, startPoint x: 1115, startPoint y: 204, endPoint x: 1081, endPoint y: 286, distance: 88.0
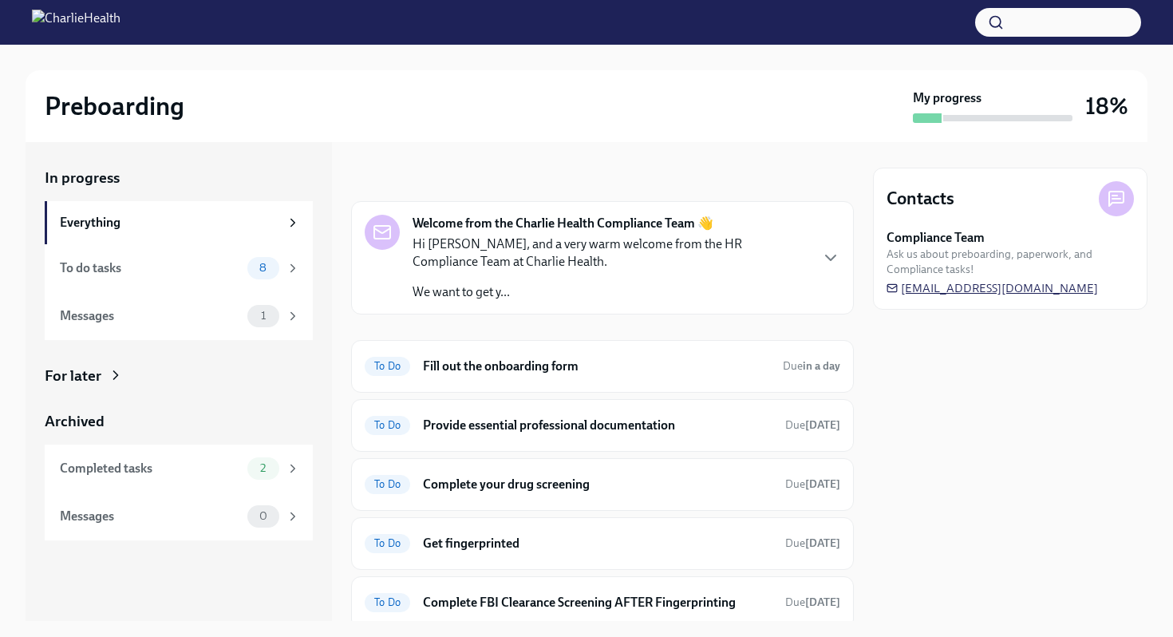
click at [1081, 286] on span "[EMAIL_ADDRESS][DOMAIN_NAME]" at bounding box center [991, 288] width 211 height 16
drag, startPoint x: 1081, startPoint y: 286, endPoint x: 1075, endPoint y: 361, distance: 75.2
click at [1075, 361] on div "Contacts Compliance Team Ask us about preboarding, paperwork, and Compliance ta…" at bounding box center [1010, 381] width 274 height 479
drag, startPoint x: 1075, startPoint y: 361, endPoint x: 904, endPoint y: 289, distance: 186.0
click at [904, 289] on div "Compliance Team Ask us about preboarding, paperwork, and Compliance tasks! [EMA…" at bounding box center [1009, 262] width 247 height 67
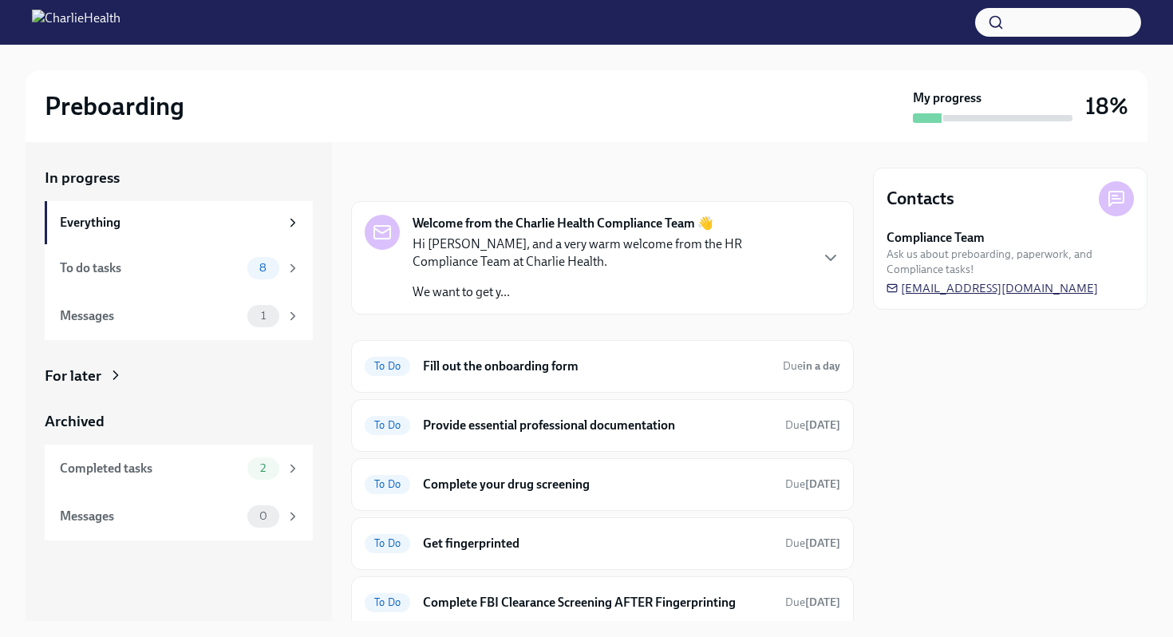
drag, startPoint x: 905, startPoint y: 290, endPoint x: 1023, endPoint y: 288, distance: 118.1
click at [1023, 288] on span "[EMAIL_ADDRESS][DOMAIN_NAME]" at bounding box center [991, 288] width 211 height 16
drag, startPoint x: 1023, startPoint y: 288, endPoint x: 1032, endPoint y: 287, distance: 9.6
click at [1032, 287] on span "[EMAIL_ADDRESS][DOMAIN_NAME]" at bounding box center [991, 288] width 211 height 16
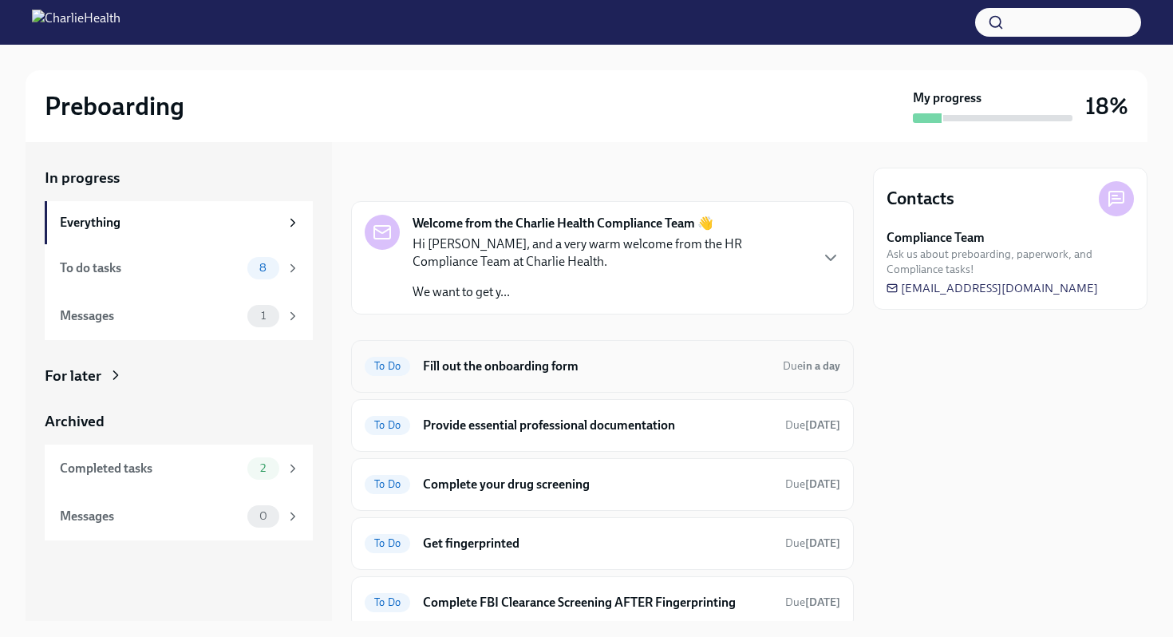
drag, startPoint x: 1032, startPoint y: 287, endPoint x: 619, endPoint y: 371, distance: 420.9
drag, startPoint x: 619, startPoint y: 371, endPoint x: 495, endPoint y: 367, distance: 123.7
click at [495, 367] on h6 "Fill out the onboarding form" at bounding box center [596, 366] width 347 height 18
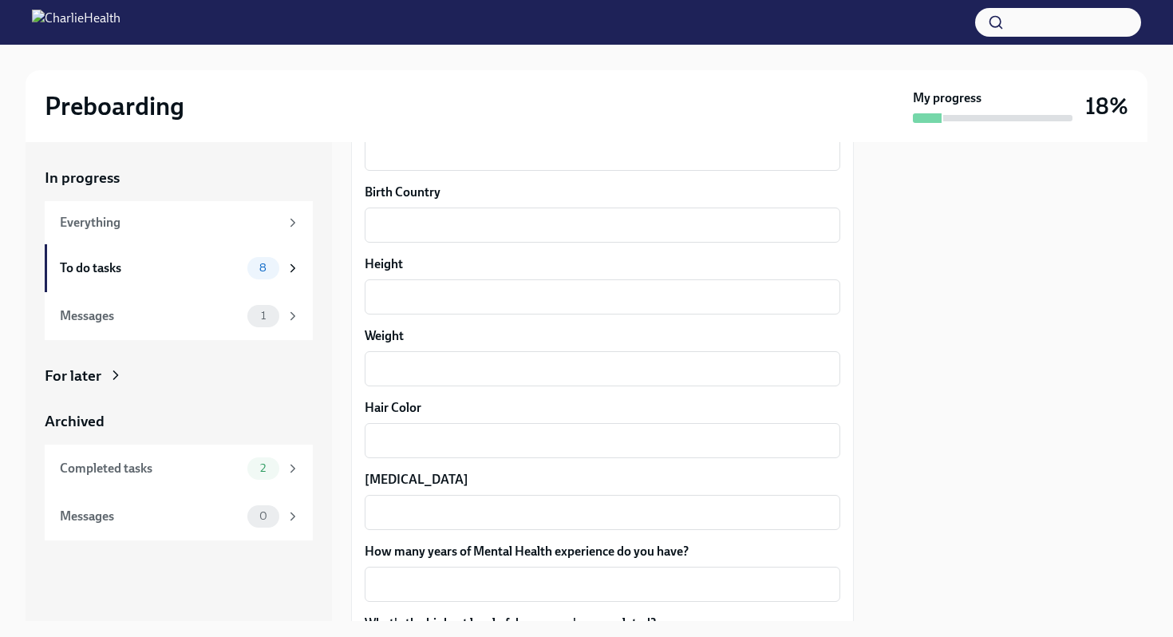
scroll to position [1478, 0]
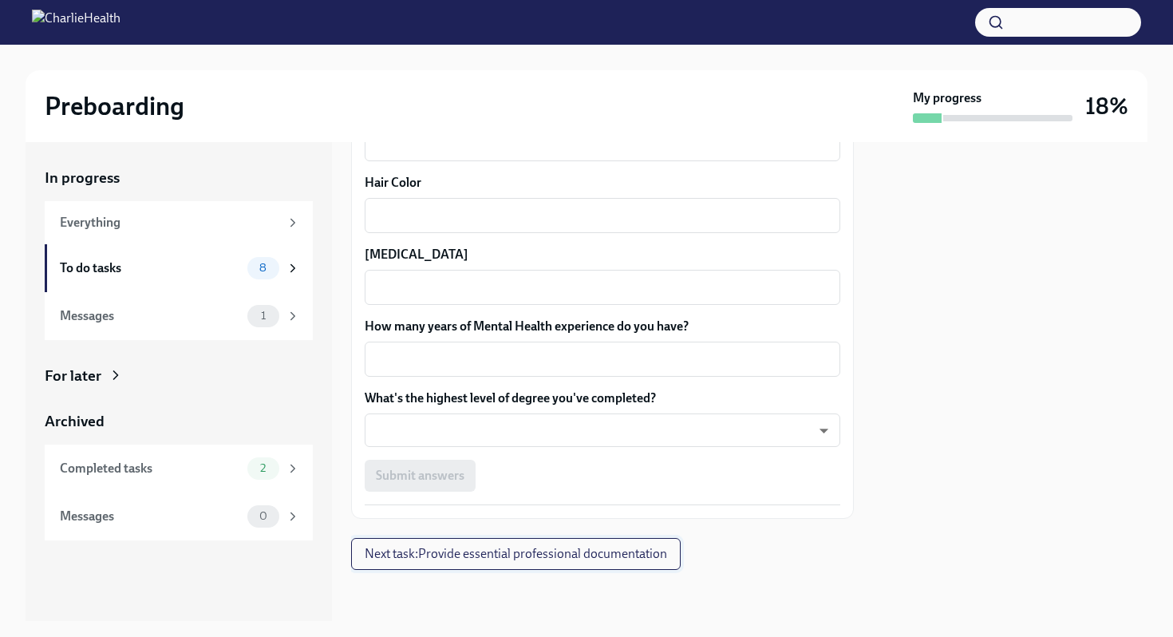
drag, startPoint x: 495, startPoint y: 367, endPoint x: 625, endPoint y: 557, distance: 229.7
click at [625, 557] on span "Next task : Provide essential professional documentation" at bounding box center [516, 554] width 302 height 16
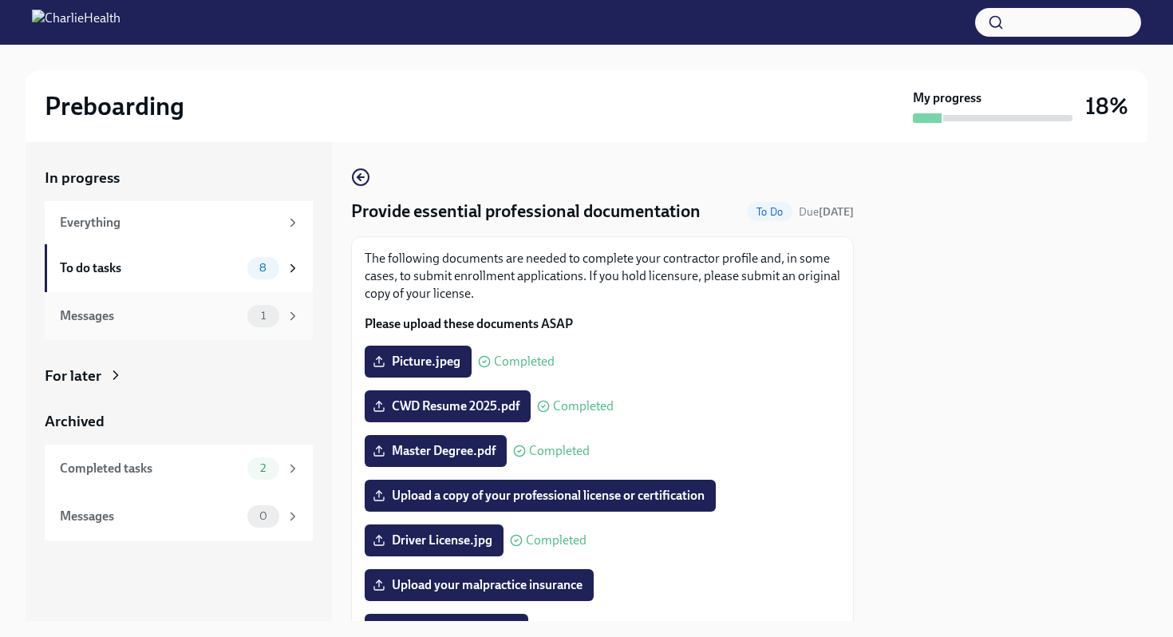
drag, startPoint x: 625, startPoint y: 557, endPoint x: 135, endPoint y: 305, distance: 550.9
click at [135, 305] on div "Messages 1" at bounding box center [180, 316] width 240 height 22
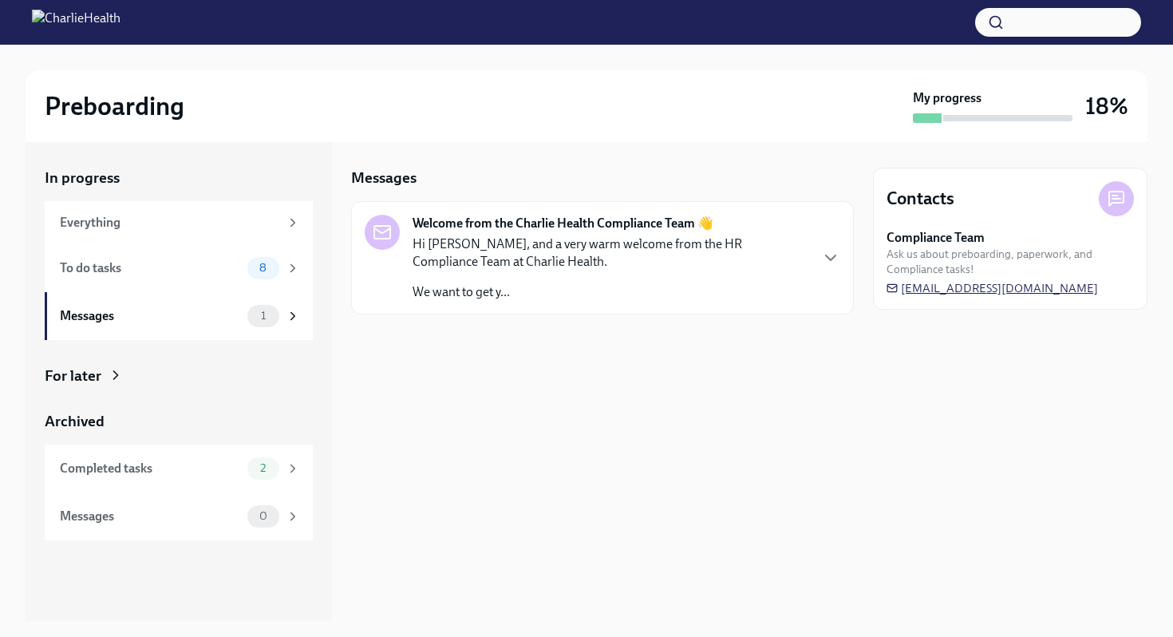
drag, startPoint x: 135, startPoint y: 305, endPoint x: 1007, endPoint y: 290, distance: 872.1
click at [1007, 290] on span "[EMAIL_ADDRESS][DOMAIN_NAME]" at bounding box center [991, 288] width 211 height 16
click at [136, 227] on div "Everything" at bounding box center [169, 223] width 219 height 18
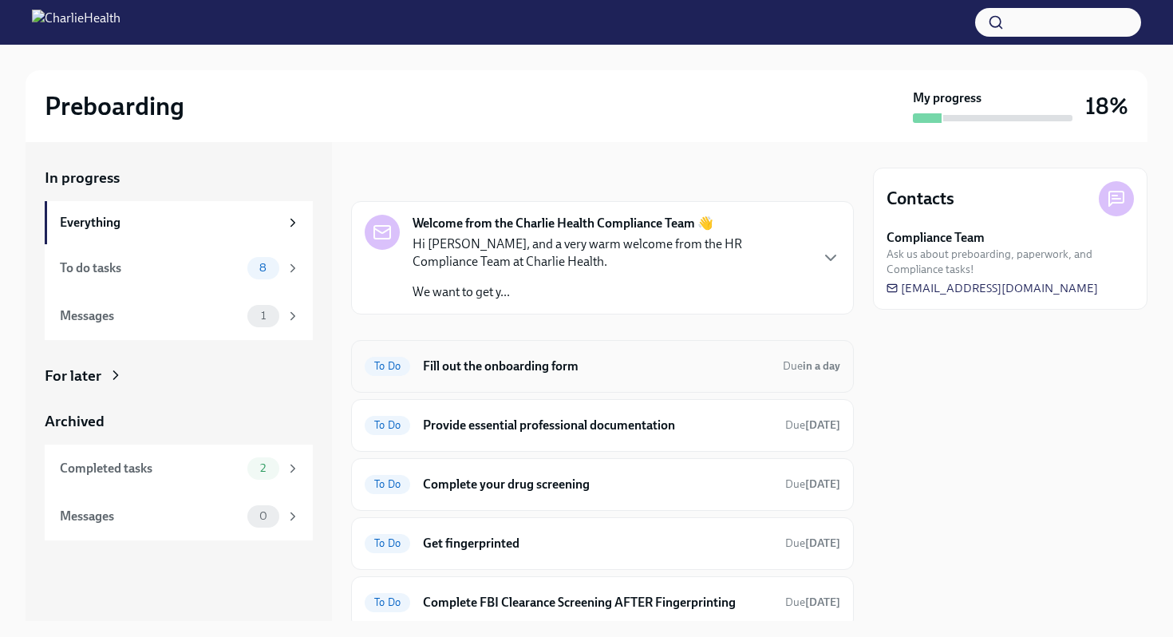
drag, startPoint x: 136, startPoint y: 227, endPoint x: 418, endPoint y: 369, distance: 315.4
